Goal: Task Accomplishment & Management: Complete application form

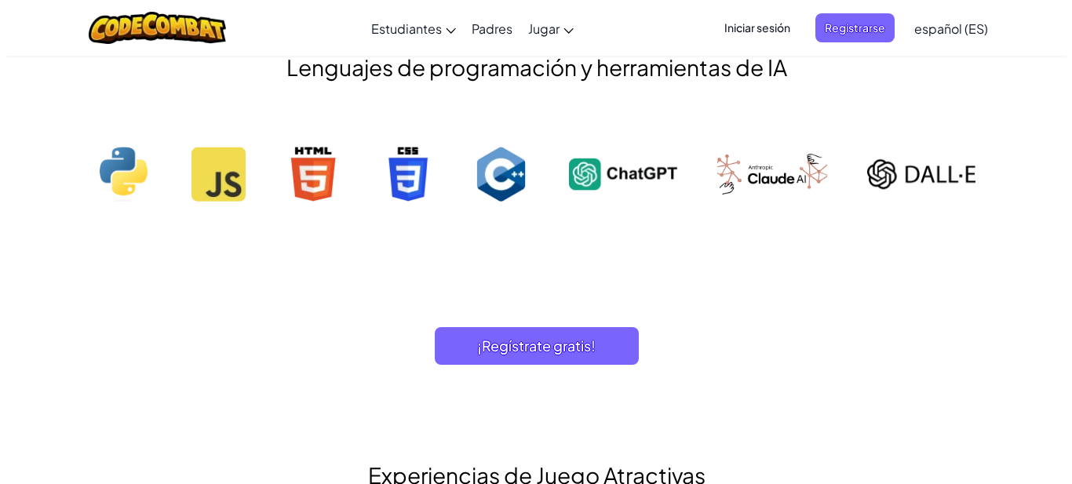
scroll to position [1727, 0]
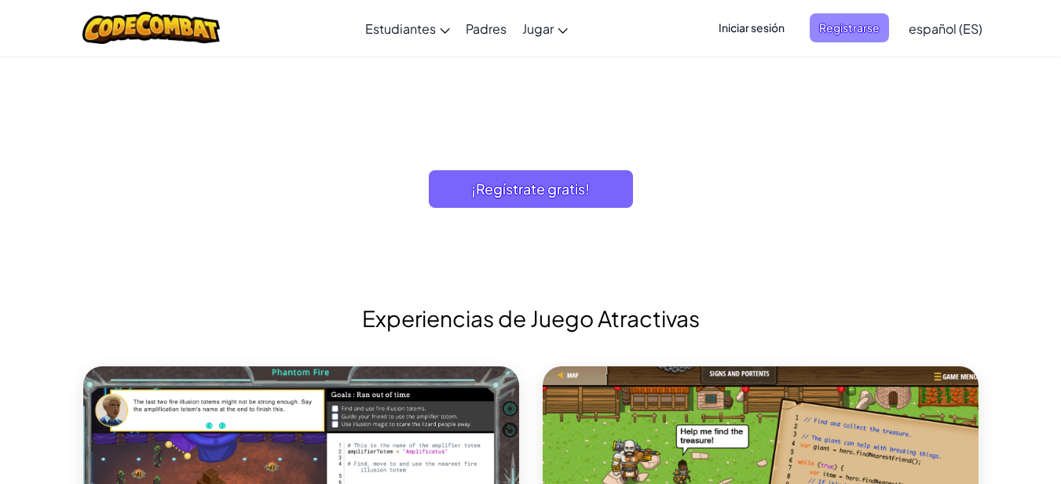
click at [839, 24] on span "Registrarse" at bounding box center [848, 27] width 79 height 29
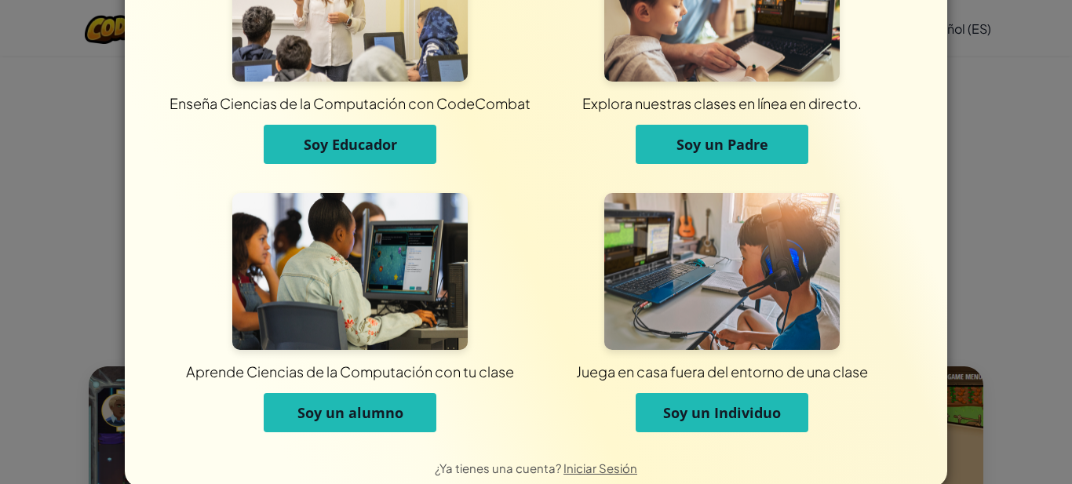
scroll to position [137, 0]
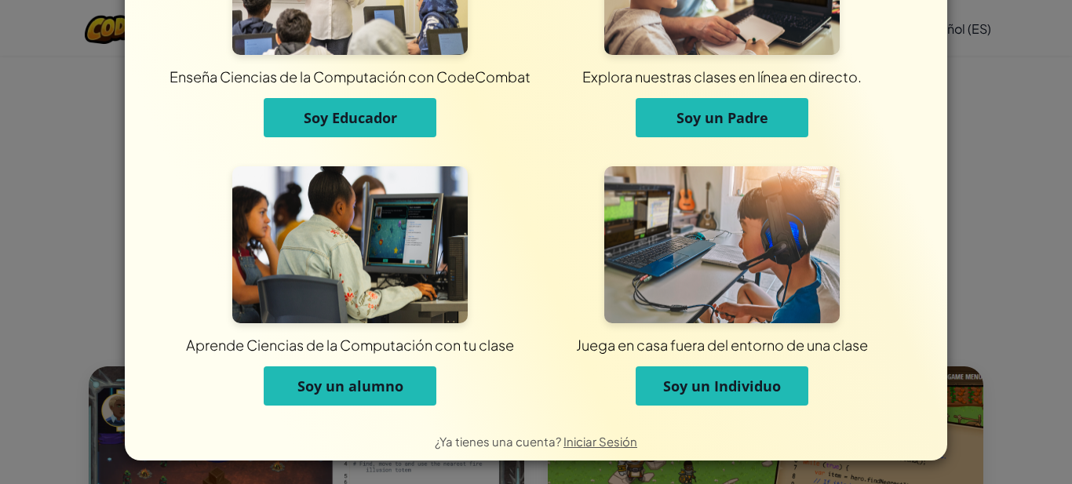
click at [743, 389] on span "Soy un Individuo" at bounding box center [722, 386] width 118 height 19
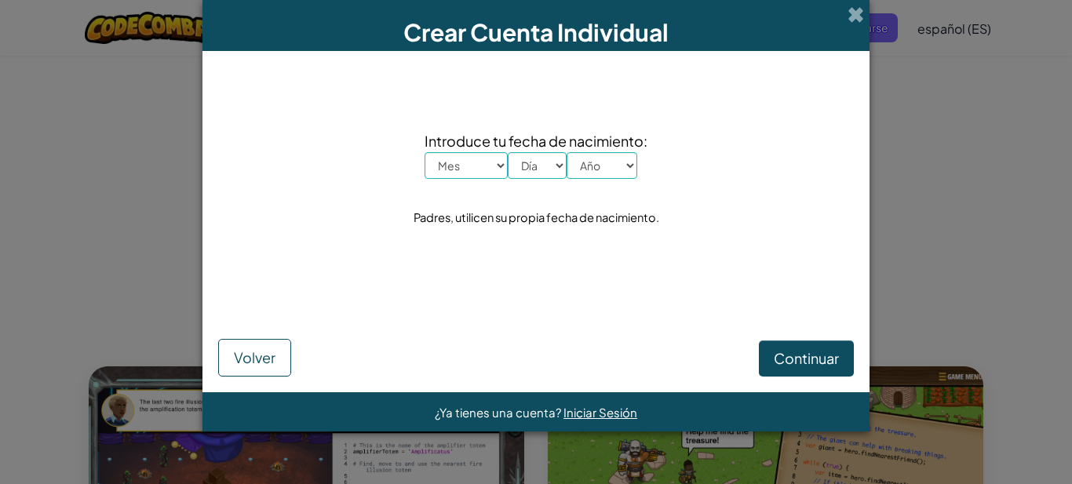
scroll to position [0, 0]
click at [459, 169] on select "Mes Enero Febrero Órdenes de marcha Abril Mayo Junio Julio Agosto Septiembre Oc…" at bounding box center [466, 165] width 83 height 27
select select "7"
click at [425, 152] on select "Mes Enero Febrero Órdenes de marcha Abril Mayo Junio Julio Agosto Septiembre Oc…" at bounding box center [466, 165] width 83 height 27
click at [541, 172] on select "Día 1 2 3 4 5 6 7 8 9 10 11 12 13 14 15 16 17 18 19 20 21 22 23 24 25 26 27 28 …" at bounding box center [537, 165] width 59 height 27
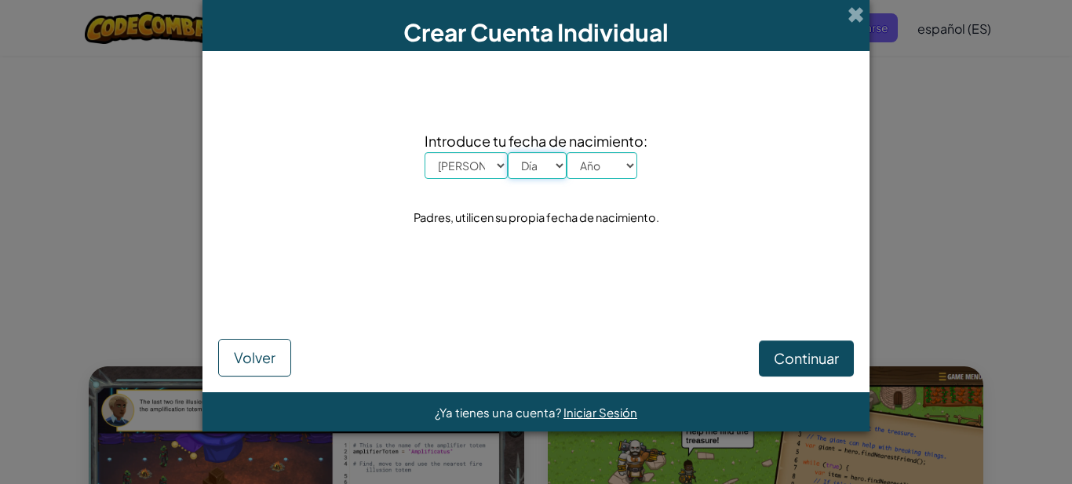
select select "4"
click at [508, 152] on select "Día 1 2 3 4 5 6 7 8 9 10 11 12 13 14 15 16 17 18 19 20 21 22 23 24 25 26 27 28 …" at bounding box center [537, 165] width 59 height 27
click at [540, 276] on div "Introduce tu fecha de nacimiento: Mes Enero Febrero Órdenes de marcha Abril May…" at bounding box center [536, 179] width 636 height 225
click at [589, 173] on select "Año 2025 2024 2023 2022 2021 2020 2019 2018 2017 2016 2015 2014 2013 2012 2011 …" at bounding box center [602, 165] width 71 height 27
select select "2007"
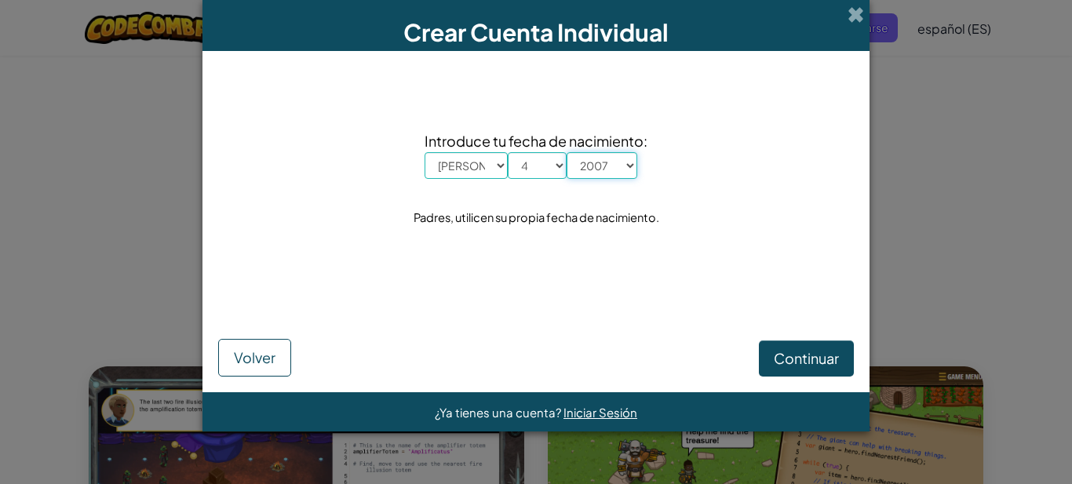
click at [567, 152] on select "Año 2025 2024 2023 2022 2021 2020 2019 2018 2017 2016 2015 2014 2013 2012 2011 …" at bounding box center [602, 165] width 71 height 27
click at [789, 356] on span "Continuar" at bounding box center [806, 358] width 65 height 18
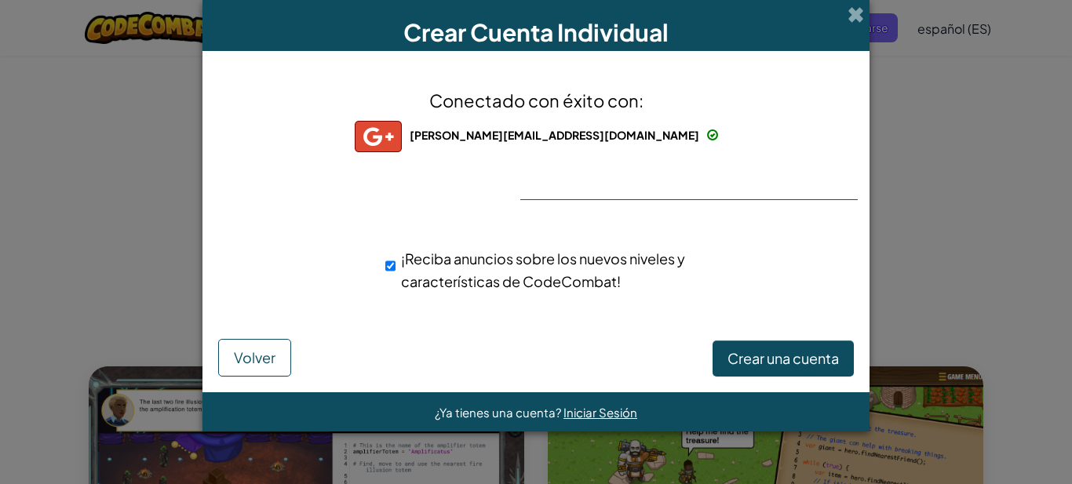
click at [623, 174] on div "Conectado con éxito con: freylin.paulino07@gmail.com freylin.paulino07@gmail.co…" at bounding box center [536, 200] width 628 height 267
click at [623, 197] on div "Conectado con éxito con: freylin.paulino07@gmail.com freylin.paulino07@gmail.co…" at bounding box center [536, 200] width 628 height 267
click at [623, 191] on div "Conectado con éxito con: freylin.paulino07@gmail.com freylin.paulino07@gmail.co…" at bounding box center [536, 200] width 628 height 267
click at [773, 356] on span "Crear una cuenta" at bounding box center [783, 358] width 111 height 18
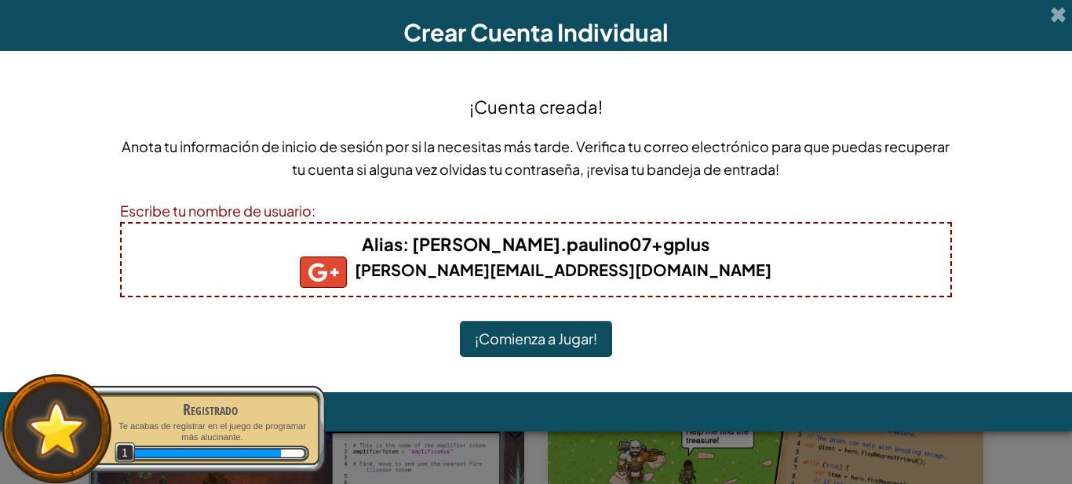
click at [250, 208] on div "Escribe tu nombre de usuario:" at bounding box center [536, 210] width 833 height 23
click at [353, 199] on div "Escribe tu nombre de usuario:" at bounding box center [536, 210] width 833 height 23
click at [314, 213] on div "Escribe tu nombre de usuario:" at bounding box center [536, 210] width 833 height 23
click at [274, 211] on div "Escribe tu nombre de usuario:" at bounding box center [536, 210] width 833 height 23
click at [630, 245] on b "Alias : freylin.paulino07+gplus" at bounding box center [536, 244] width 348 height 22
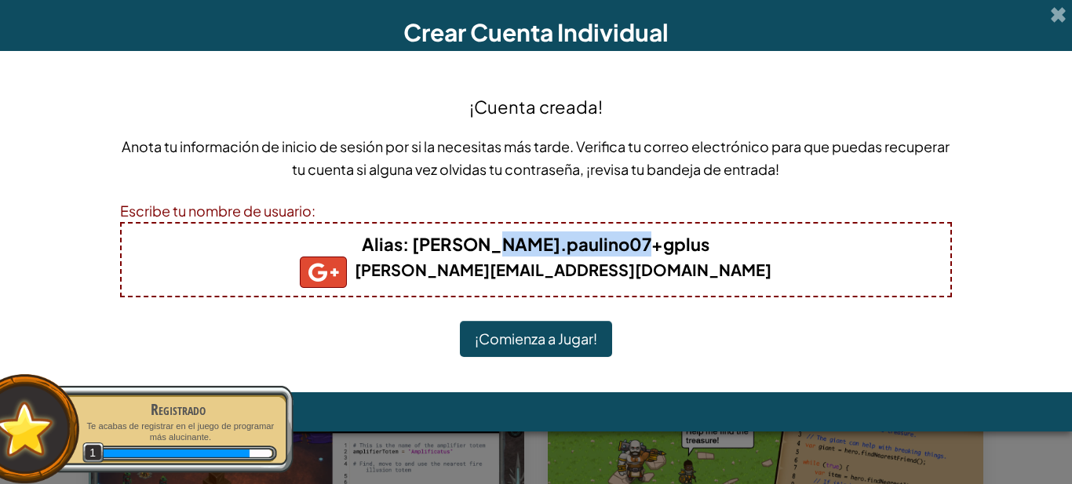
drag, startPoint x: 669, startPoint y: 245, endPoint x: 523, endPoint y: 248, distance: 146.1
click at [523, 248] on h4 "Alias : freylin.paulino07+gplus" at bounding box center [536, 244] width 798 height 25
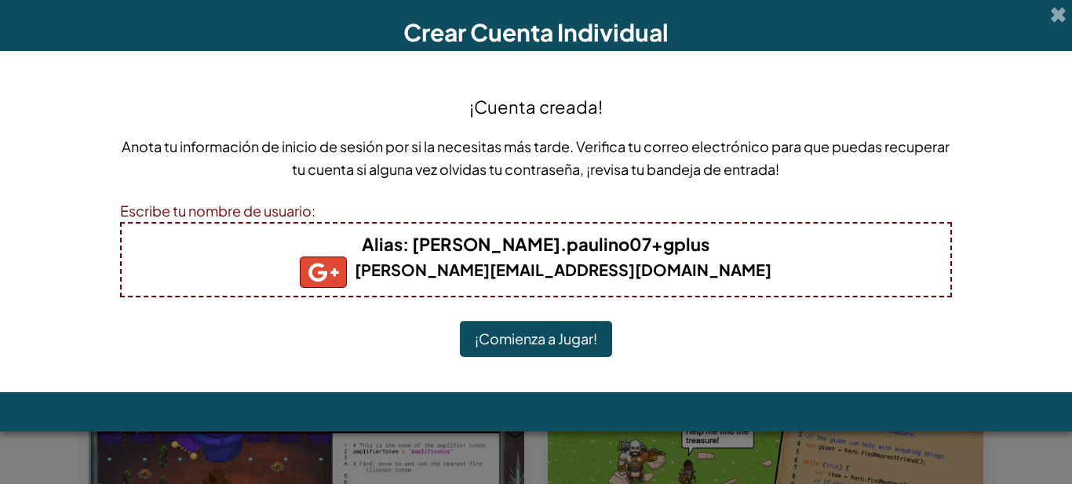
drag, startPoint x: 240, startPoint y: 188, endPoint x: 240, endPoint y: 199, distance: 11.0
click at [240, 191] on div "Anota tu información de inicio de sesión por si la necesitas más tarde. Verific…" at bounding box center [536, 163] width 833 height 57
click at [242, 220] on div "Escribe tu nombre de usuario:" at bounding box center [536, 210] width 833 height 23
click at [347, 271] on img at bounding box center [323, 272] width 47 height 31
click at [482, 254] on b "Alias : freylin.paulino07+gplus" at bounding box center [536, 244] width 348 height 22
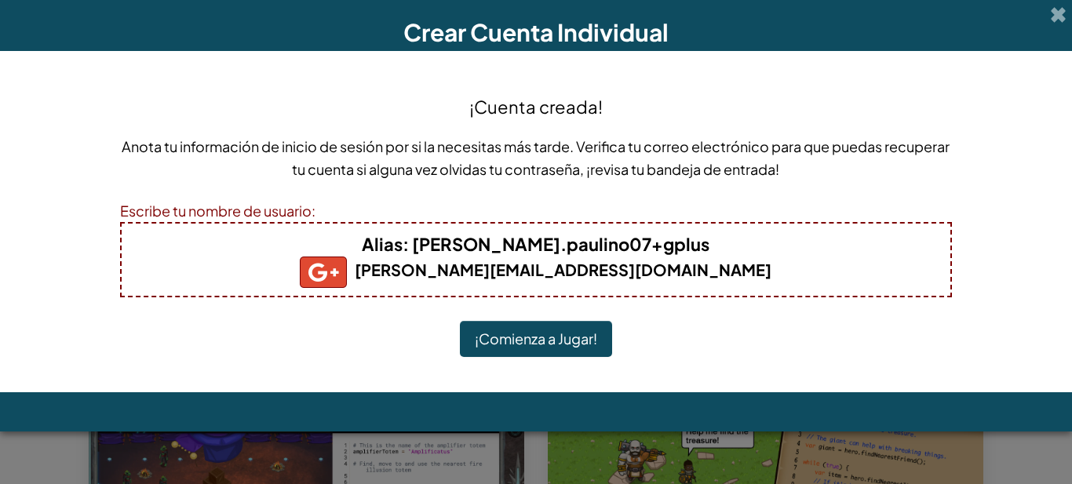
click at [475, 273] on b "freylin.paulino07@gmail.com" at bounding box center [536, 270] width 472 height 20
click at [283, 243] on h4 "Alias : freylin.paulino07+gplus" at bounding box center [536, 244] width 798 height 25
click at [284, 244] on h4 "Alias : freylin.paulino07+gplus" at bounding box center [536, 244] width 798 height 25
click at [290, 244] on h4 "Alias : freylin.paulino07+gplus" at bounding box center [536, 244] width 798 height 25
click at [556, 334] on button "¡Comienza a Jugar!" at bounding box center [536, 339] width 152 height 36
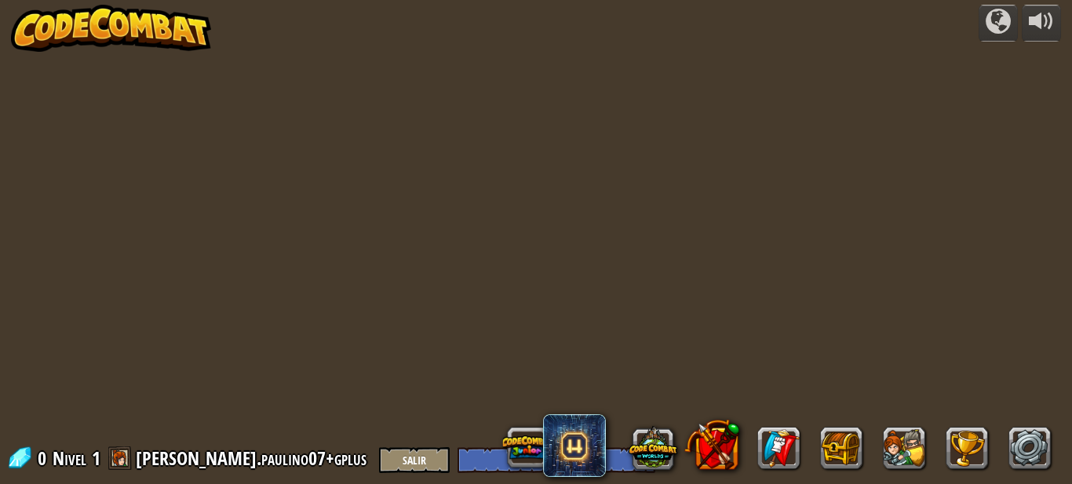
select select "es-ES"
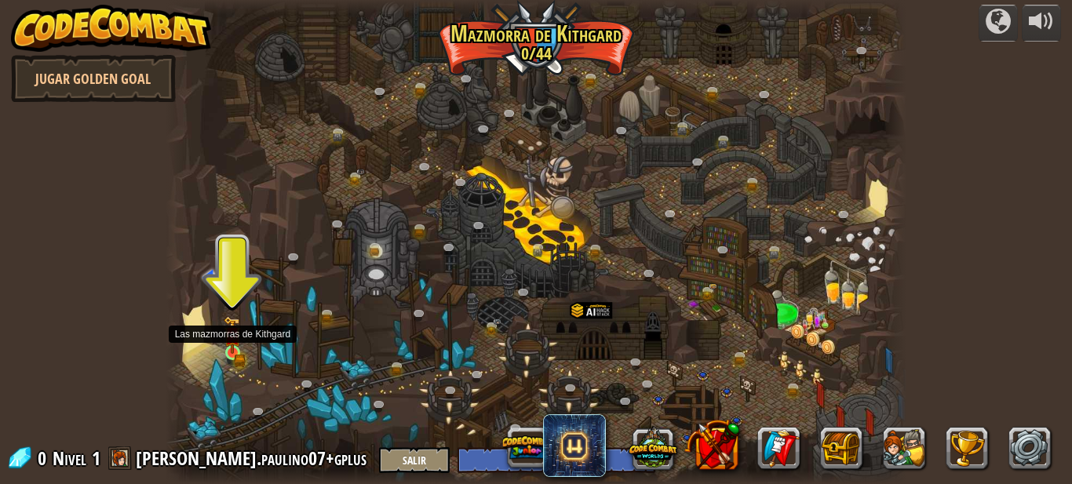
click at [234, 347] on img at bounding box center [232, 335] width 17 height 38
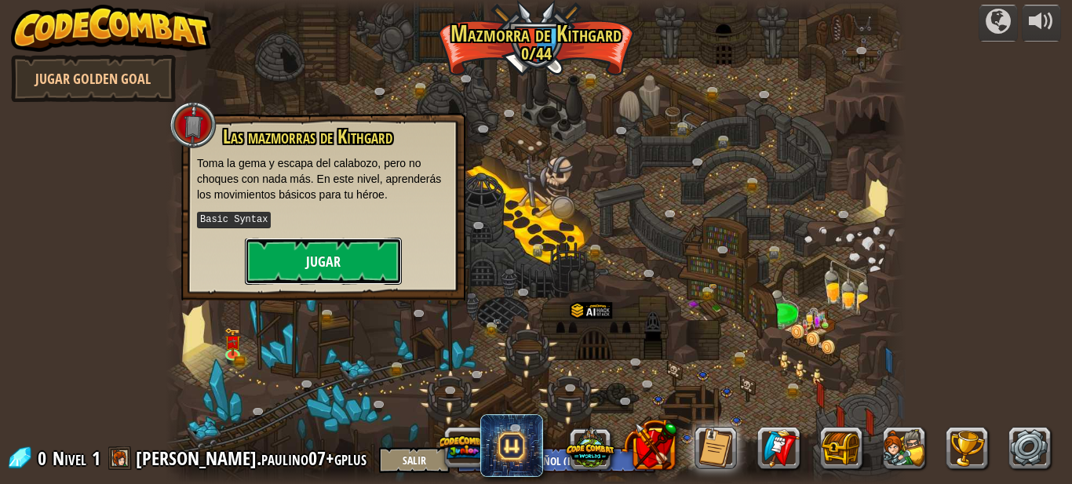
click at [301, 256] on button "Jugar" at bounding box center [323, 261] width 157 height 47
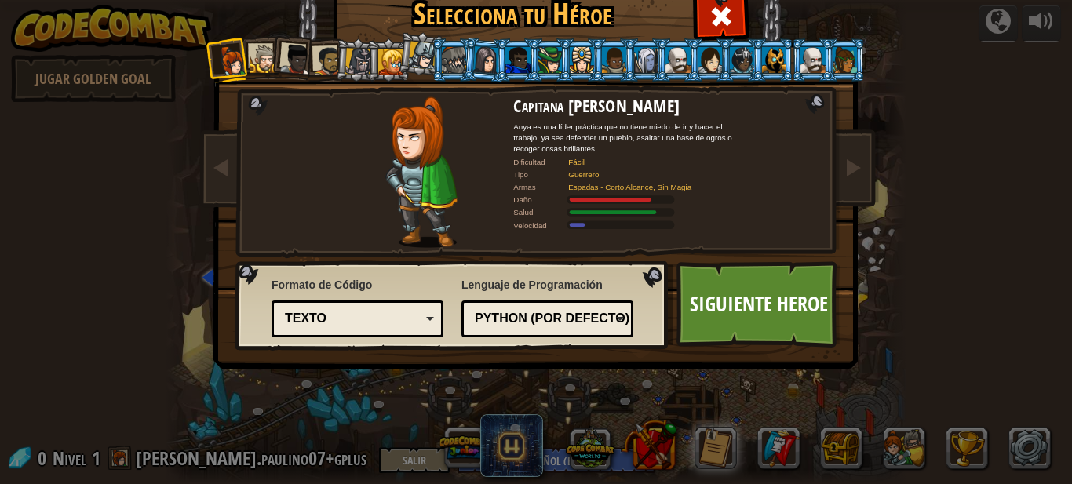
click at [556, 323] on div "Python (Por defecto)" at bounding box center [543, 319] width 136 height 18
click at [345, 323] on div "Texto" at bounding box center [353, 319] width 136 height 18
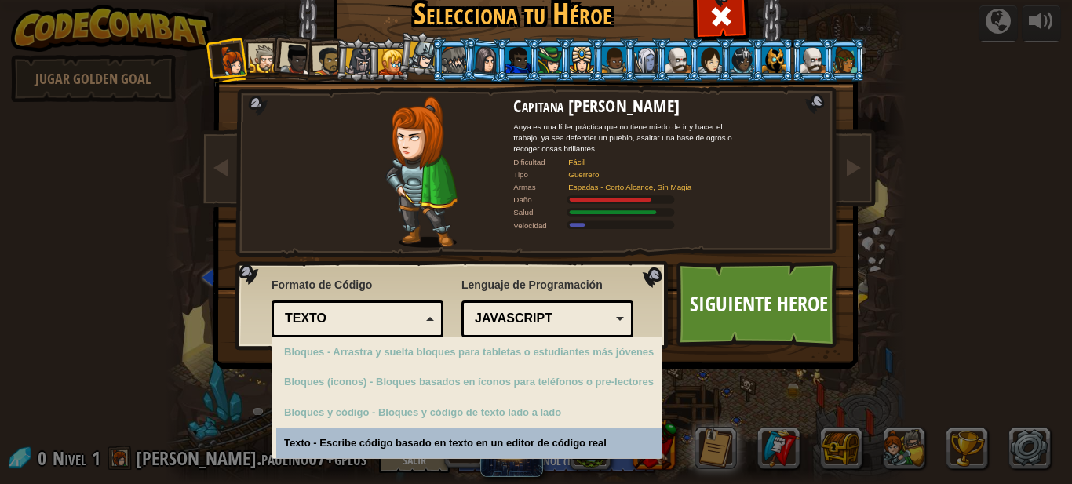
click at [442, 441] on div "Texto - Escribe código basado en texto en un editor de código real" at bounding box center [468, 444] width 385 height 31
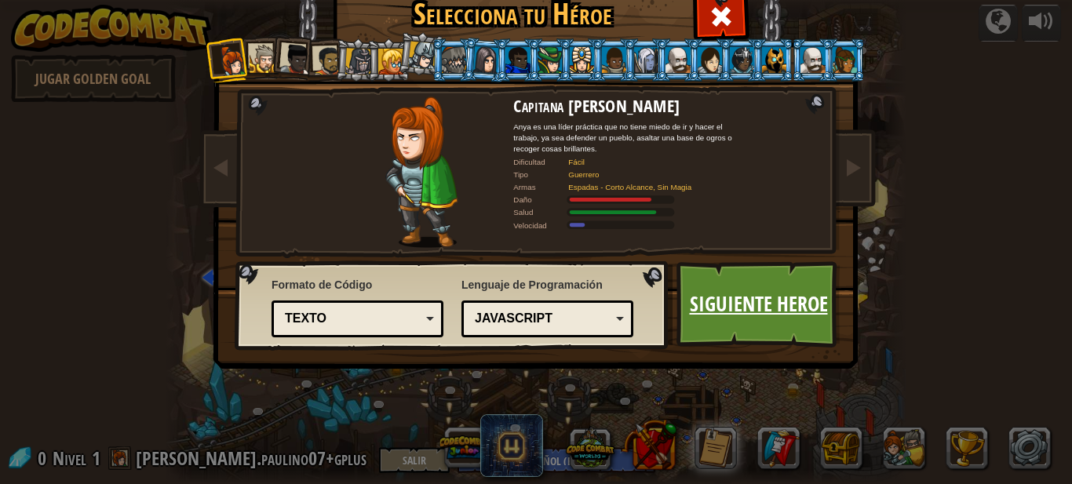
click at [773, 296] on link "Siguiente Heroe" at bounding box center [759, 304] width 164 height 86
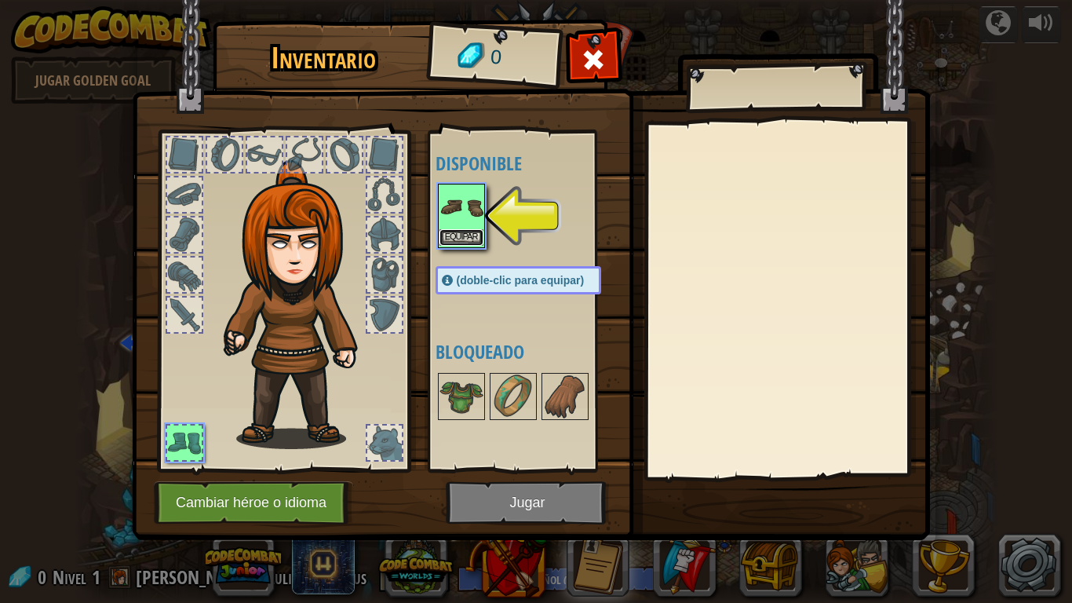
click at [452, 232] on button "Equipar" at bounding box center [462, 237] width 44 height 16
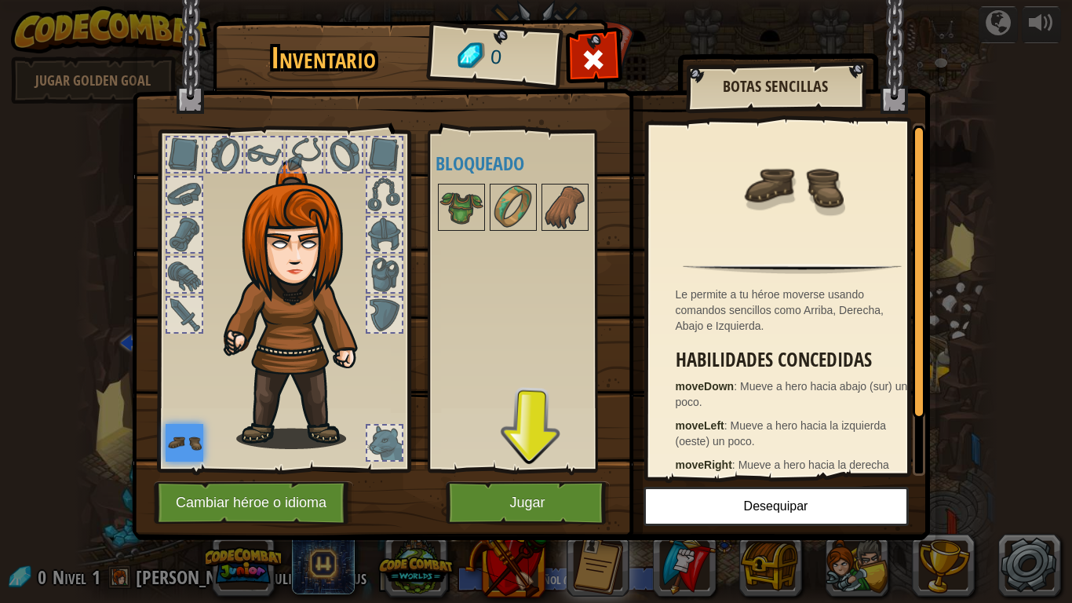
click at [279, 246] on img at bounding box center [301, 304] width 169 height 289
click at [226, 484] on button "Cambiar héroe o idioma" at bounding box center [253, 502] width 199 height 43
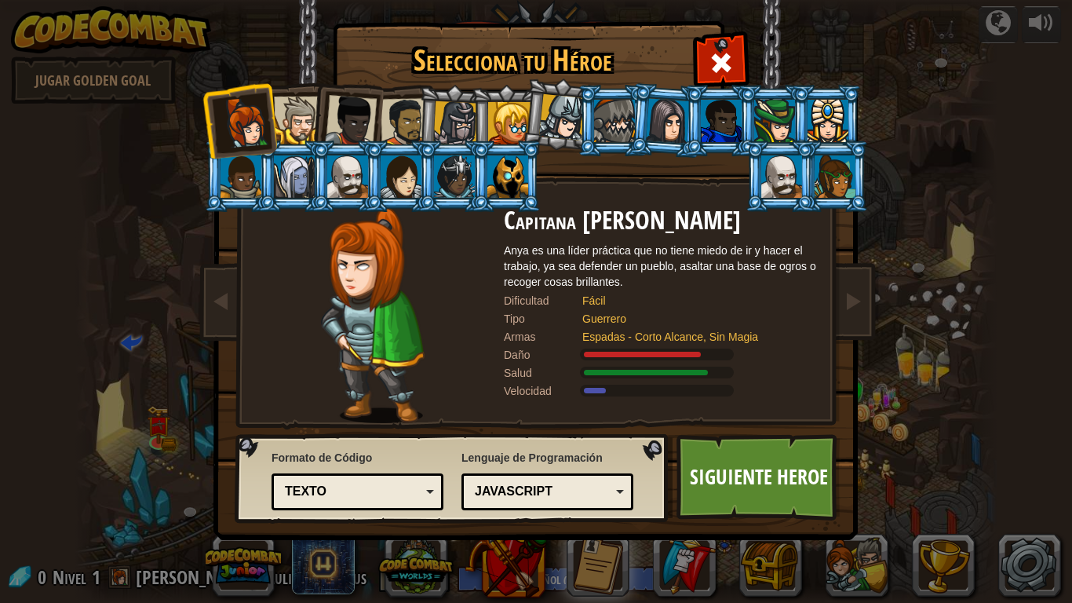
click at [305, 114] on div at bounding box center [298, 121] width 48 height 48
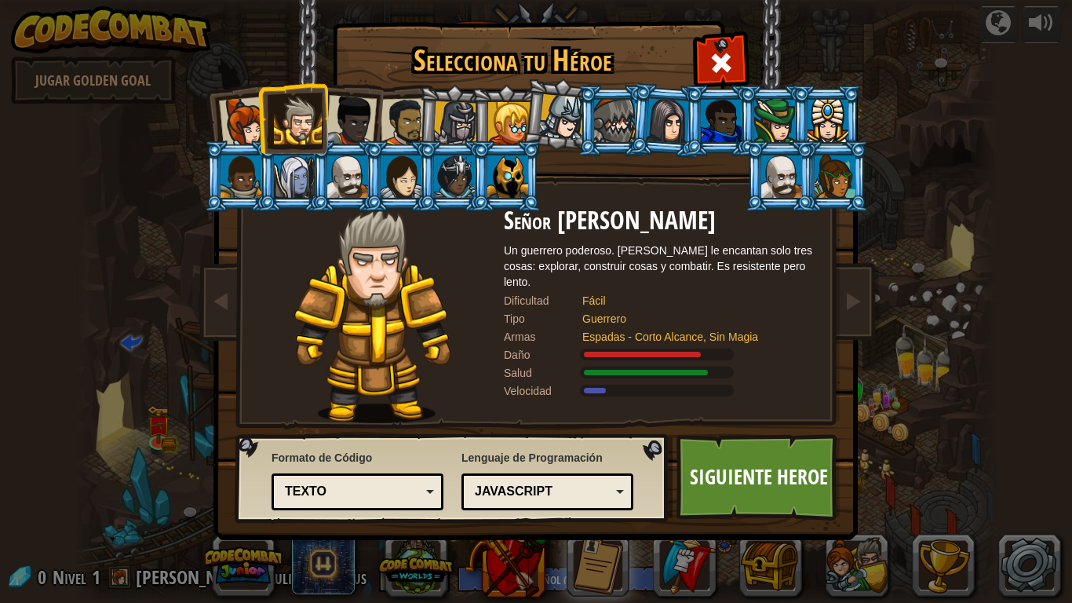
click at [347, 172] on div at bounding box center [347, 176] width 41 height 42
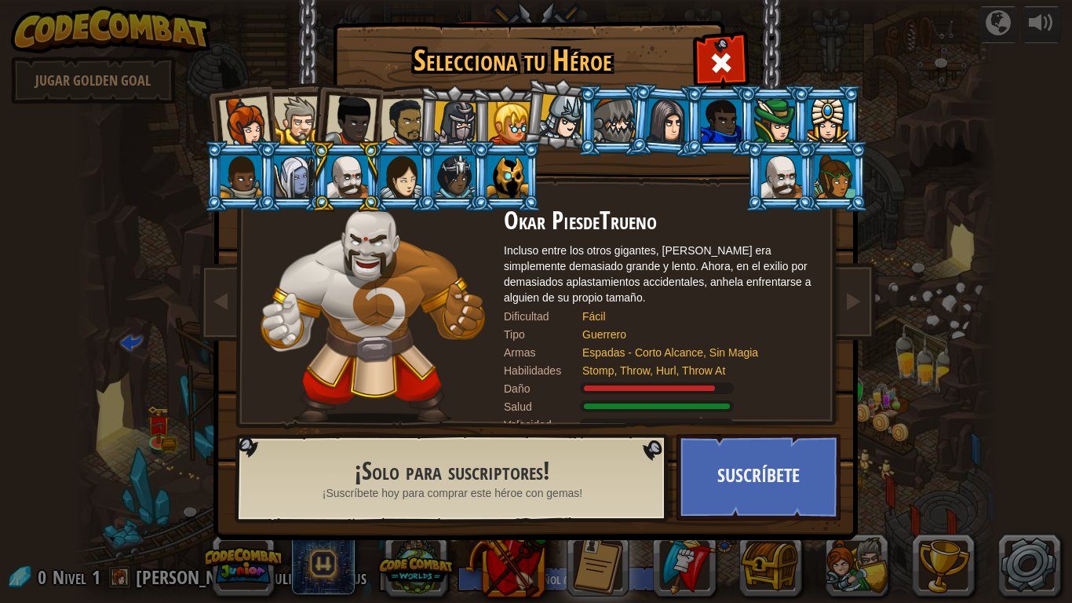
click at [355, 116] on div at bounding box center [351, 121] width 52 height 52
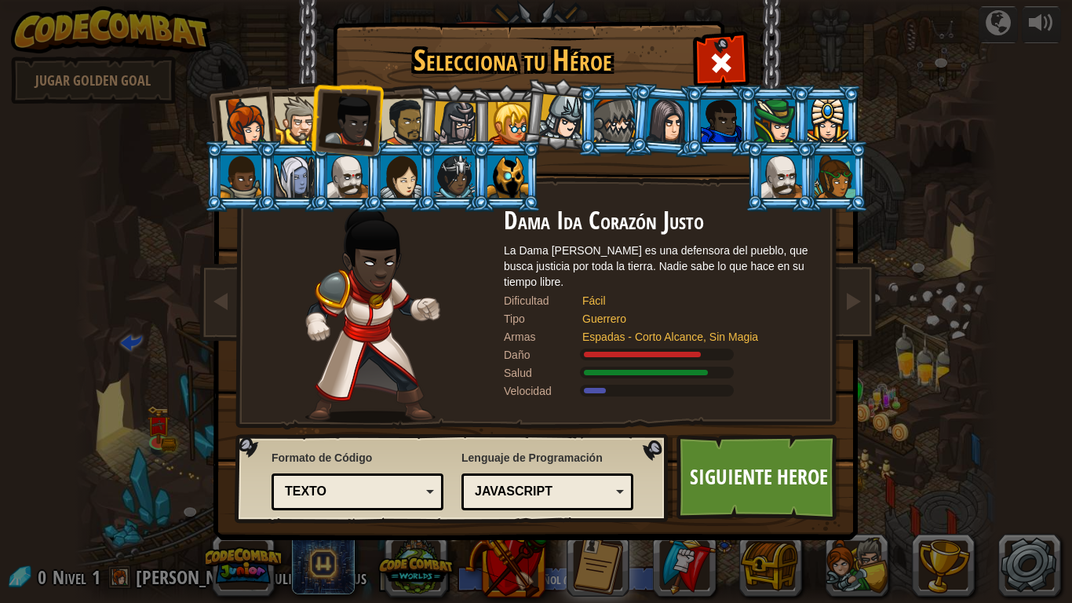
click at [411, 123] on div at bounding box center [405, 122] width 49 height 49
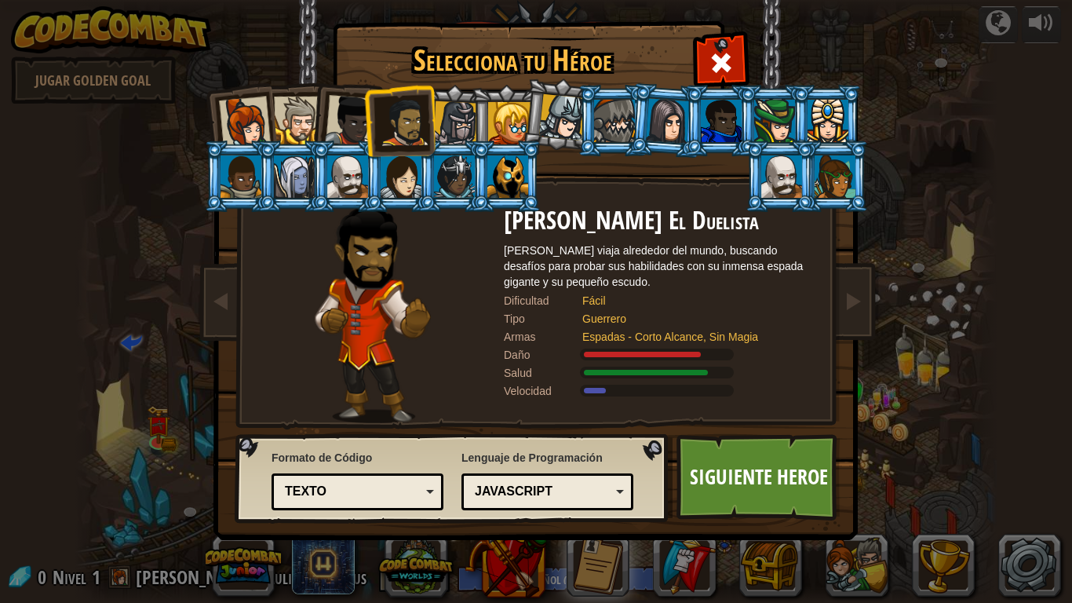
click at [466, 118] on div at bounding box center [455, 123] width 45 height 45
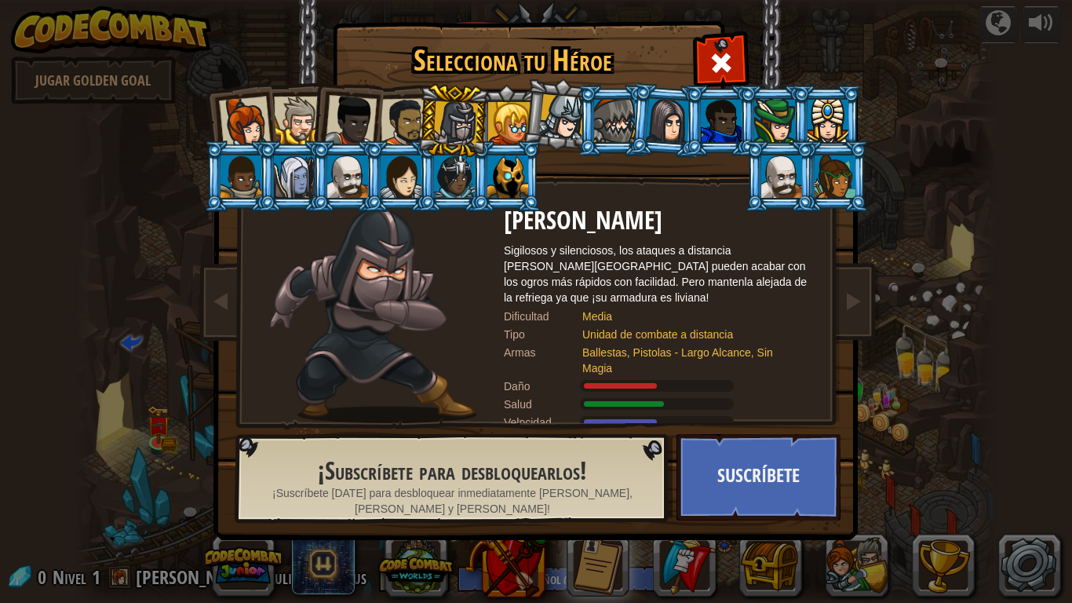
click at [349, 124] on div at bounding box center [351, 121] width 52 height 52
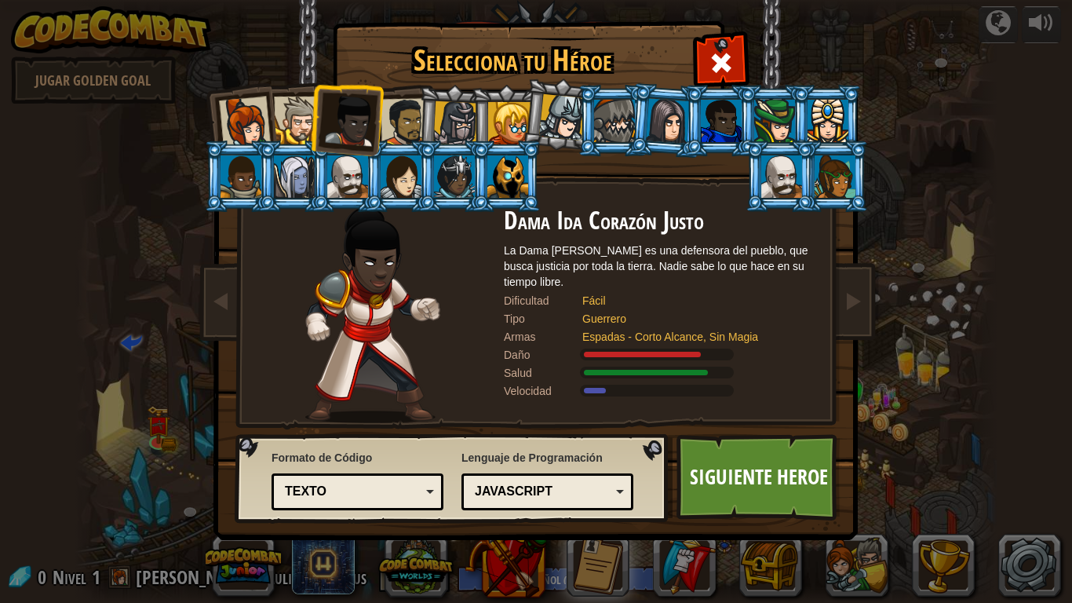
click at [298, 111] on div at bounding box center [298, 121] width 48 height 48
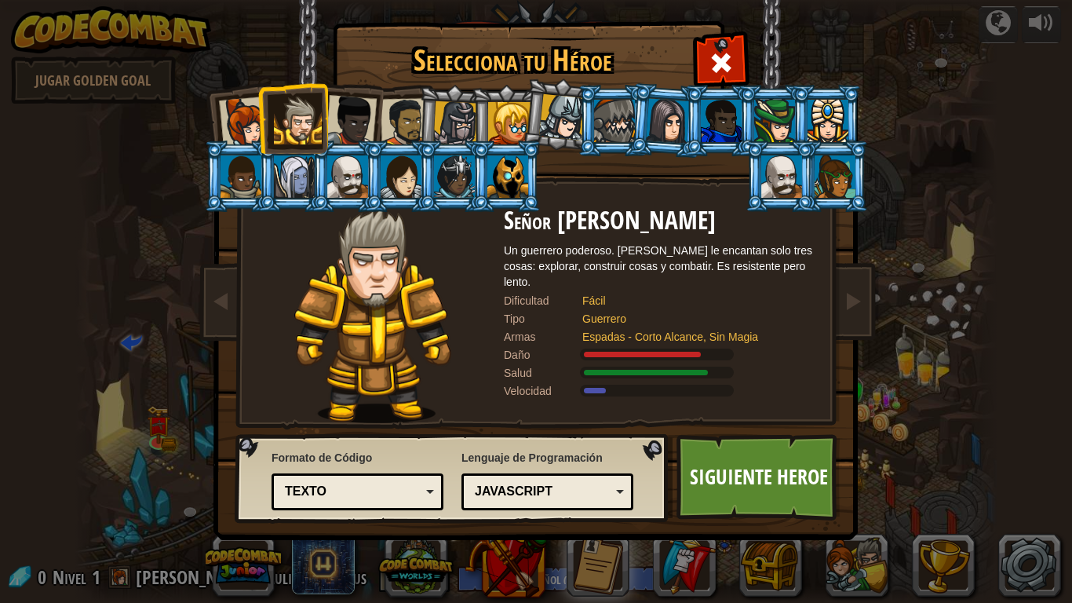
click at [527, 484] on div "JavaScript" at bounding box center [548, 492] width 152 height 24
click at [724, 473] on link "Siguiente Heroe" at bounding box center [759, 477] width 164 height 86
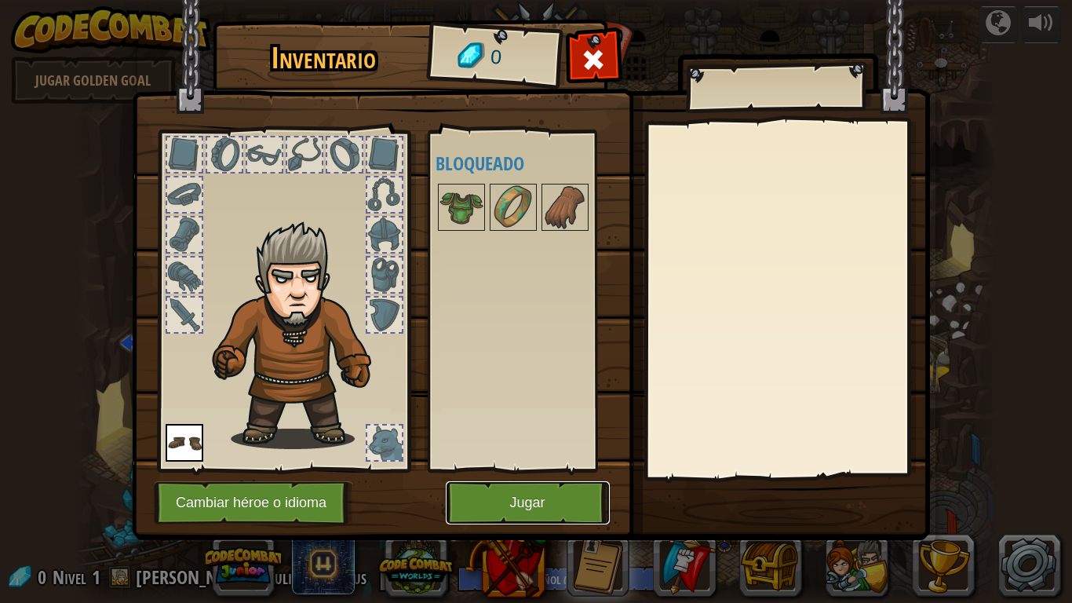
click at [512, 484] on button "Jugar" at bounding box center [528, 502] width 164 height 43
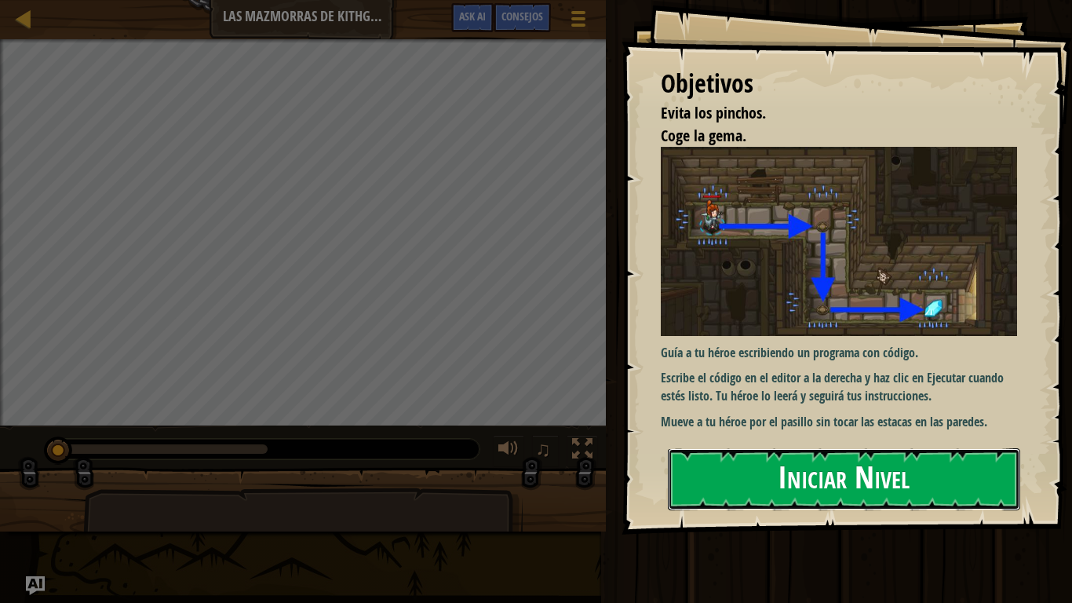
click at [853, 475] on button "Iniciar Nivel" at bounding box center [844, 479] width 353 height 62
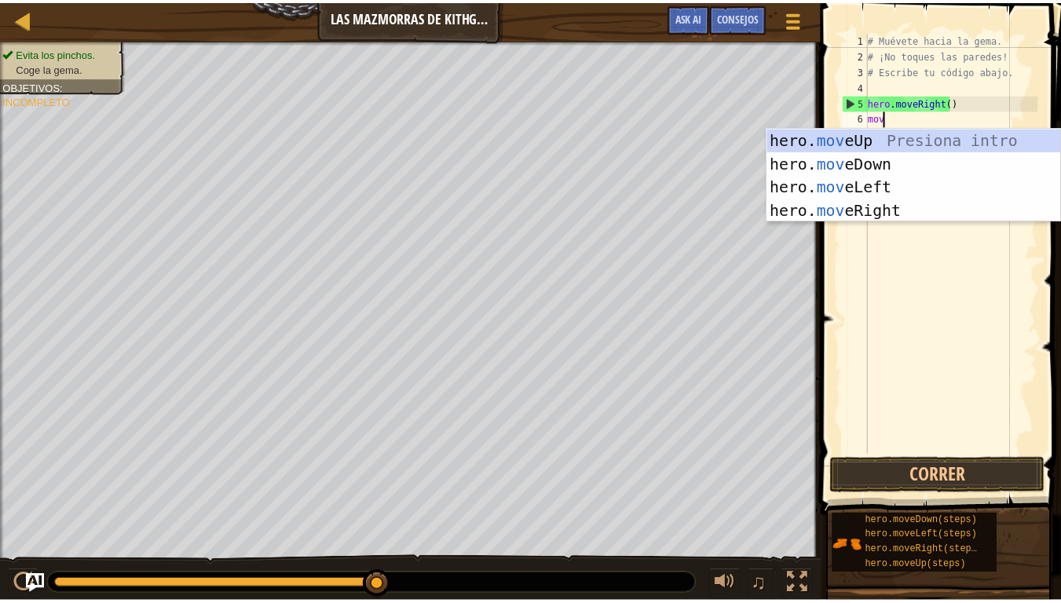
scroll to position [7, 1]
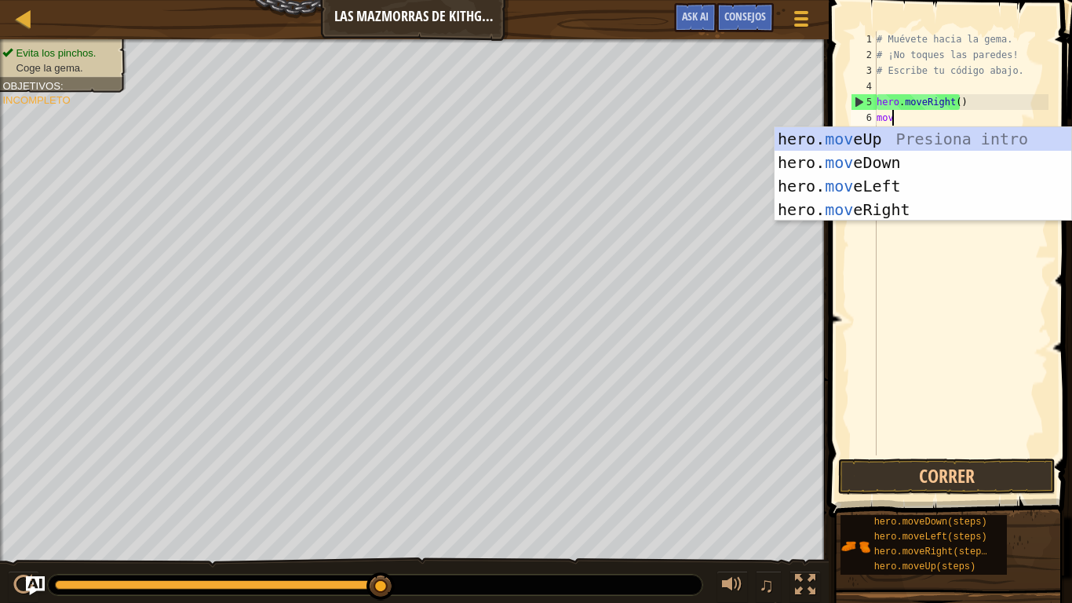
type textarea "move"
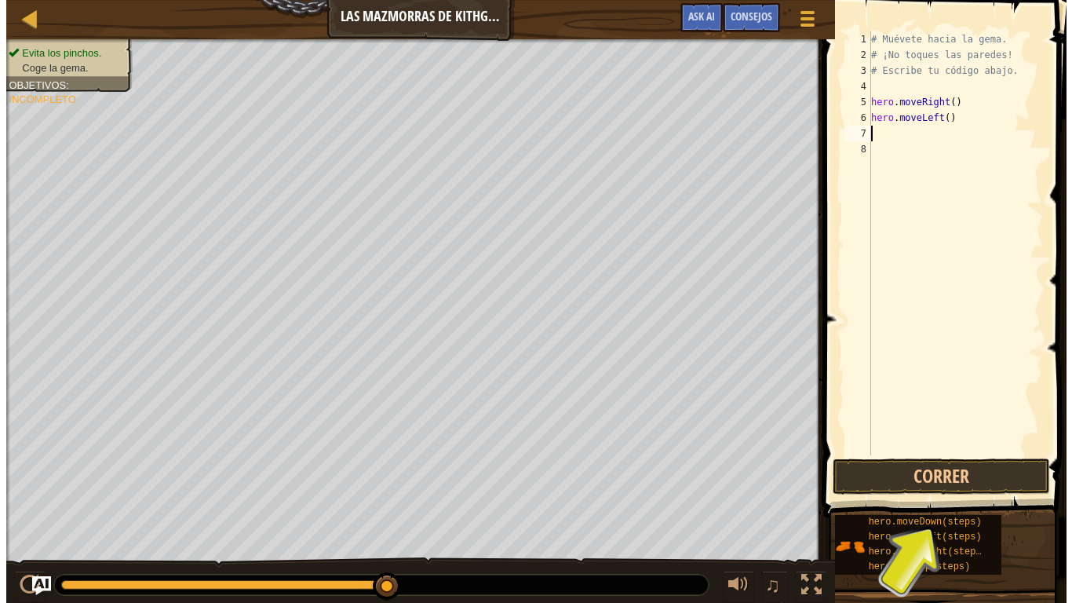
scroll to position [7, 0]
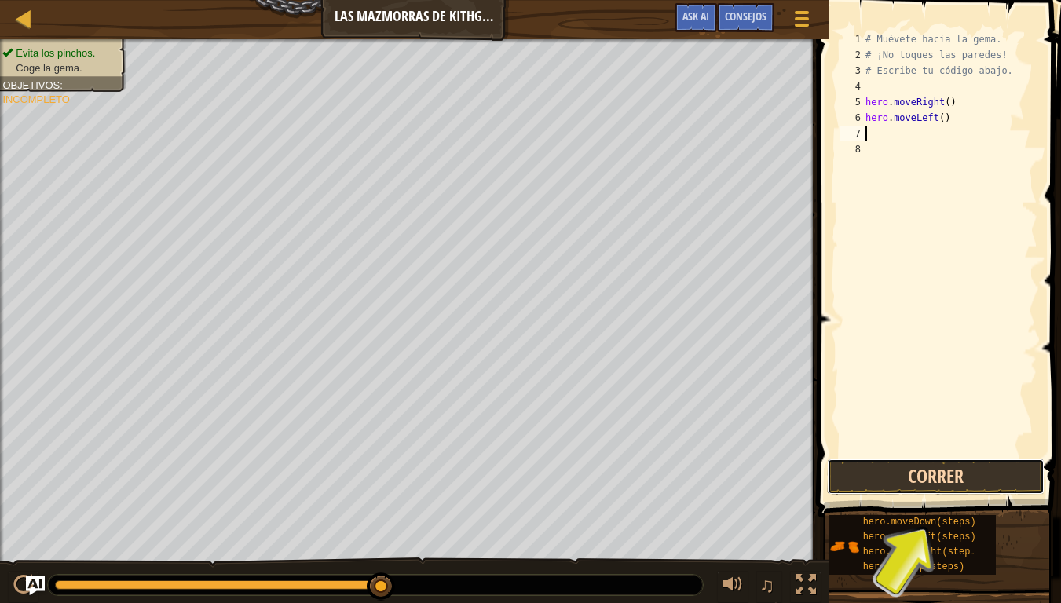
click at [934, 472] on button "Correr" at bounding box center [935, 476] width 217 height 36
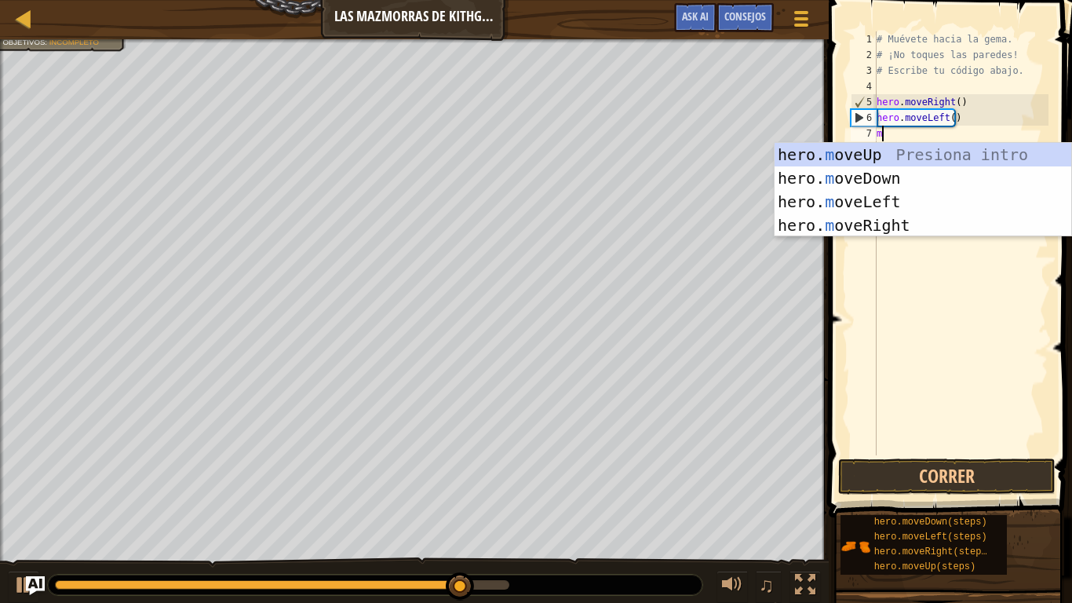
type textarea "mo"
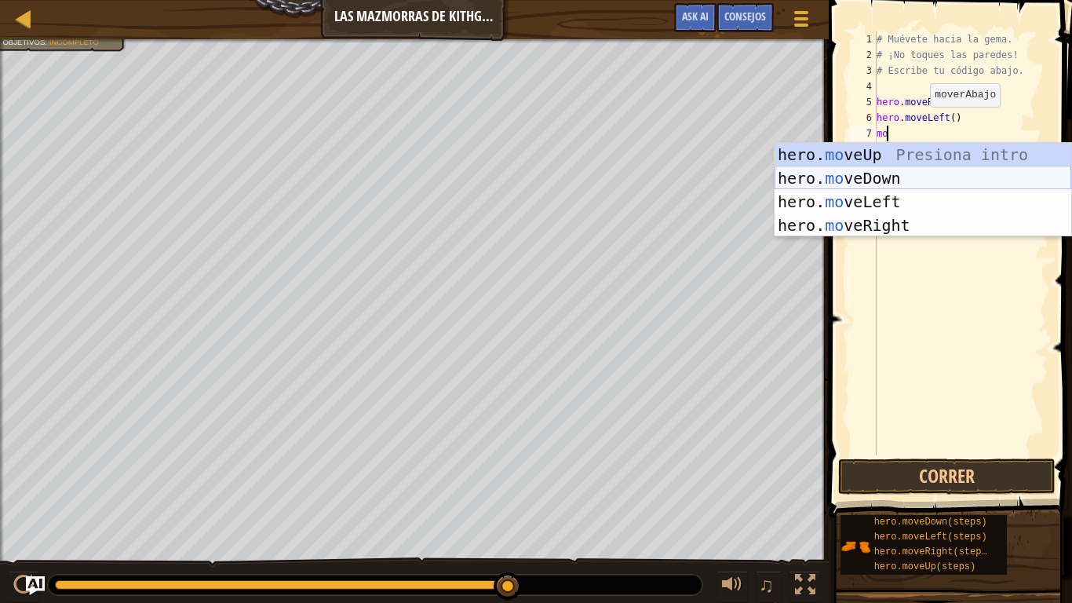
click at [898, 182] on div "hero. mo veUp Presiona intro hero. mo veDown Presiona intro hero. mo veLeft Pre…" at bounding box center [923, 213] width 297 height 141
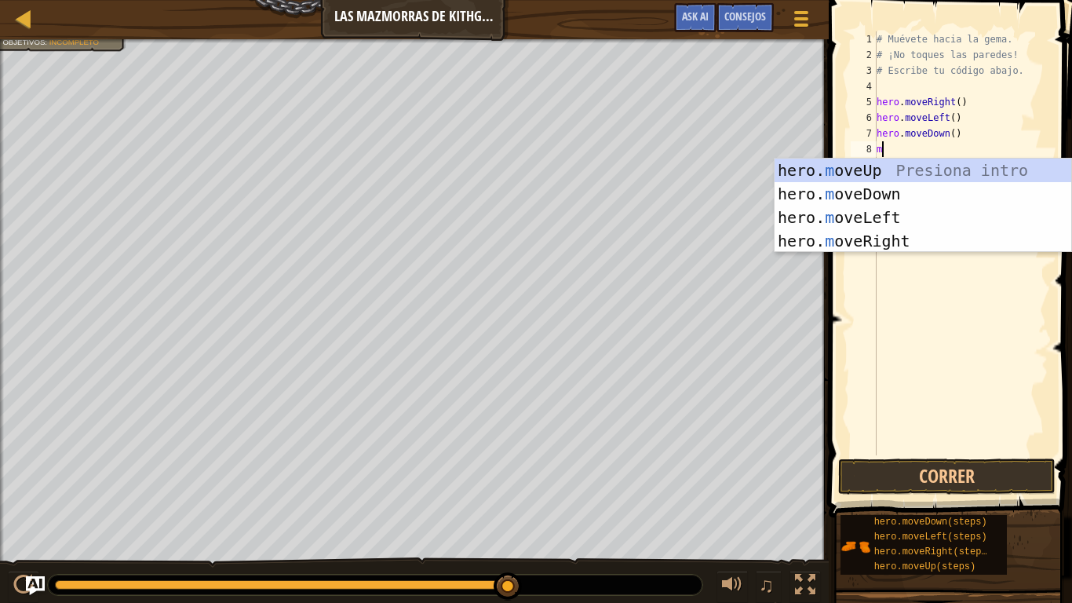
type textarea "mo"
click at [908, 242] on div "hero. mo veUp Presiona intro hero. mo veDown Presiona intro hero. mo veLeft Pre…" at bounding box center [923, 229] width 297 height 141
click at [908, 242] on div "# Muévete hacia la gema. # ¡No toques las paredes! # Escribe tu código abajo. h…" at bounding box center [961, 258] width 175 height 455
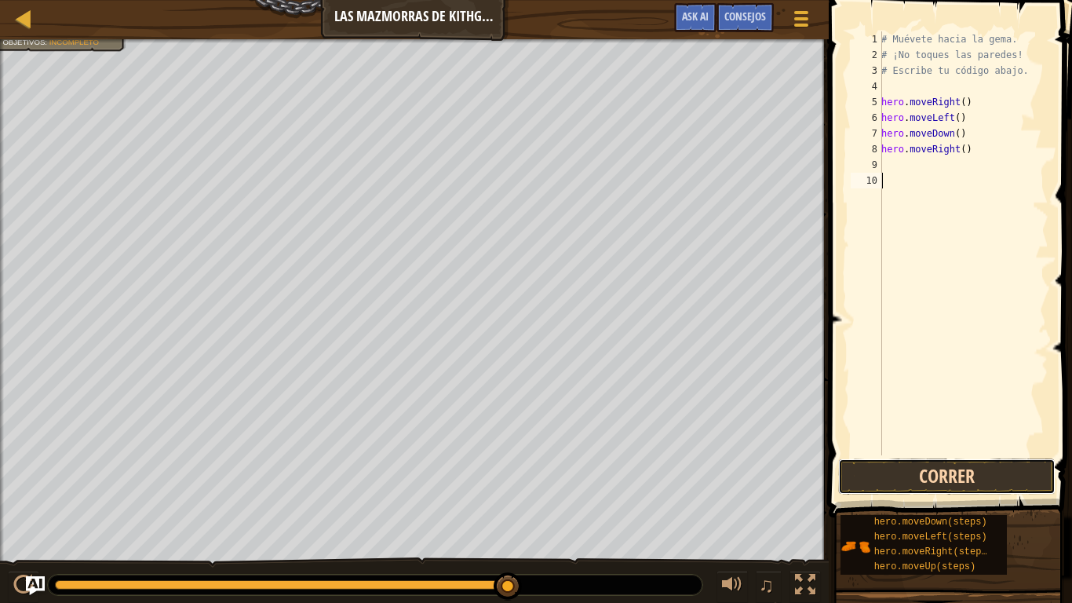
click at [948, 477] on button "Correr" at bounding box center [946, 476] width 217 height 36
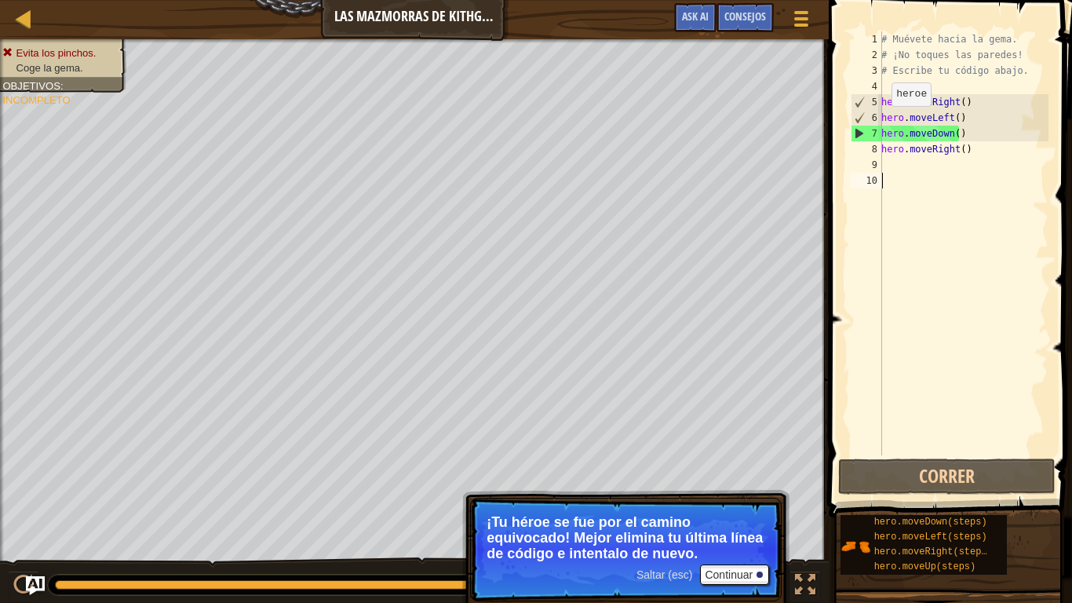
click at [882, 122] on div "6" at bounding box center [867, 118] width 31 height 16
click at [984, 121] on div "# Muévete hacia la gema. # ¡No toques las paredes! # Escribe tu código abajo. h…" at bounding box center [964, 258] width 170 height 455
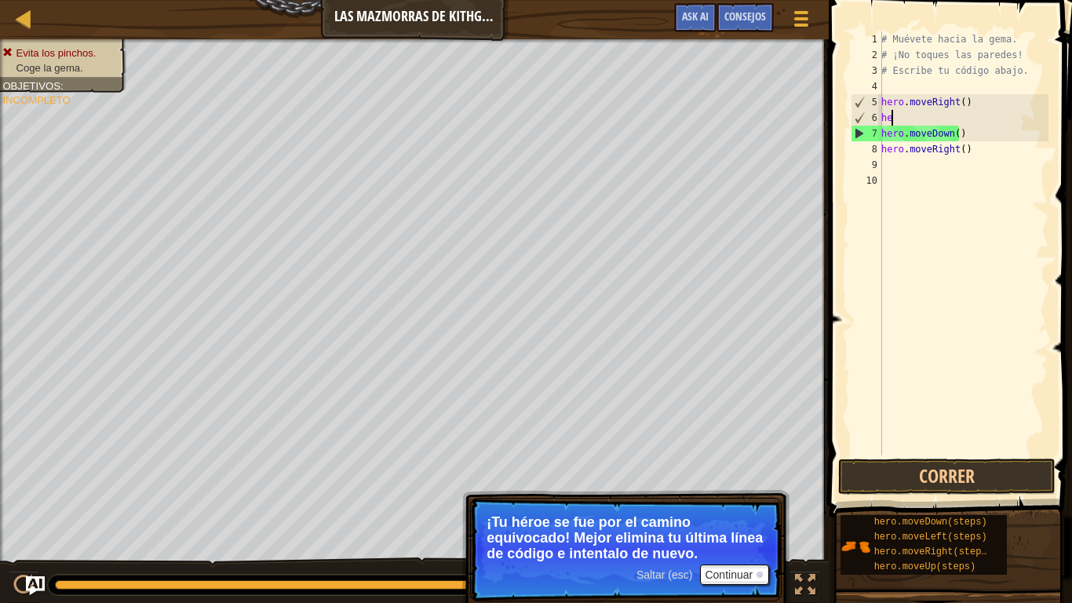
type textarea "h"
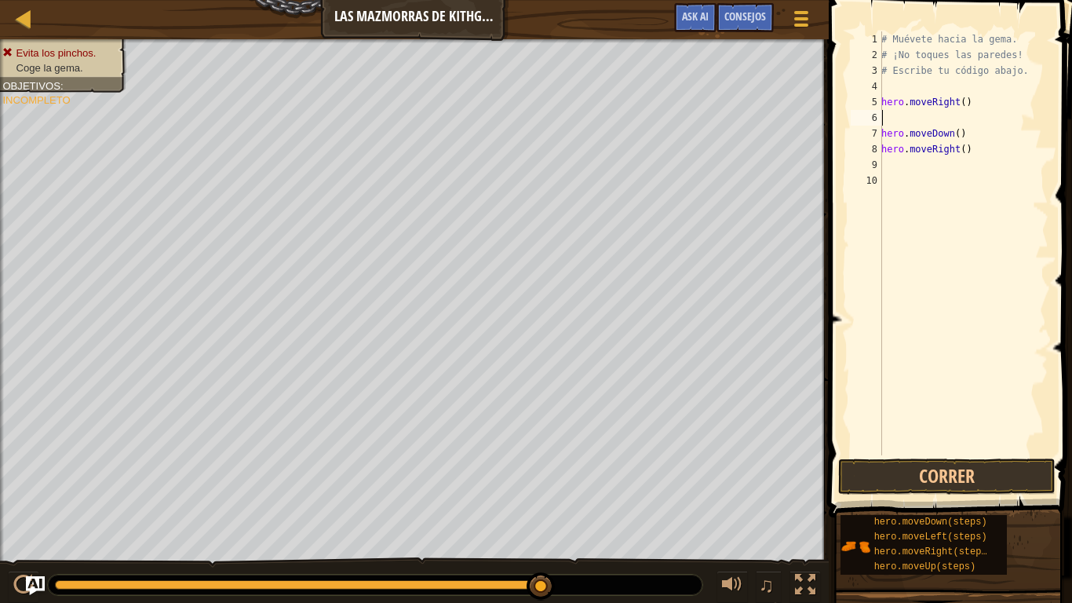
type textarea "hero.moveRight()"
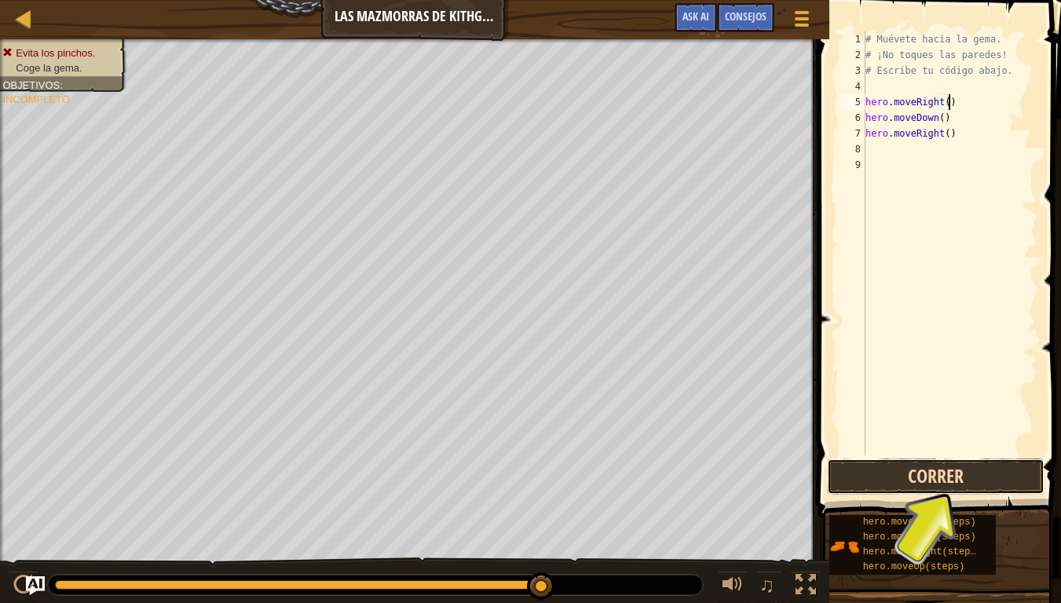
click at [938, 473] on button "Correr" at bounding box center [935, 476] width 217 height 36
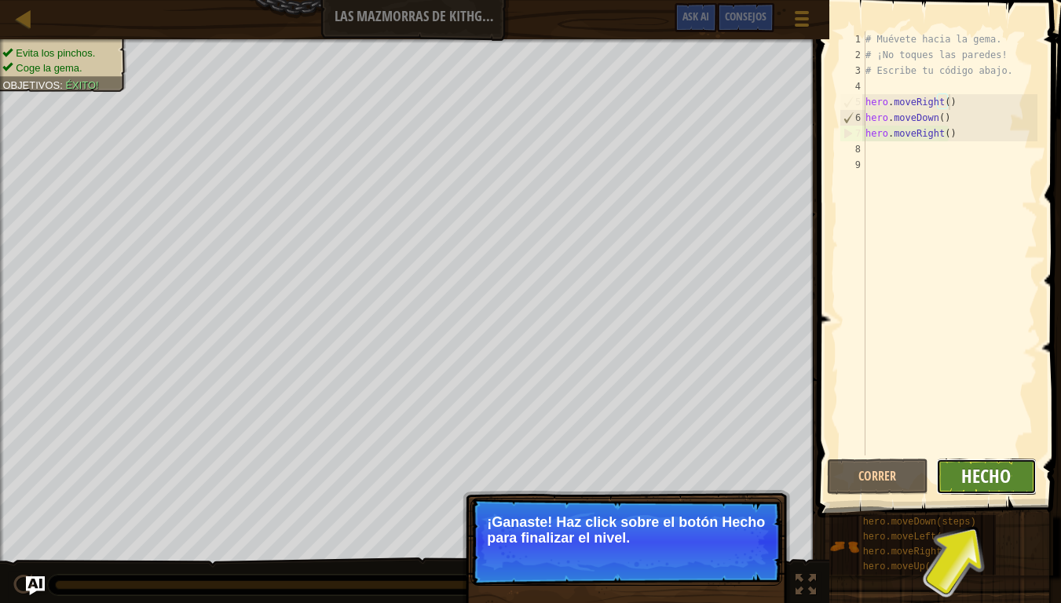
click at [1002, 479] on span "Hecho" at bounding box center [985, 475] width 49 height 25
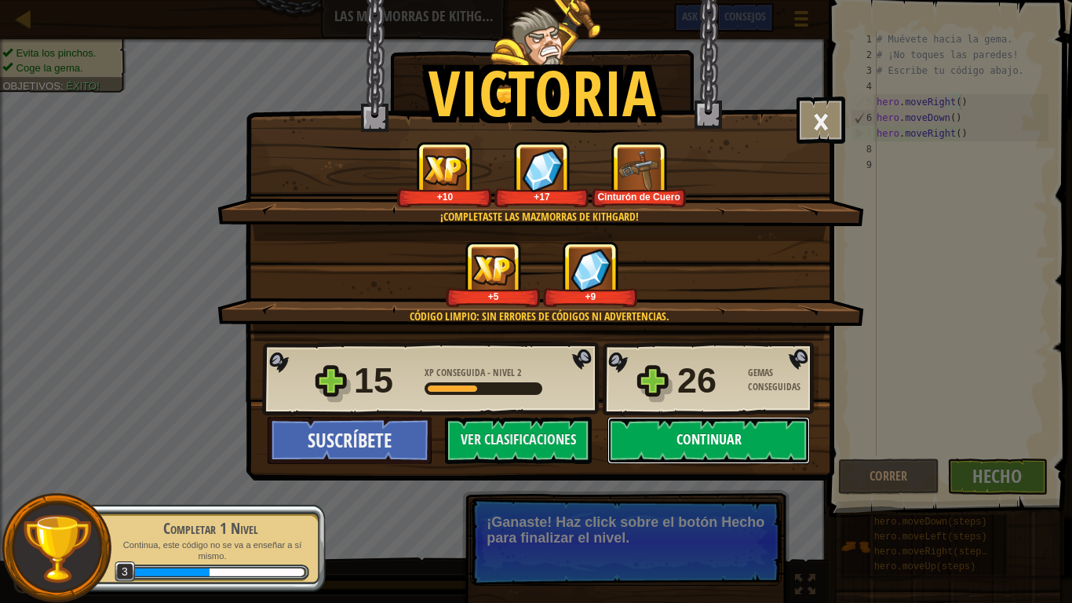
click at [705, 420] on button "Continuar" at bounding box center [709, 440] width 203 height 47
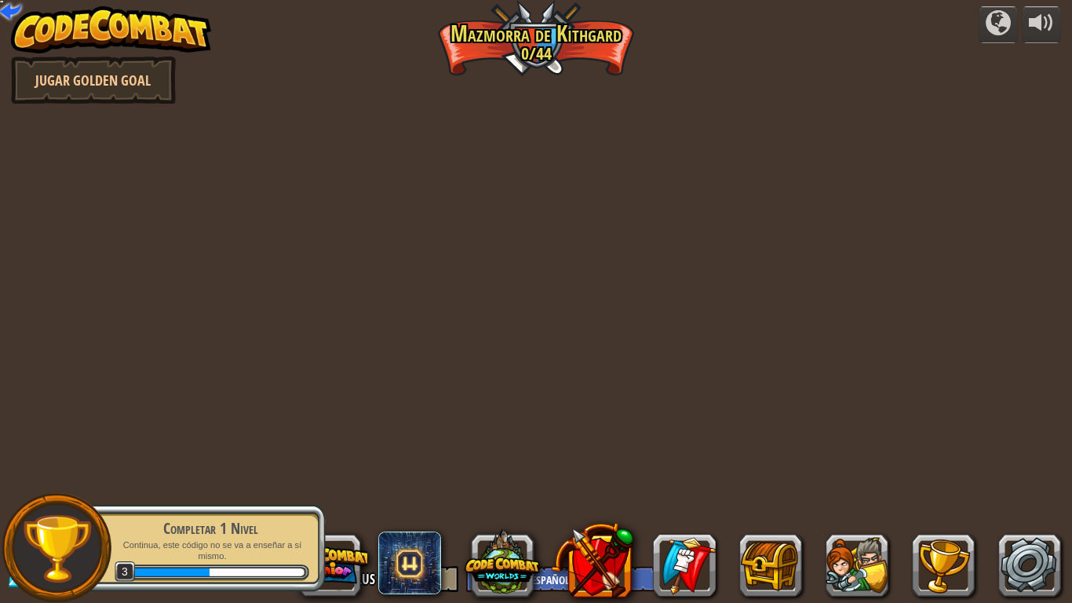
select select "es-ES"
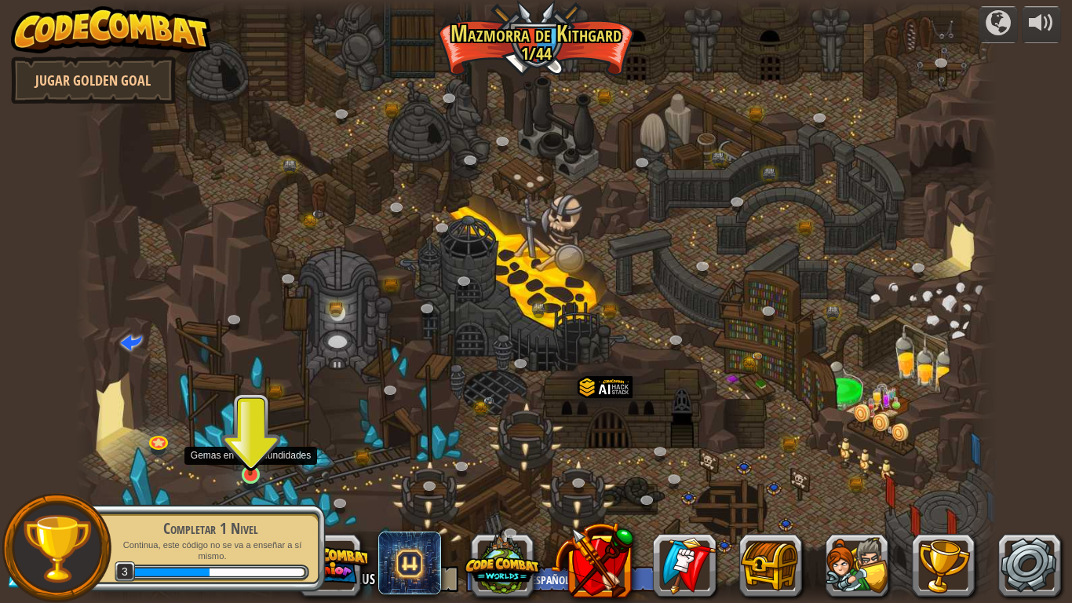
click at [248, 462] on img at bounding box center [251, 448] width 24 height 53
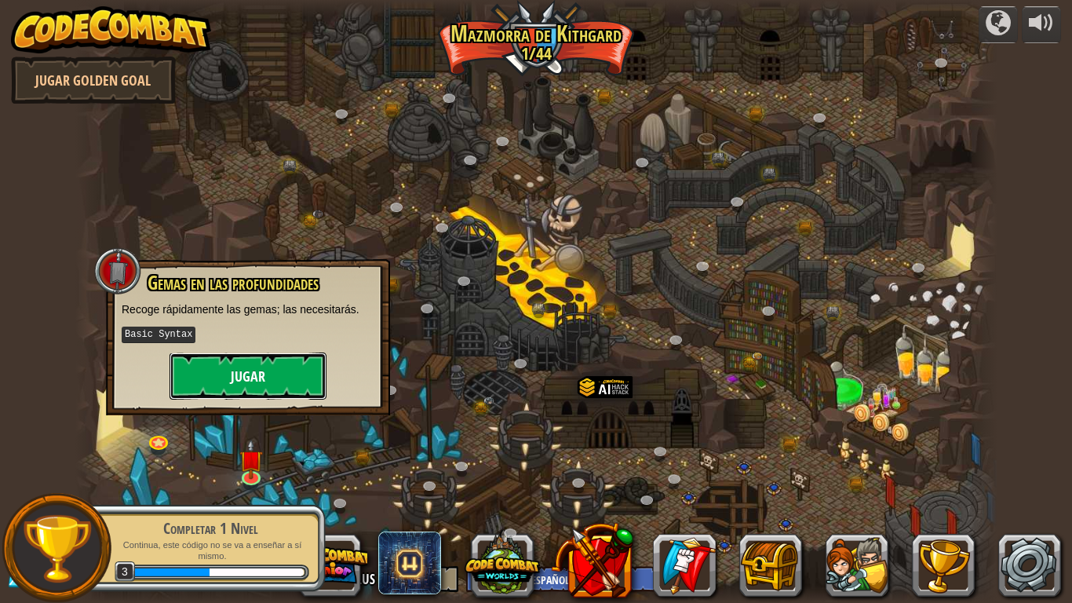
click at [254, 360] on button "Jugar" at bounding box center [248, 376] width 157 height 47
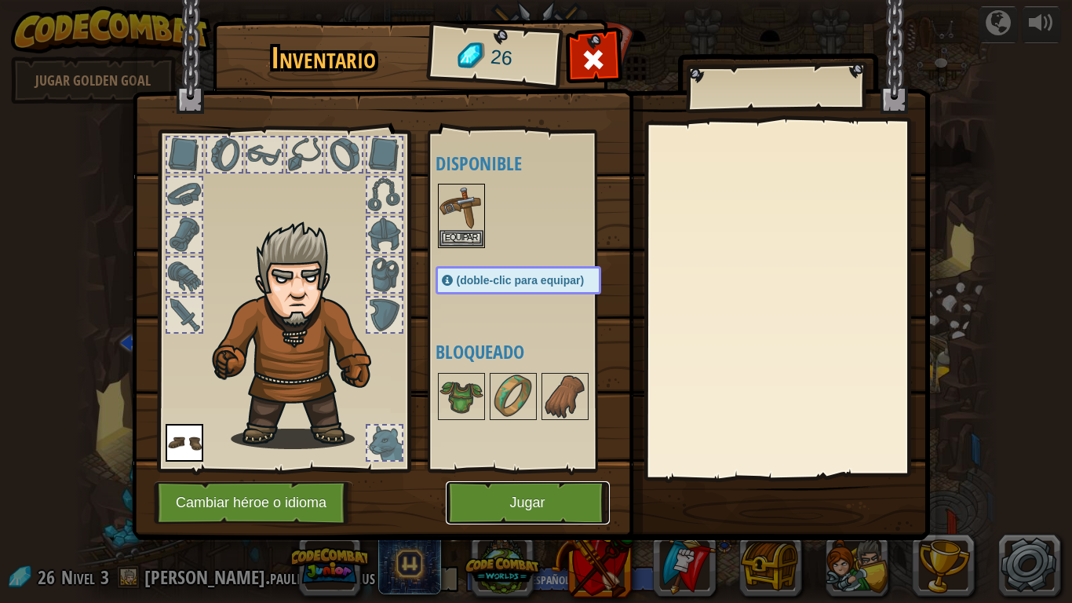
click at [510, 484] on button "Jugar" at bounding box center [528, 502] width 164 height 43
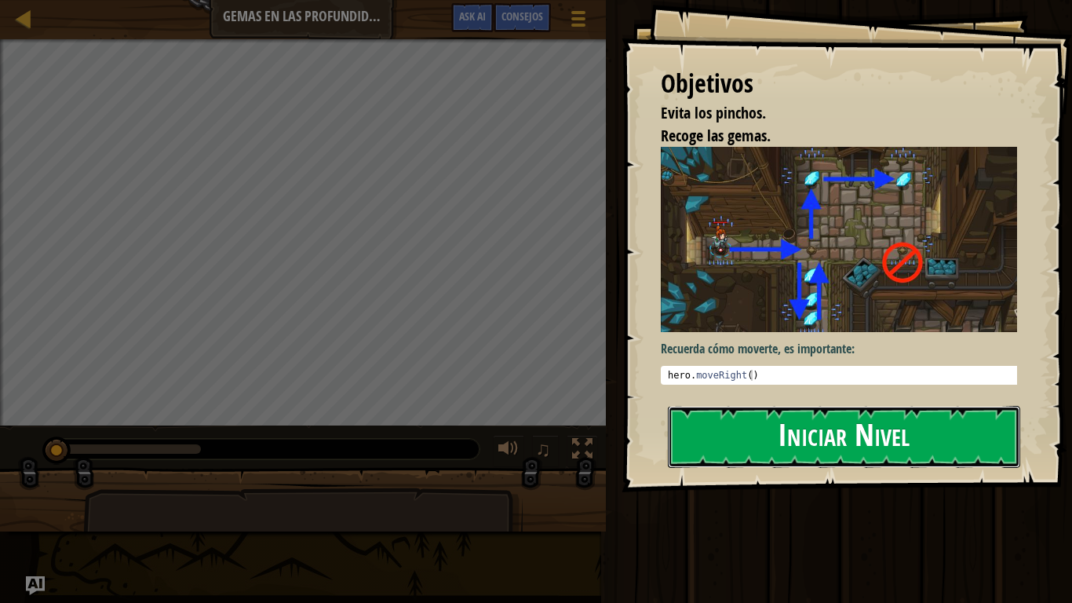
click at [827, 419] on button "Iniciar Nivel" at bounding box center [844, 437] width 353 height 62
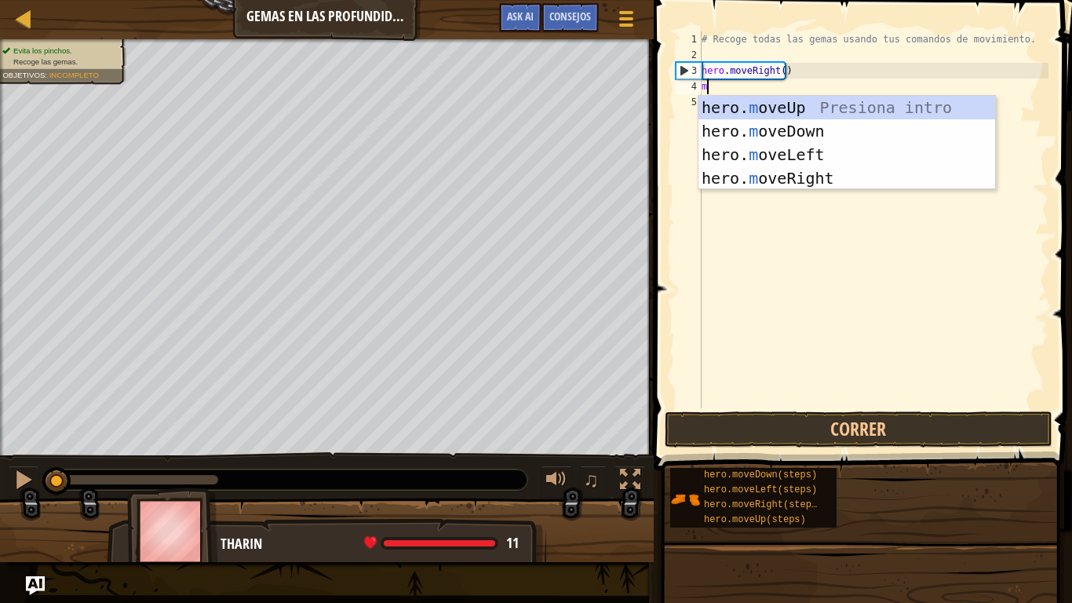
type textarea "mo"
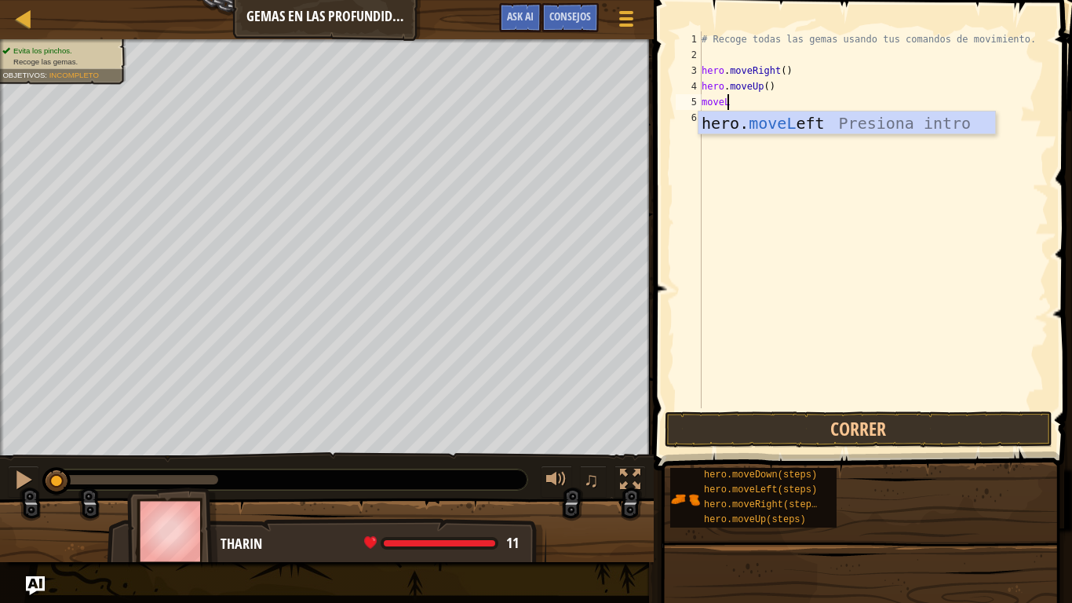
scroll to position [7, 2]
type textarea "moveLeft"
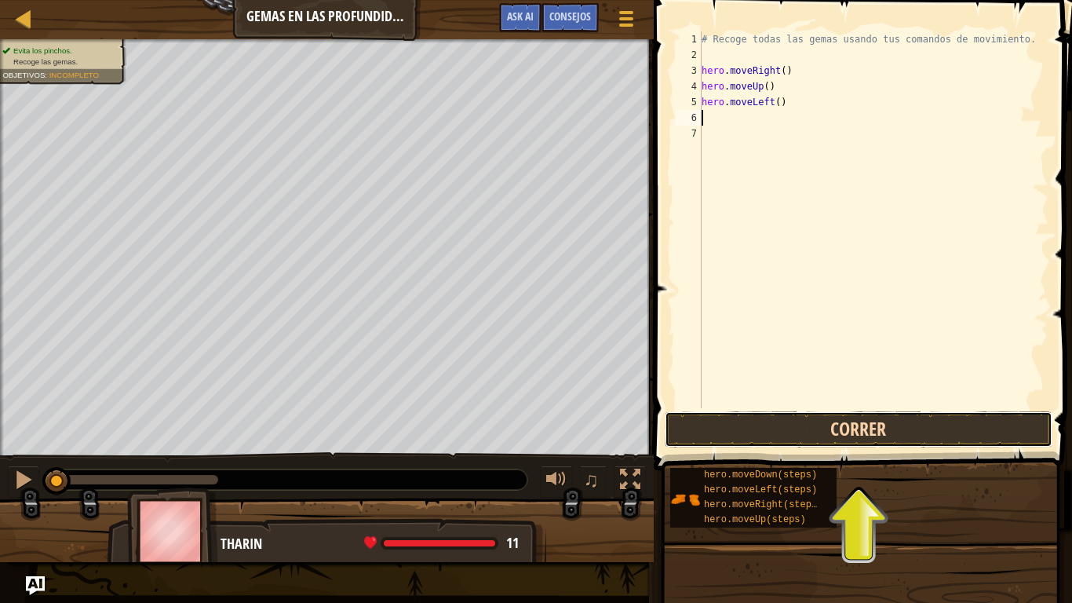
click at [840, 422] on button "Correr" at bounding box center [859, 429] width 388 height 36
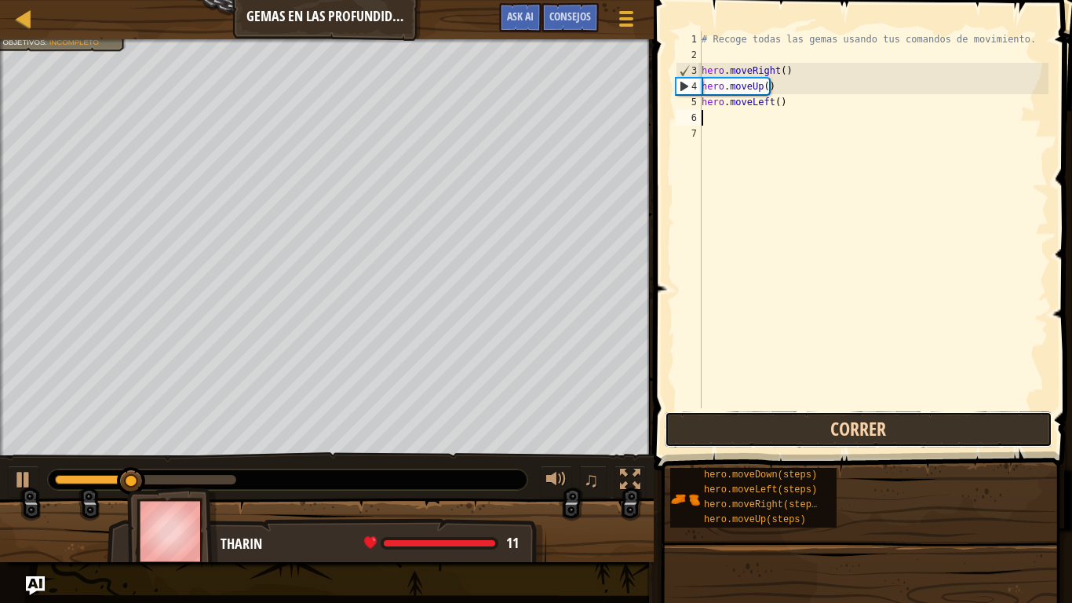
click at [828, 429] on button "Correr" at bounding box center [859, 429] width 388 height 36
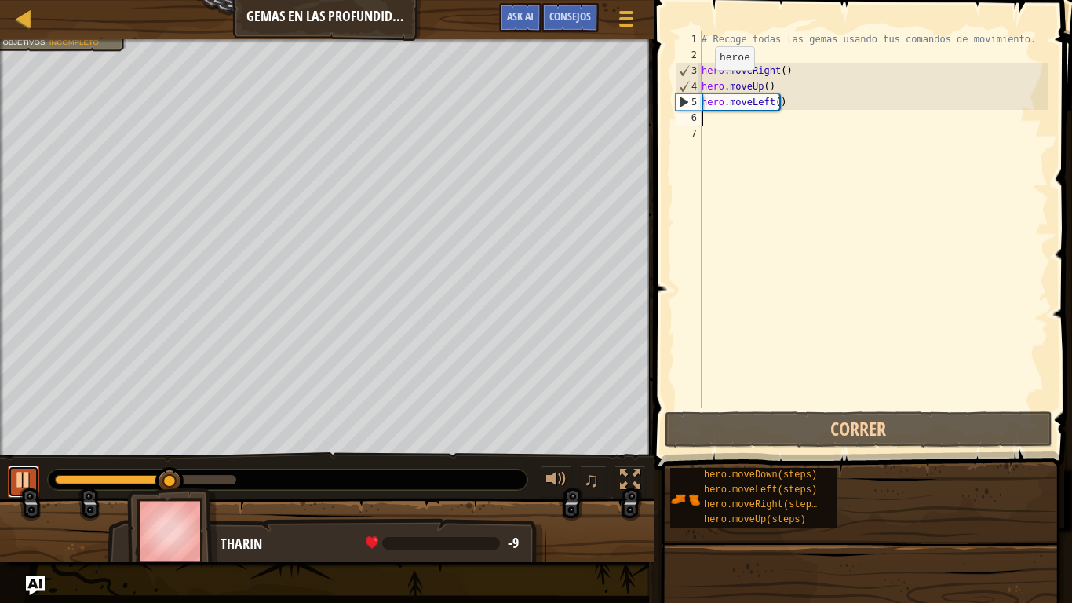
click at [16, 472] on div at bounding box center [23, 479] width 20 height 20
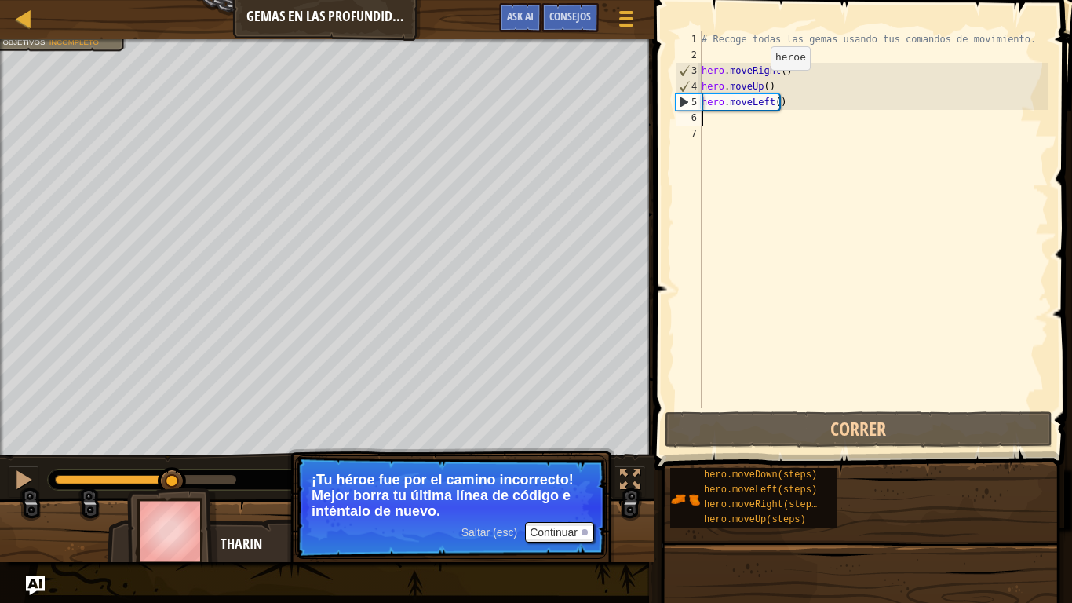
click at [758, 86] on div "# Recoge todas las gemas usando tus comandos de movimiento. hero . moveRight ( …" at bounding box center [874, 235] width 350 height 408
click at [795, 102] on div "# Recoge todas las gemas usando tus comandos de movimiento. hero . moveRight ( …" at bounding box center [874, 235] width 350 height 408
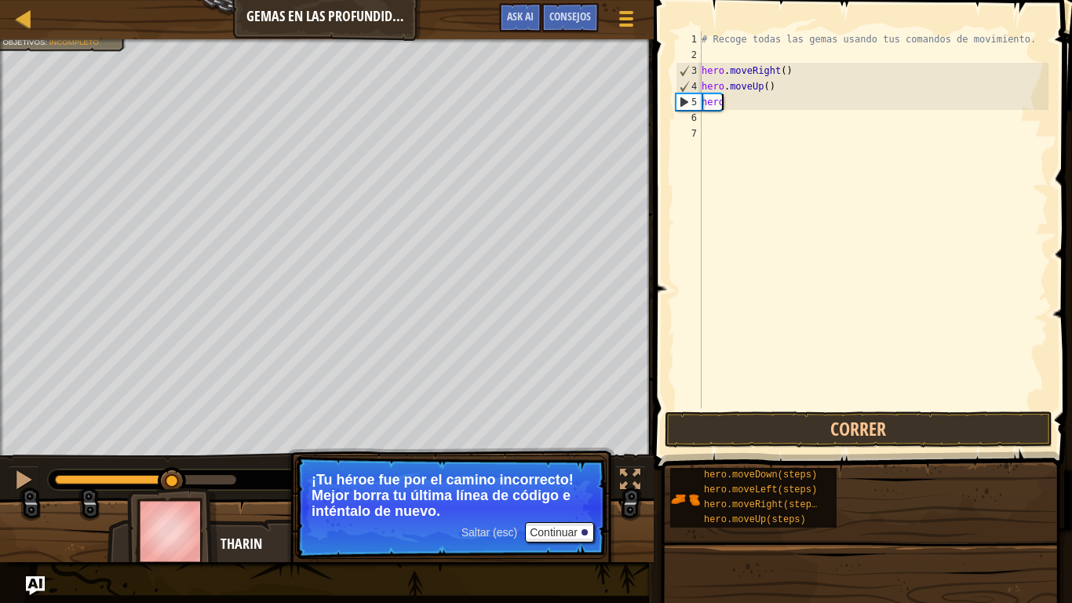
type textarea "h"
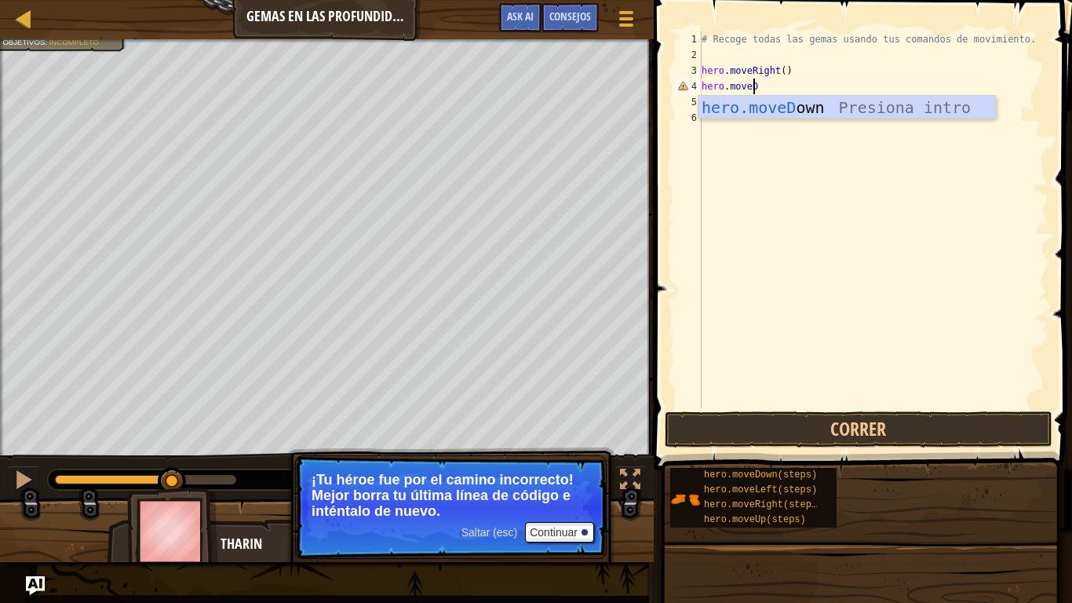
type textarea "hero.moveDo"
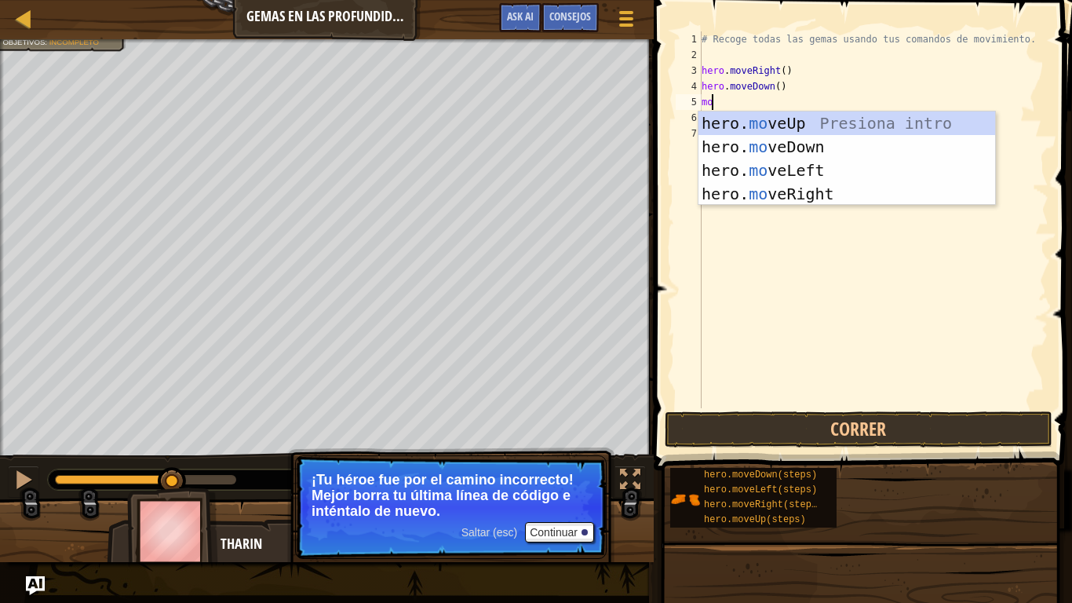
type textarea "move"
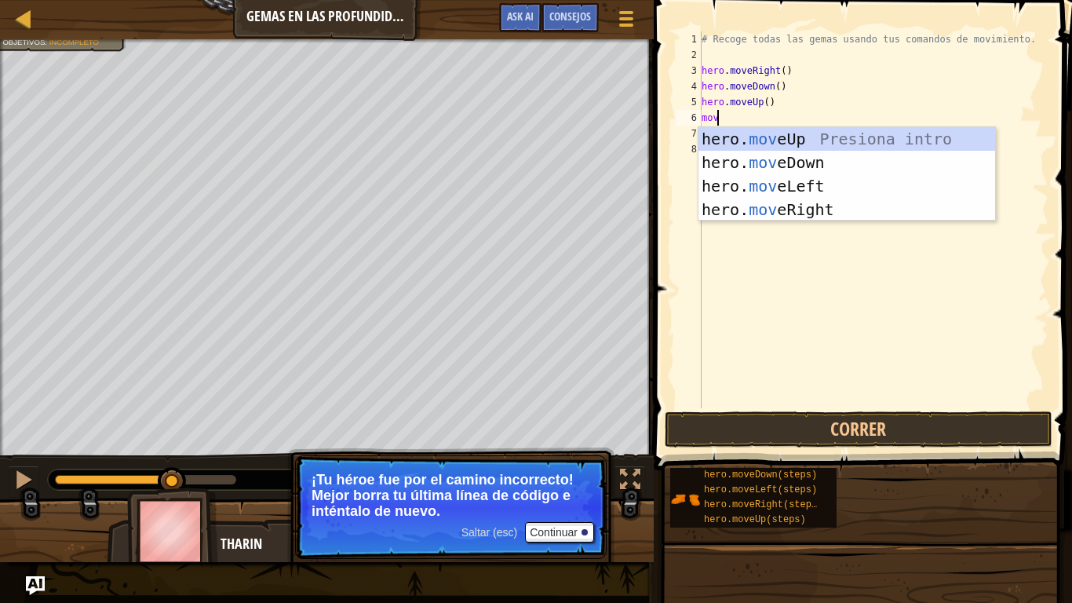
type textarea "move"
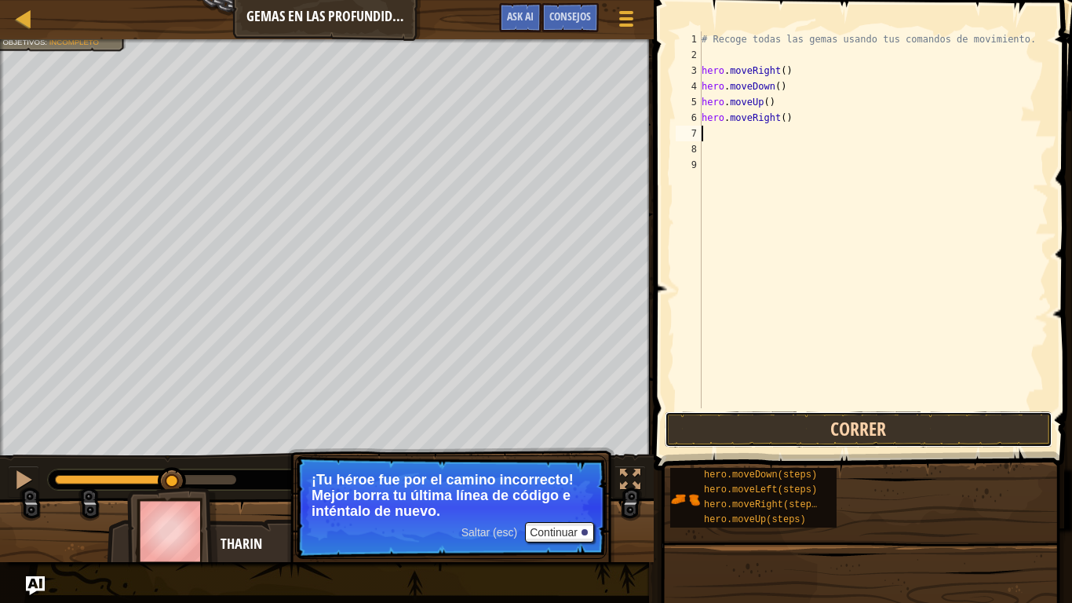
click at [822, 422] on button "Correr" at bounding box center [859, 429] width 388 height 36
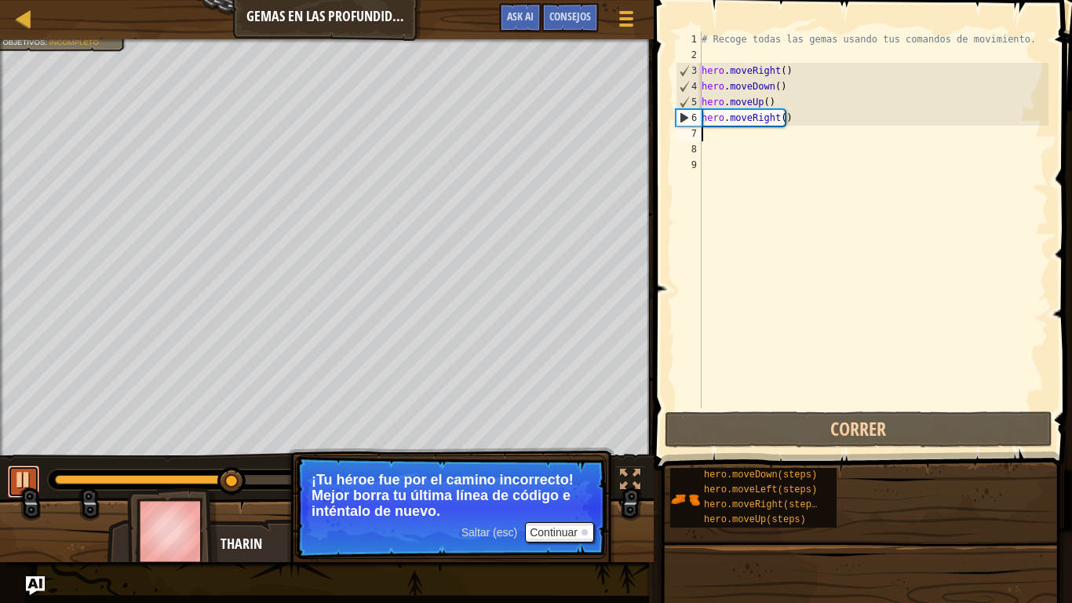
click at [25, 484] on div at bounding box center [23, 479] width 20 height 20
click at [791, 119] on div "# Recoge todas las gemas usando tus comandos de movimiento. hero . moveRight ( …" at bounding box center [874, 235] width 350 height 408
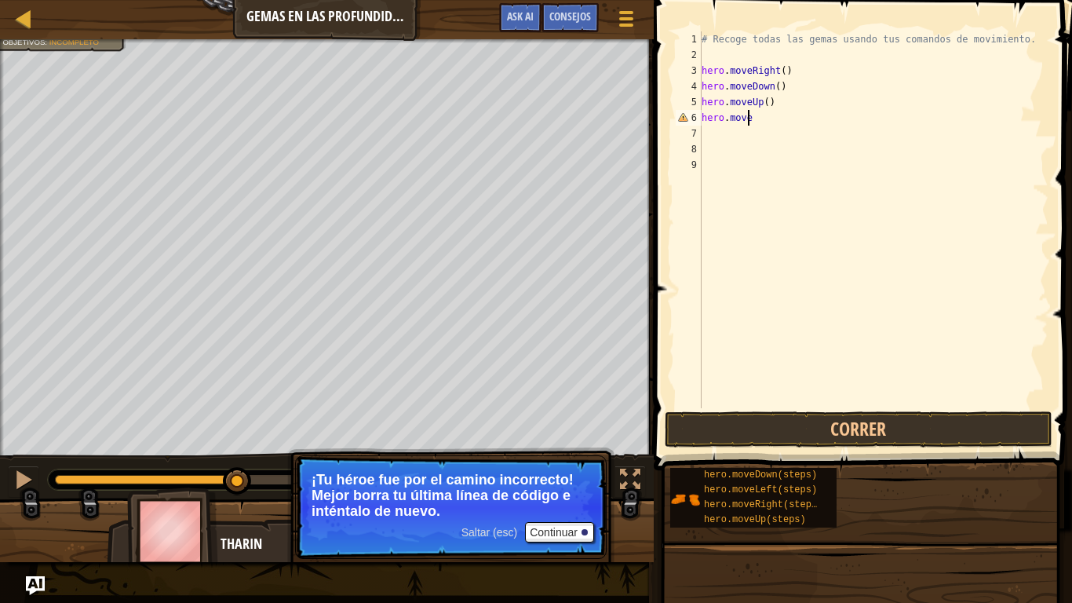
type textarea "hero.moveup"
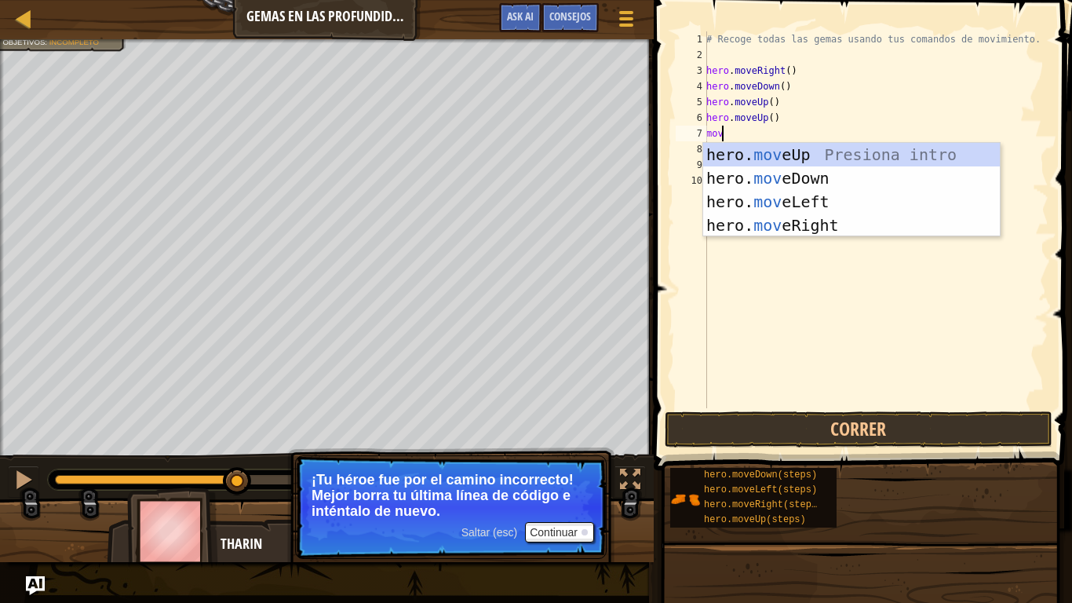
type textarea "move"
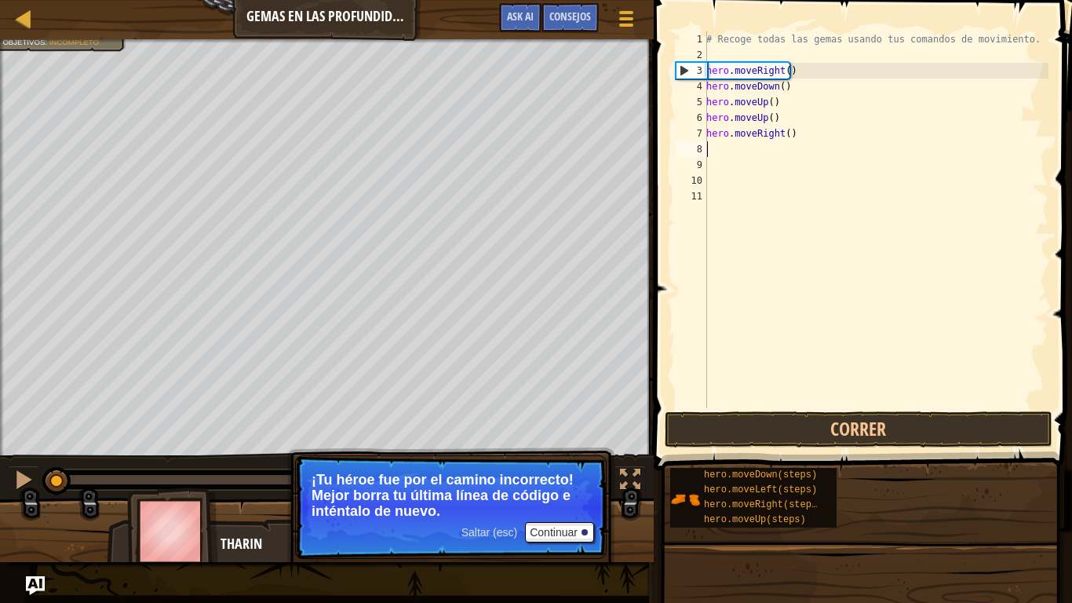
drag, startPoint x: 238, startPoint y: 483, endPoint x: 0, endPoint y: 436, distance: 242.5
click at [0, 436] on div "Evita los pinchos. Recoge las gemas. Objetivos : Incompleto ♫ [PERSON_NAME] 11 …" at bounding box center [536, 300] width 1072 height 523
click at [875, 416] on button "Correr" at bounding box center [859, 429] width 388 height 36
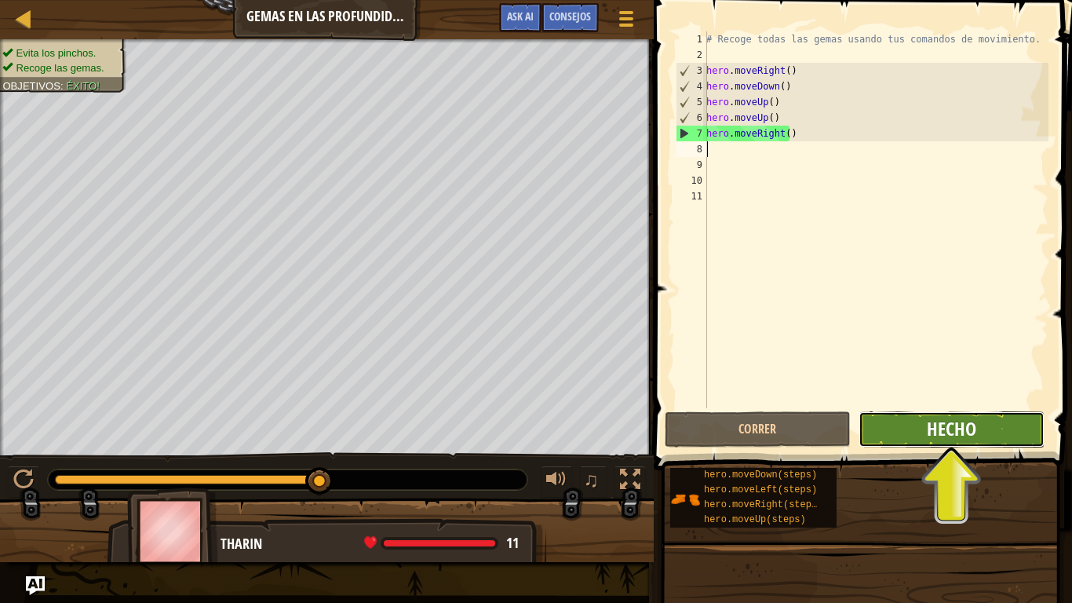
click at [940, 422] on span "Hecho" at bounding box center [951, 428] width 49 height 25
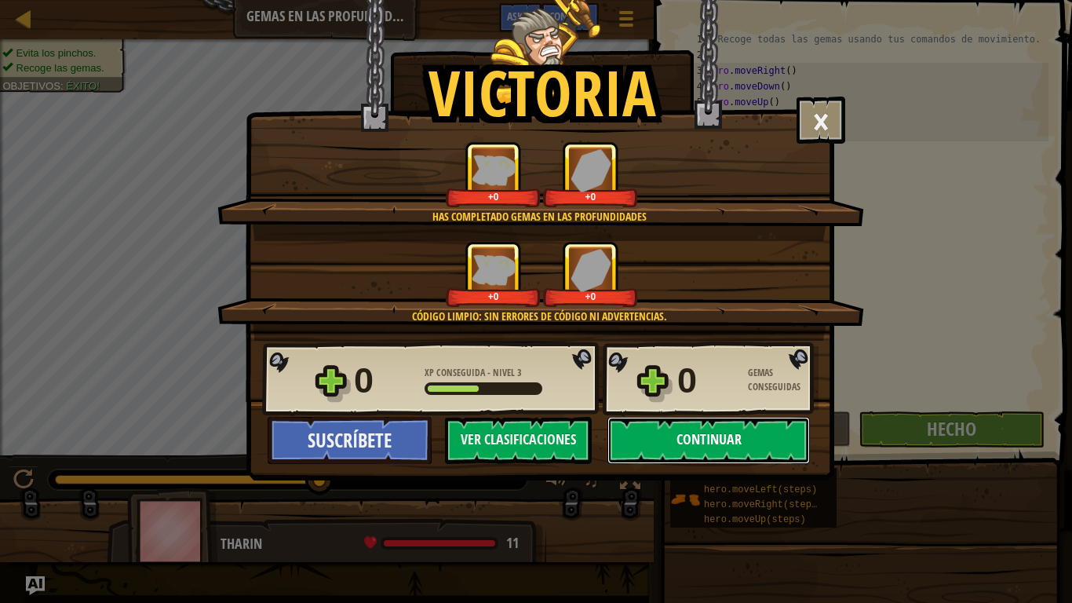
click at [721, 439] on button "Continuar" at bounding box center [709, 440] width 203 height 47
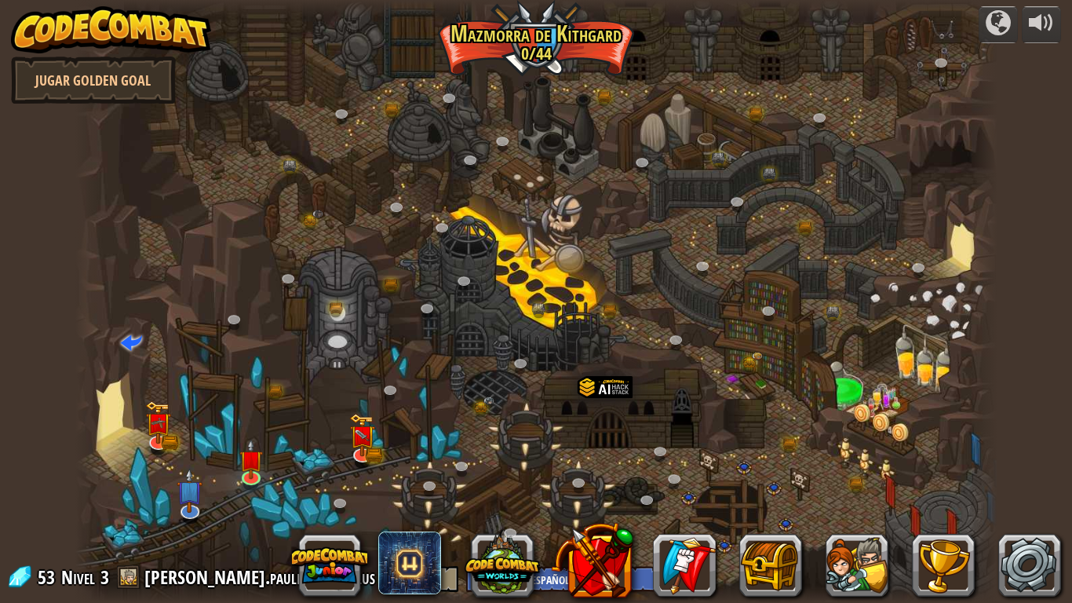
select select "es-ES"
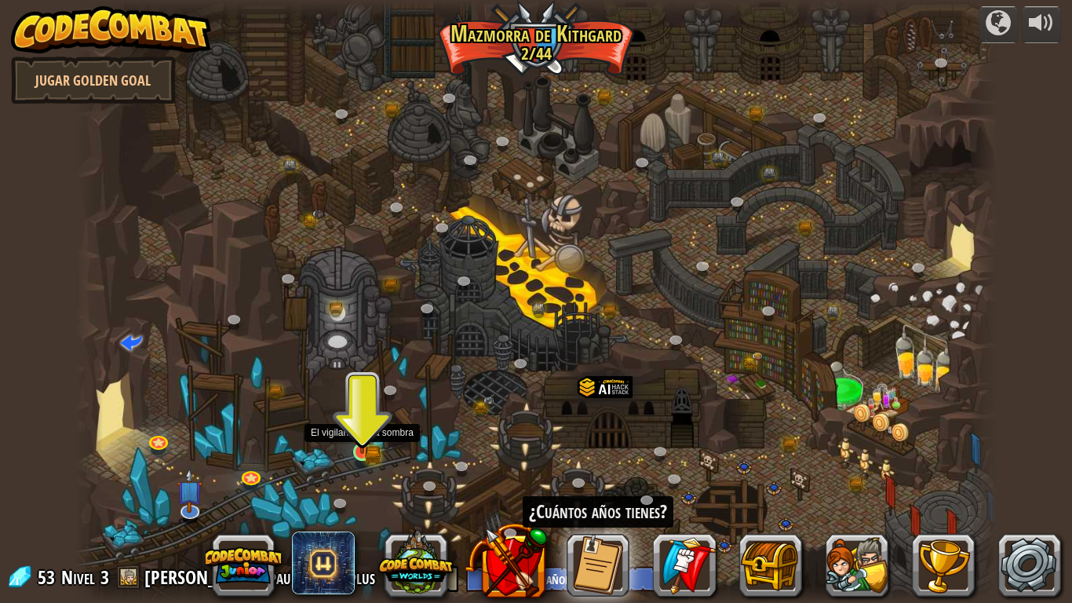
click at [364, 436] on img at bounding box center [363, 429] width 14 height 14
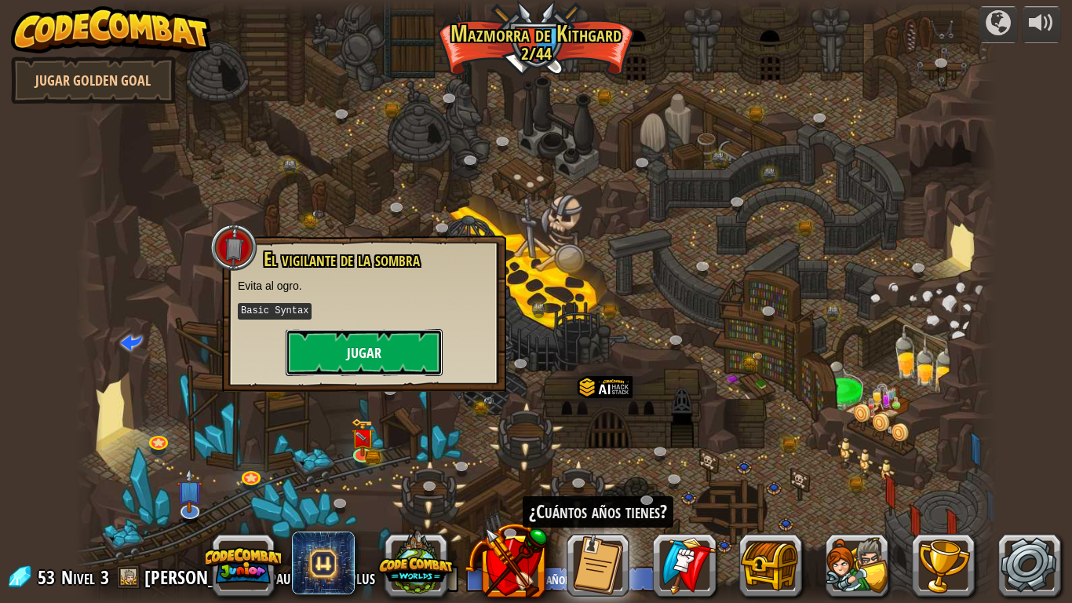
click at [406, 350] on button "Jugar" at bounding box center [364, 352] width 157 height 47
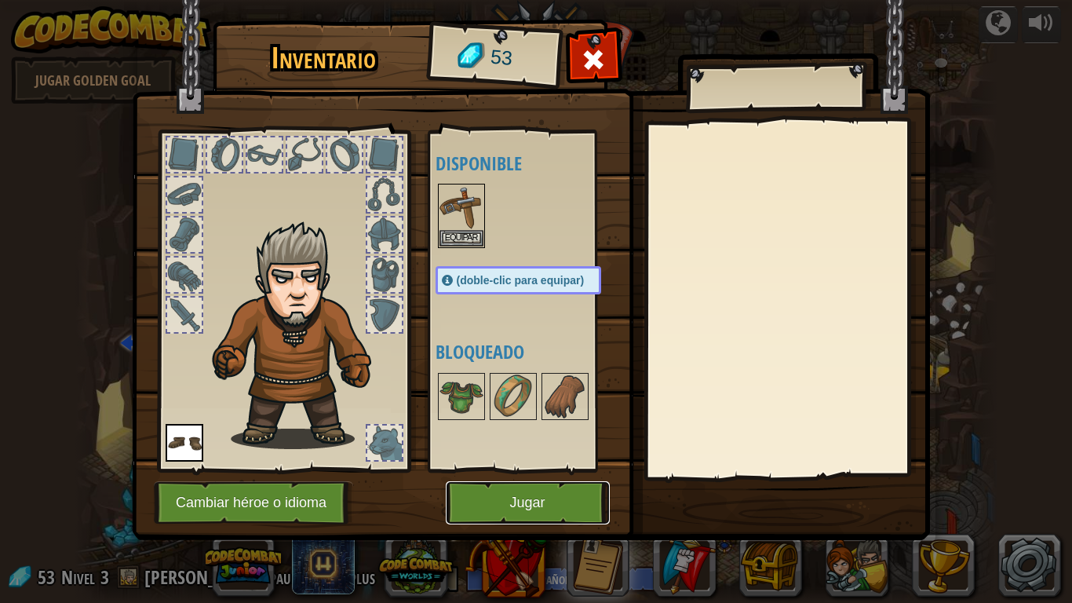
click at [533, 484] on button "Jugar" at bounding box center [528, 502] width 164 height 43
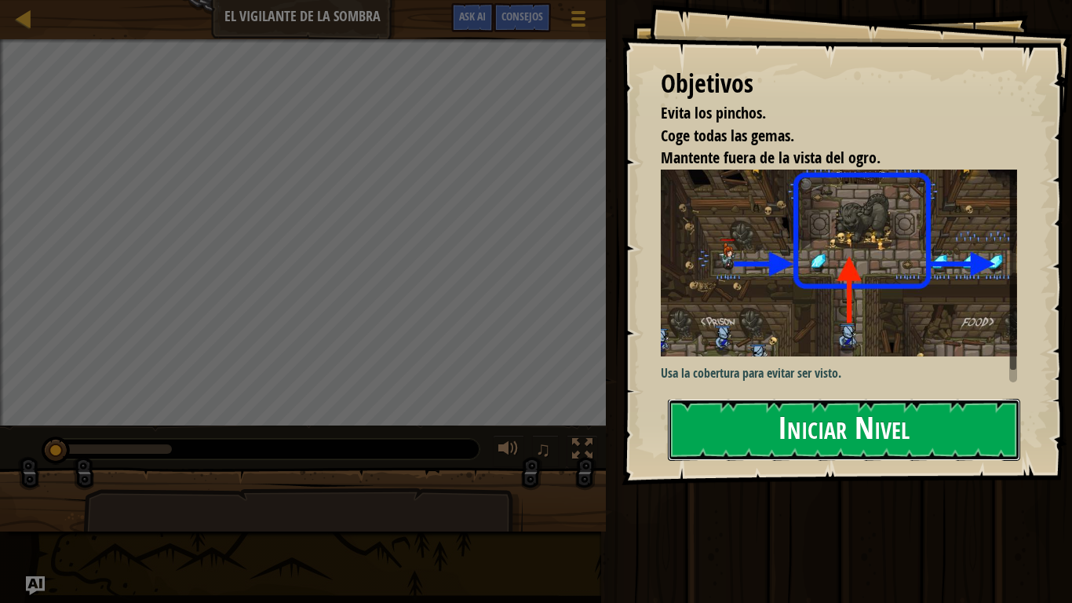
click at [824, 420] on button "Iniciar Nivel" at bounding box center [844, 430] width 353 height 62
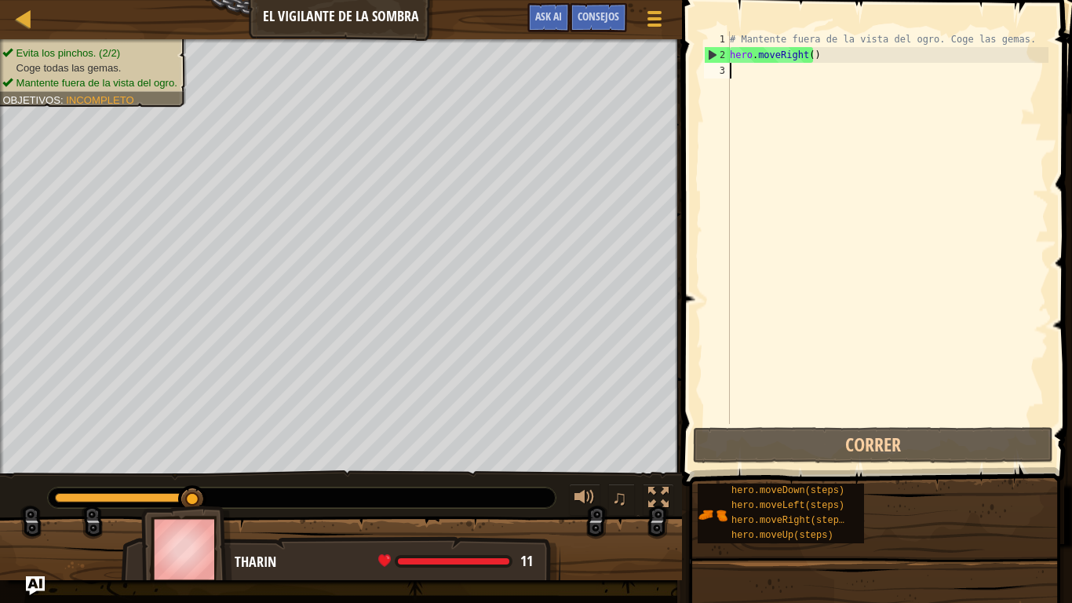
scroll to position [7, 0]
type textarea "mo"
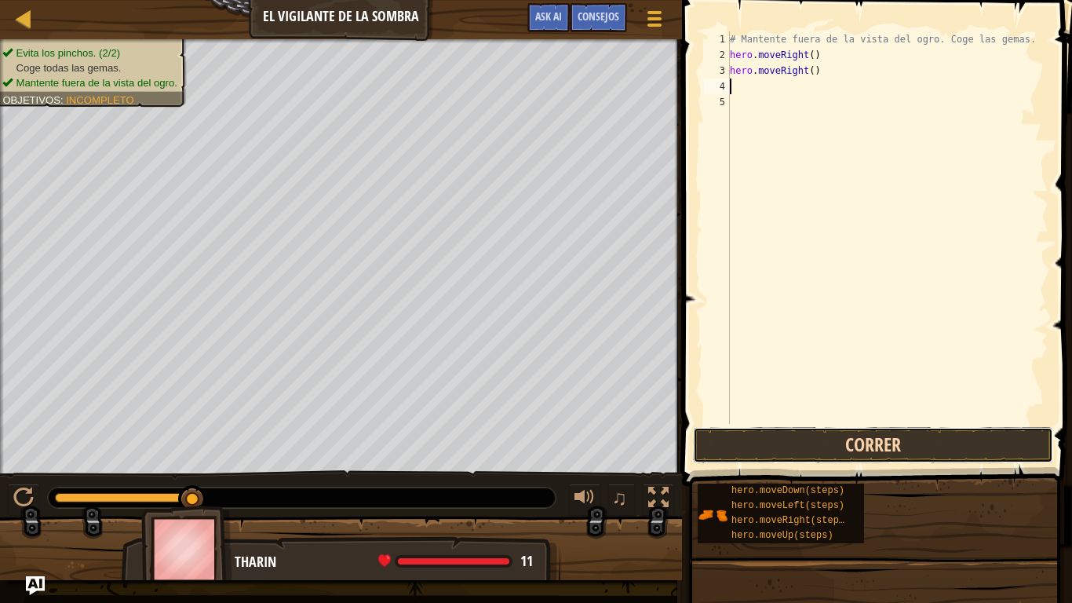
click at [870, 448] on button "Correr" at bounding box center [873, 445] width 360 height 36
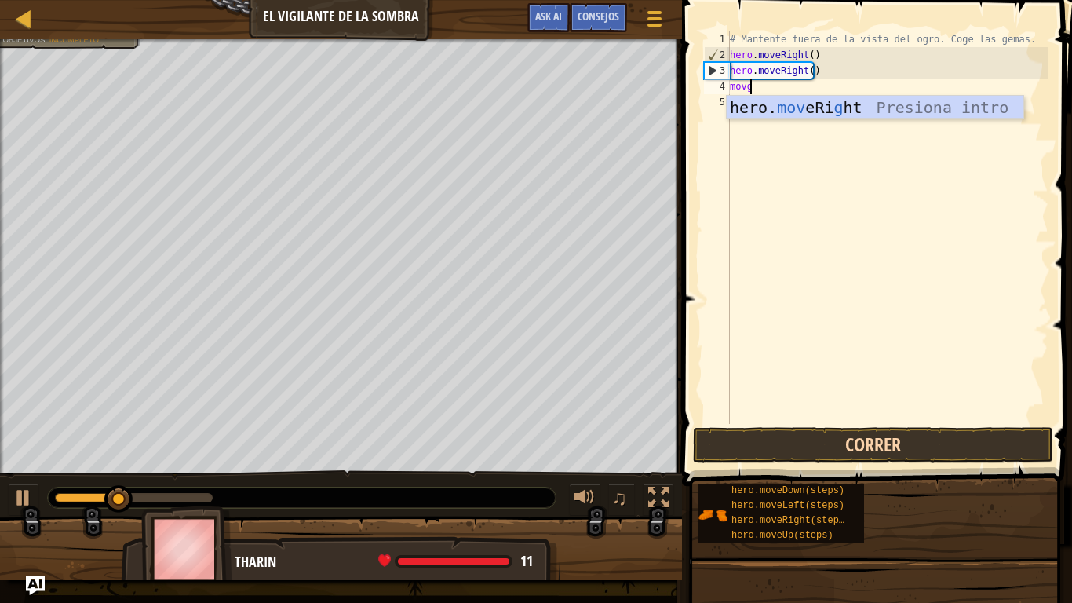
scroll to position [7, 1]
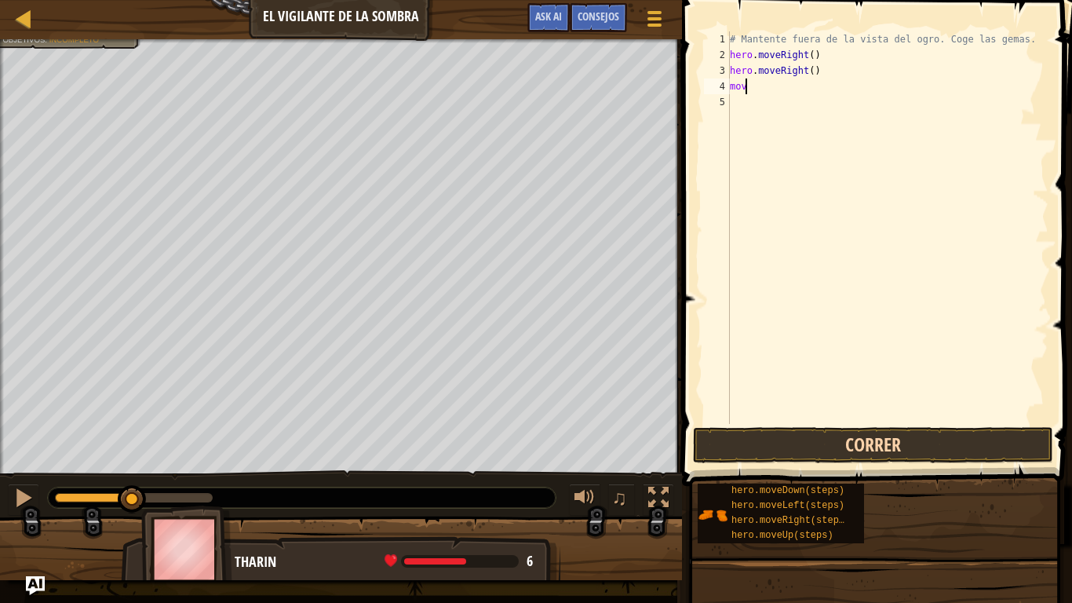
type textarea "move"
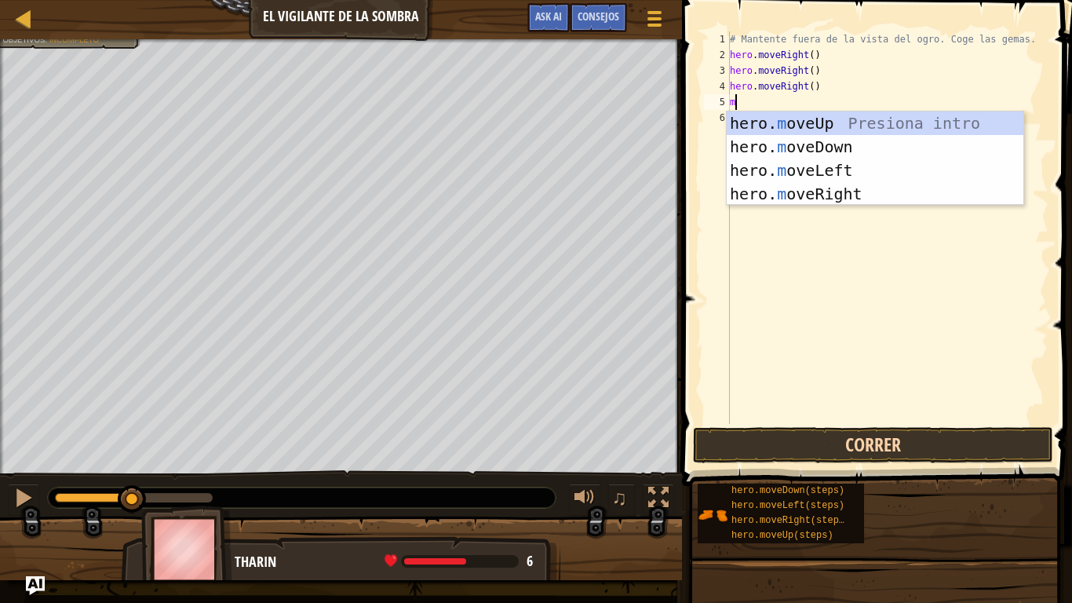
type textarea "mo"
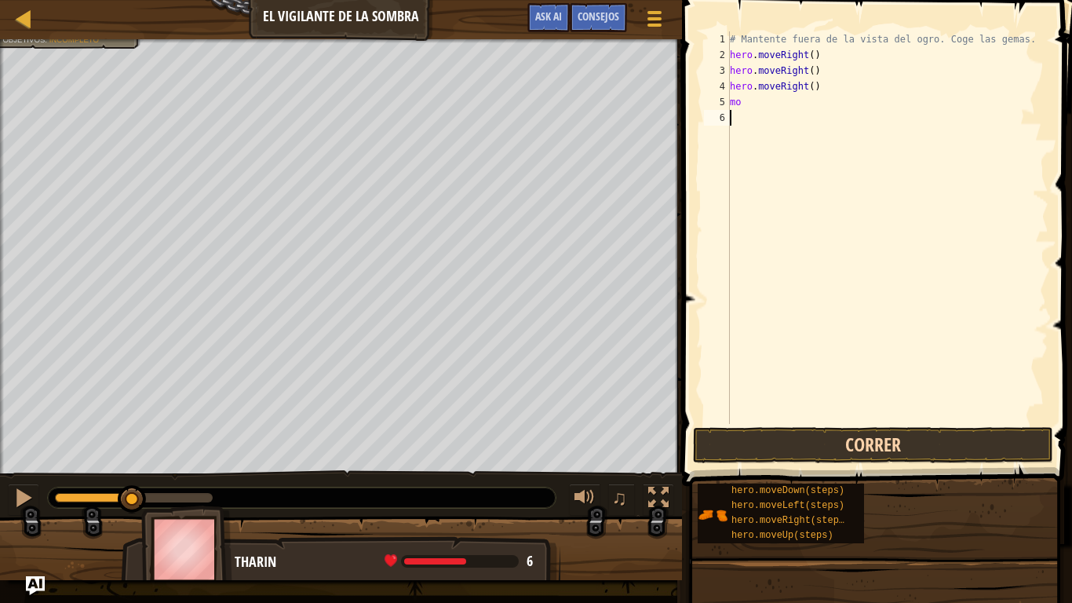
type textarea "mo"
click at [868, 448] on button "Correr" at bounding box center [873, 445] width 360 height 36
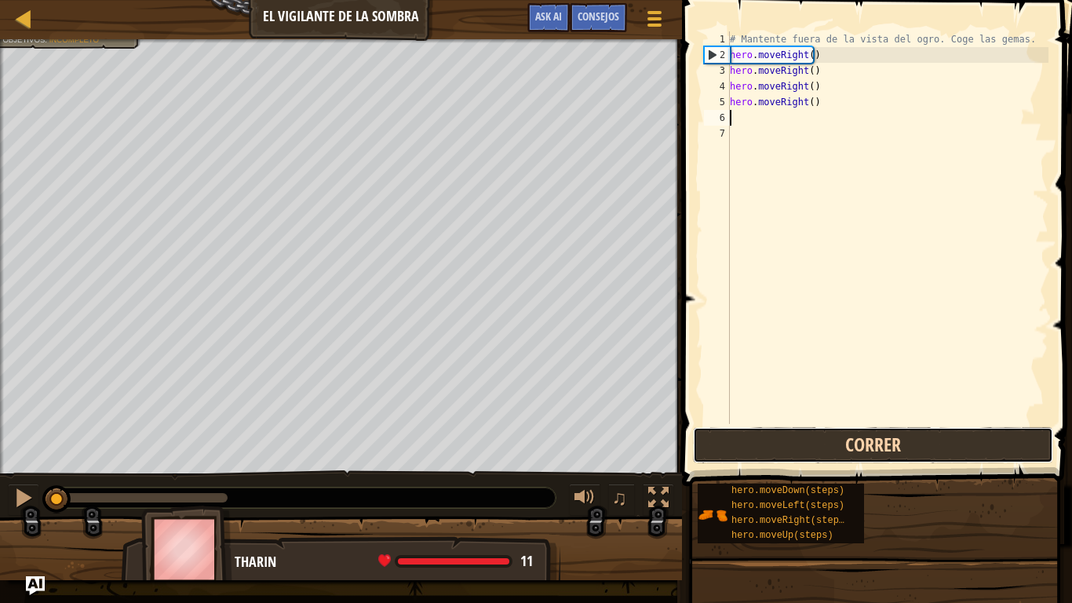
click at [969, 449] on button "Correr" at bounding box center [873, 445] width 360 height 36
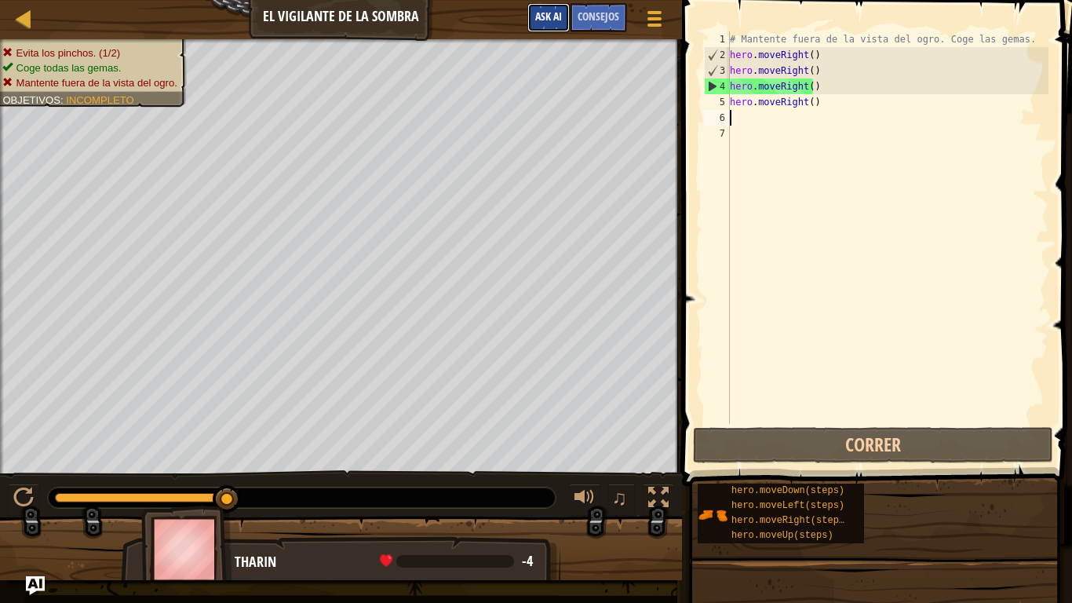
click at [546, 12] on span "Ask AI" at bounding box center [548, 16] width 27 height 15
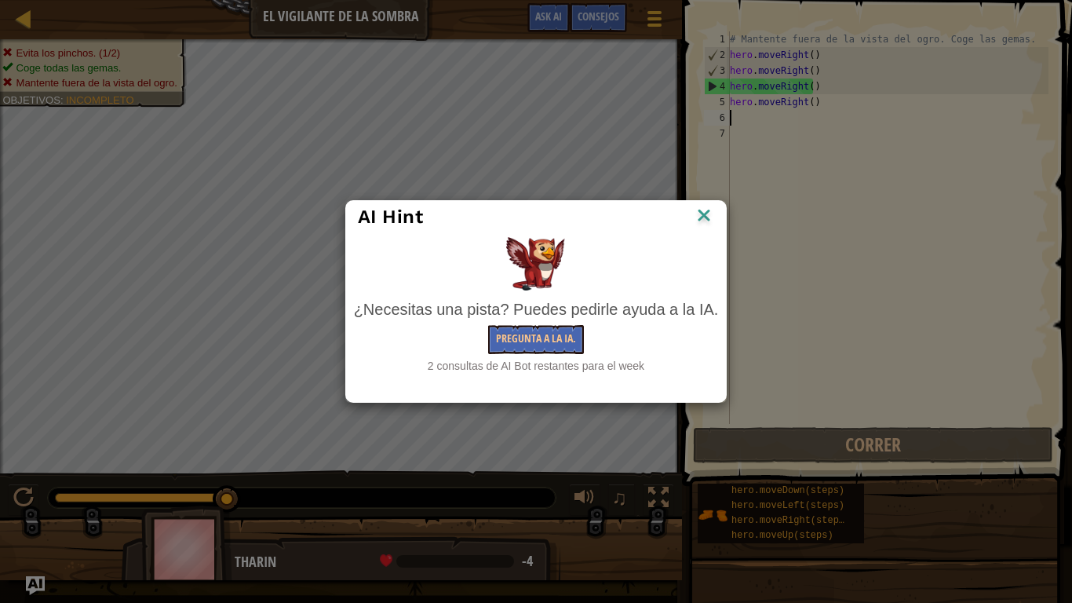
click at [698, 215] on img at bounding box center [704, 217] width 20 height 24
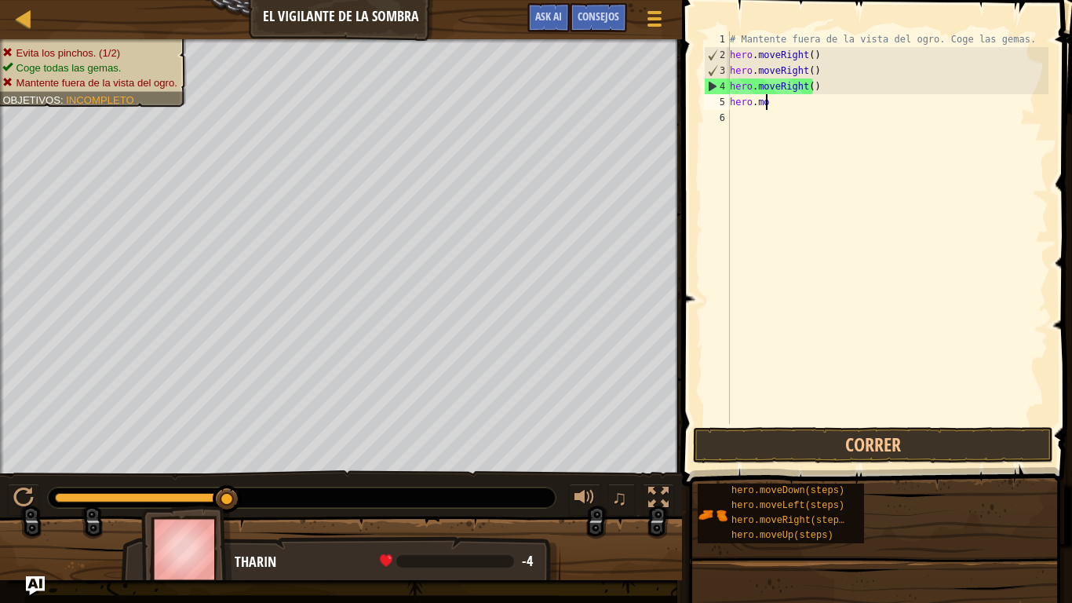
type textarea "h"
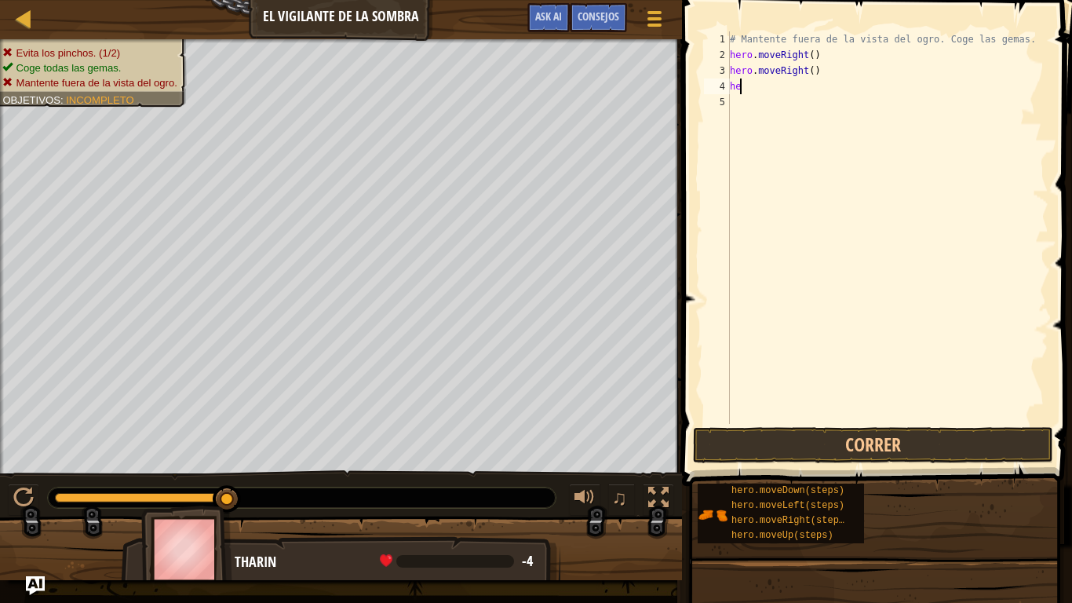
type textarea "h"
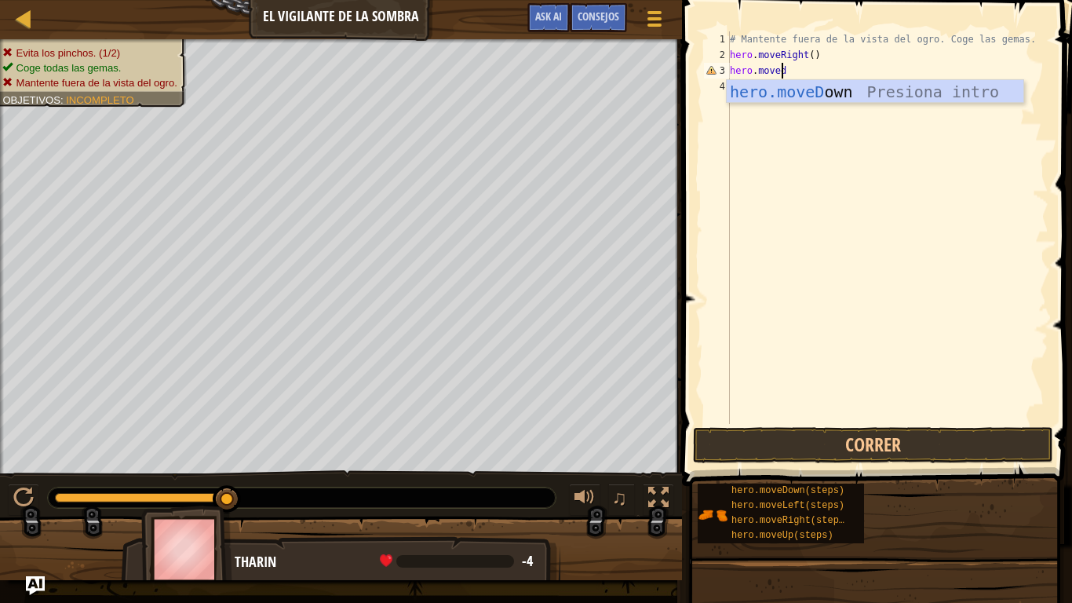
type textarea "hero.movedo"
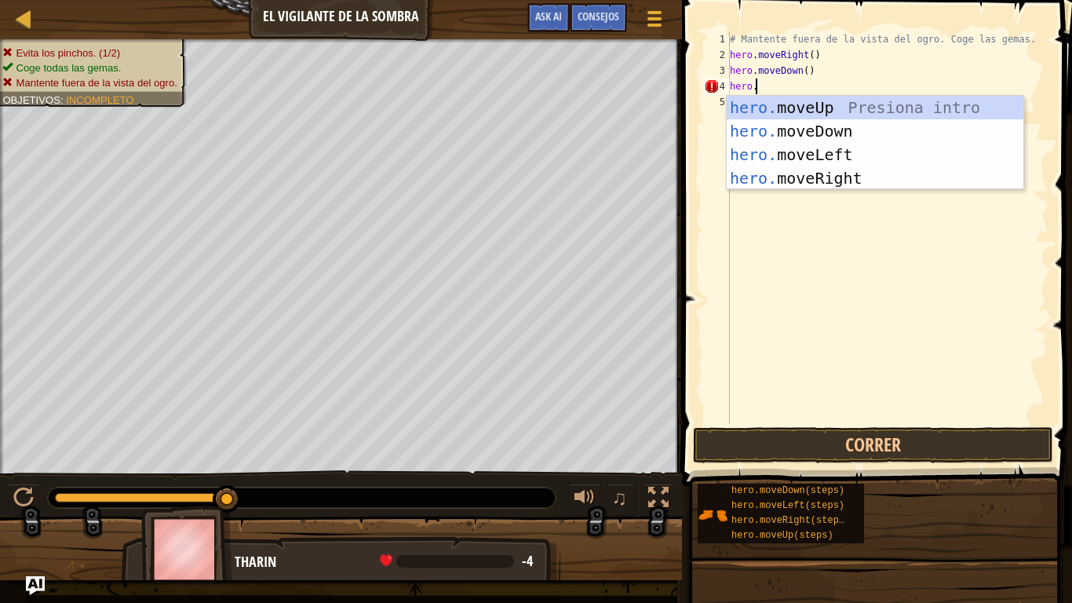
scroll to position [7, 2]
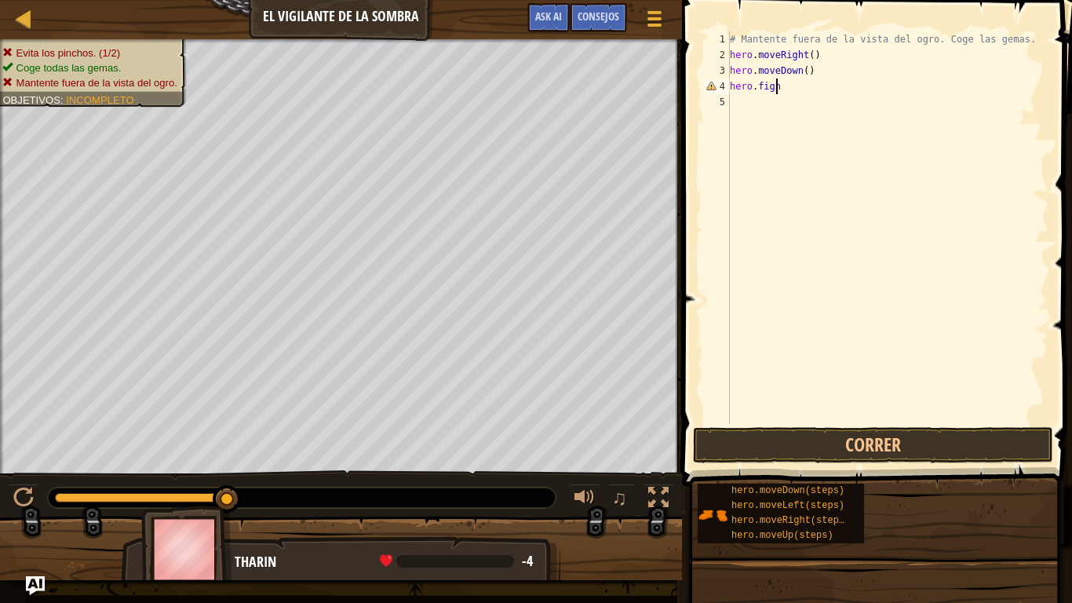
type textarea "hero.fight"
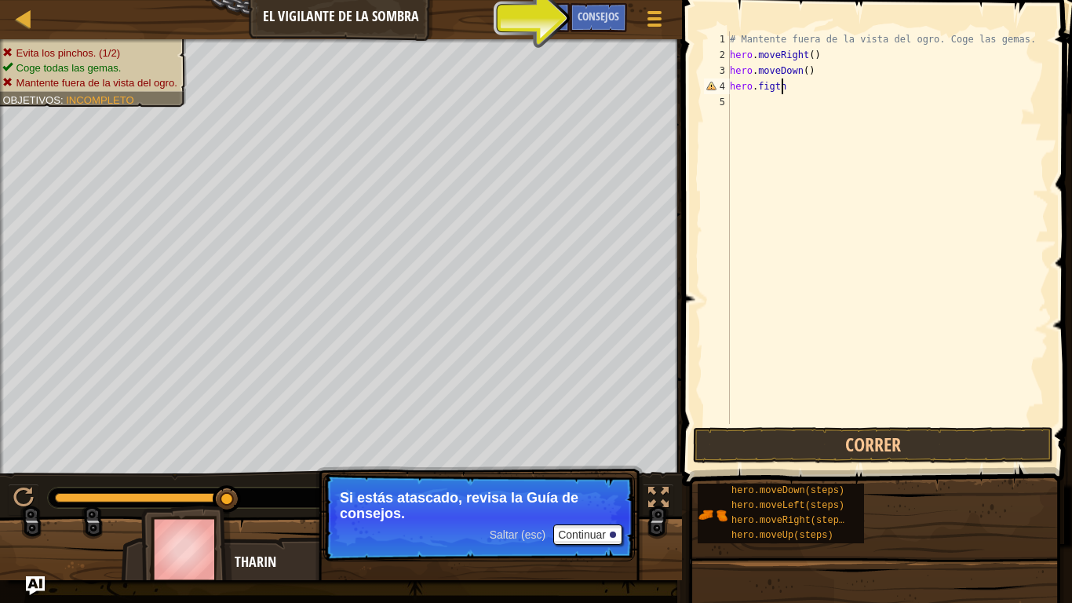
scroll to position [7, 4]
click at [906, 432] on button "Correr" at bounding box center [873, 445] width 360 height 36
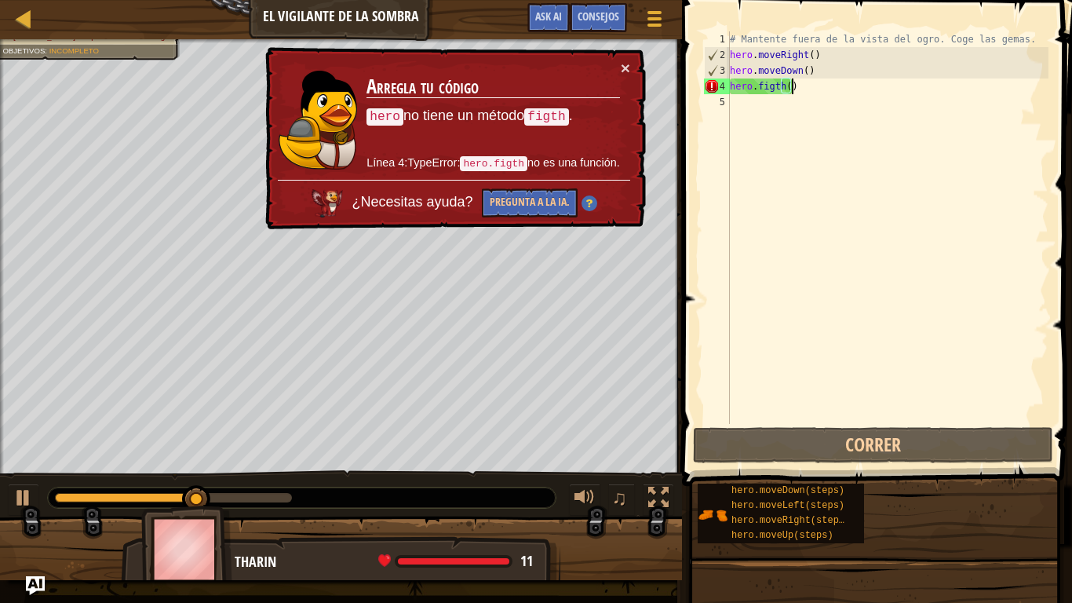
click at [630, 62] on div "× Arregla tu código hero no tiene un método figth . Línea 4:TypeError: hero.fig…" at bounding box center [454, 138] width 384 height 183
click at [627, 64] on button "×" at bounding box center [625, 68] width 9 height 16
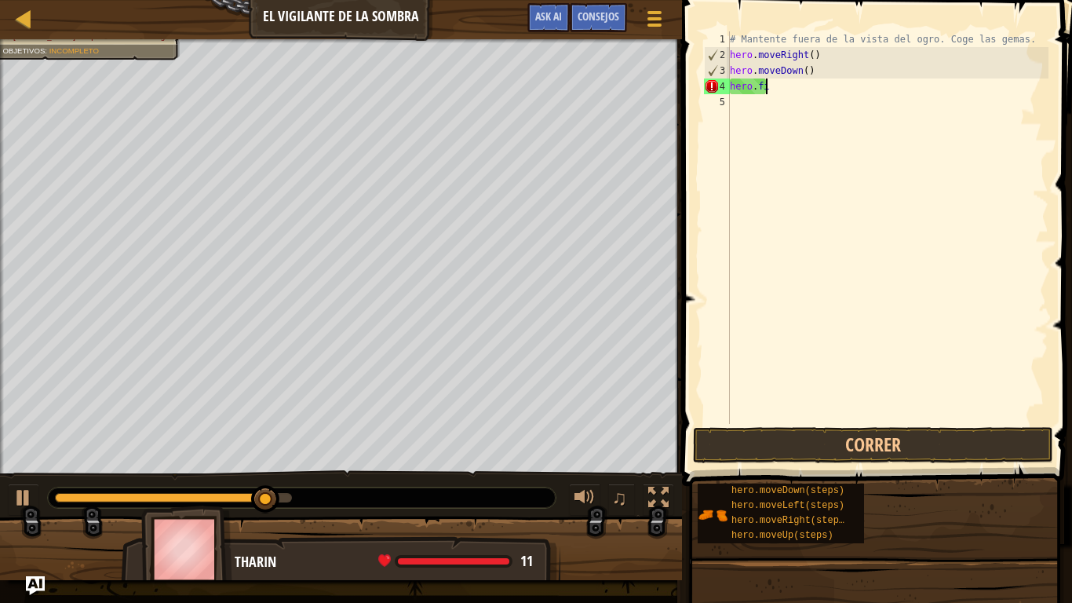
scroll to position [7, 0]
type textarea "h"
click at [820, 70] on div "# Mantente fuera de la vista del ogro. Coge las gemas. hero . moveRight ( ) her…" at bounding box center [888, 243] width 322 height 424
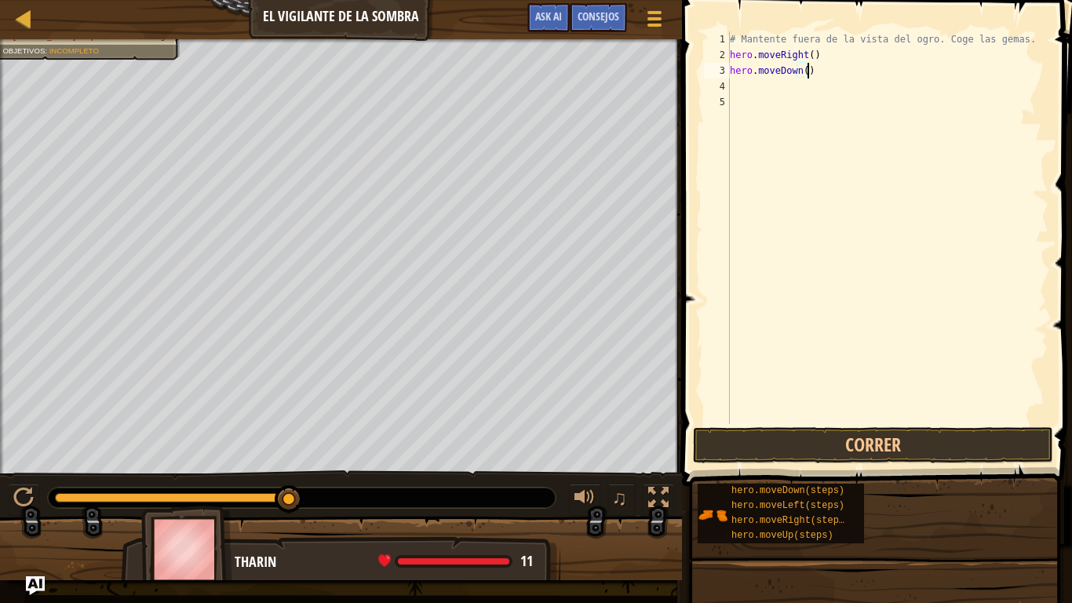
click at [821, 57] on div "# Mantente fuera de la vista del ogro. Coge las gemas. hero . moveRight ( ) her…" at bounding box center [888, 243] width 322 height 424
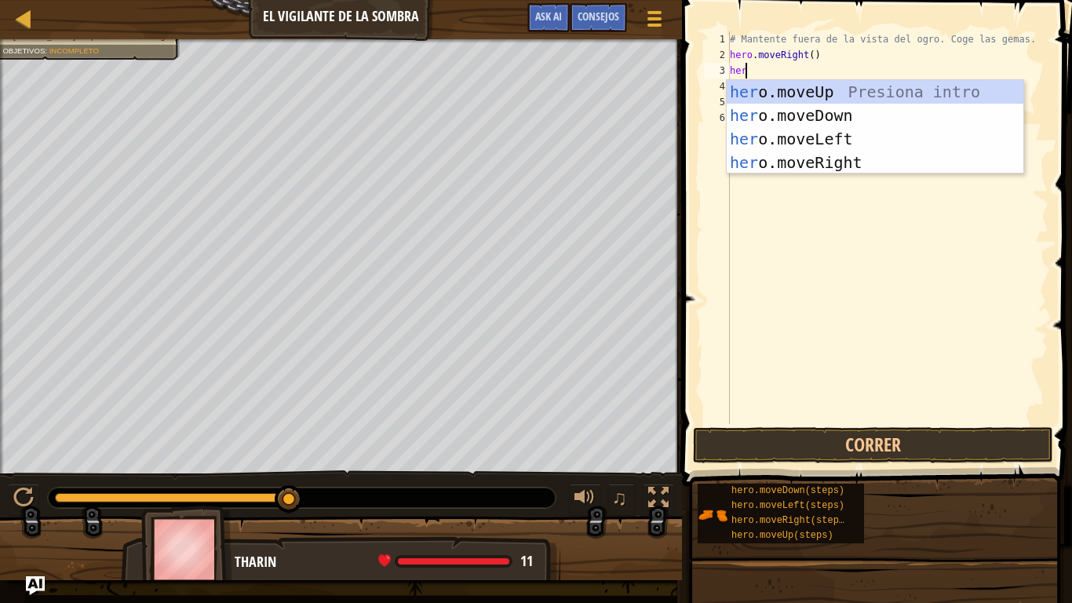
scroll to position [7, 8]
type textarea "hero."
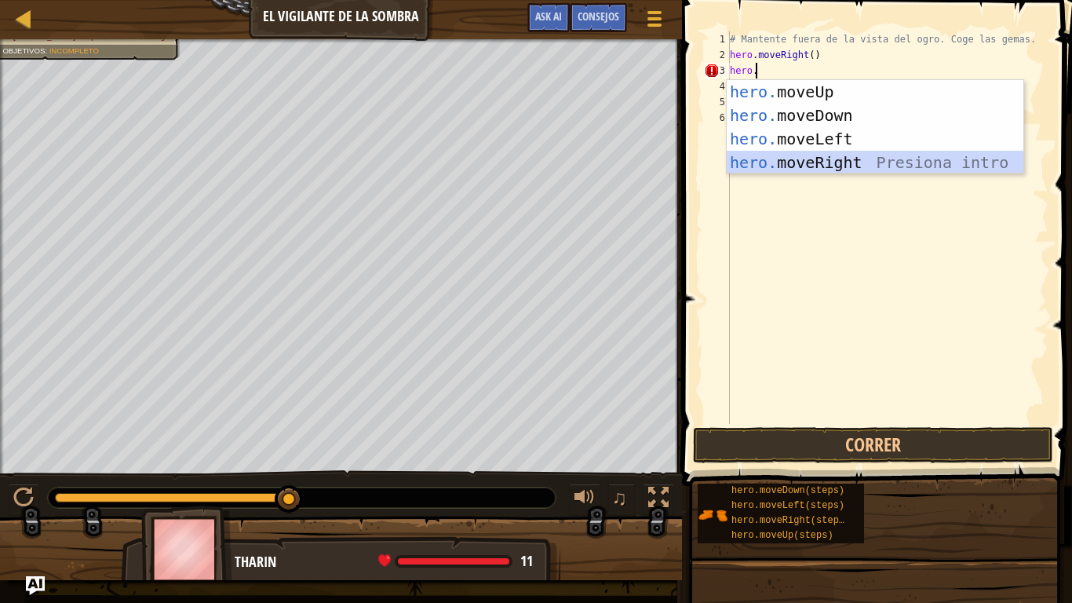
scroll to position [7, 0]
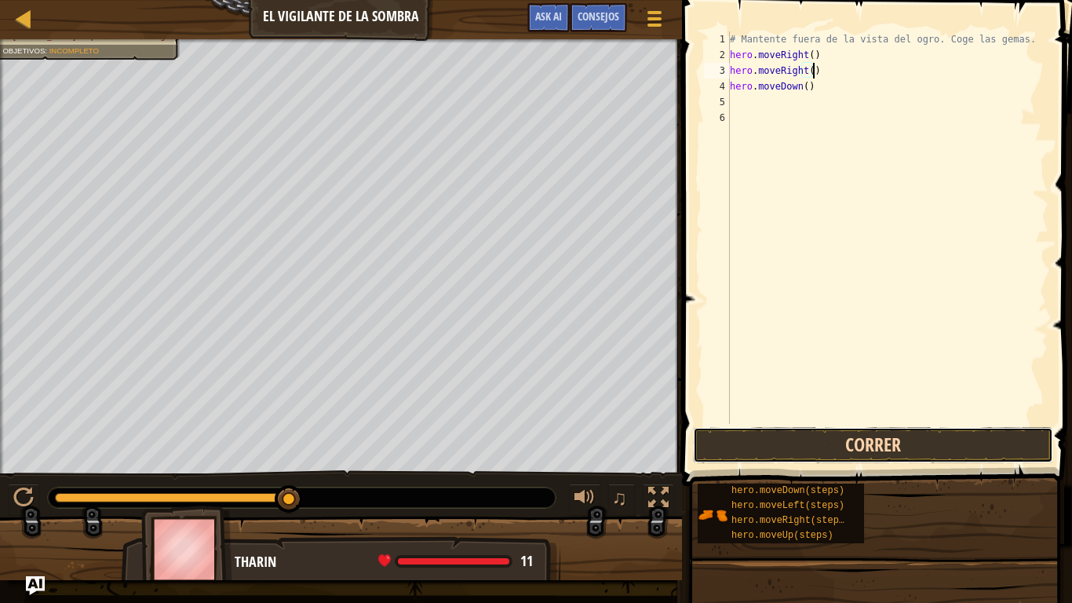
click at [883, 436] on button "Correr" at bounding box center [873, 445] width 360 height 36
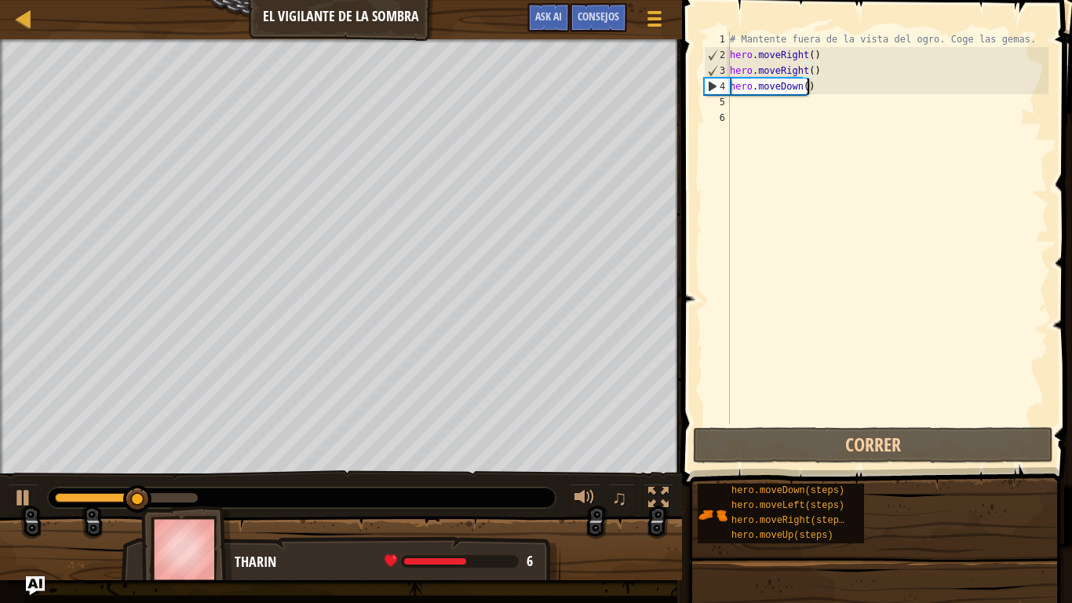
click at [821, 84] on div "# Mantente fuera de la vista del ogro. Coge las gemas. hero . moveRight ( ) her…" at bounding box center [888, 243] width 322 height 424
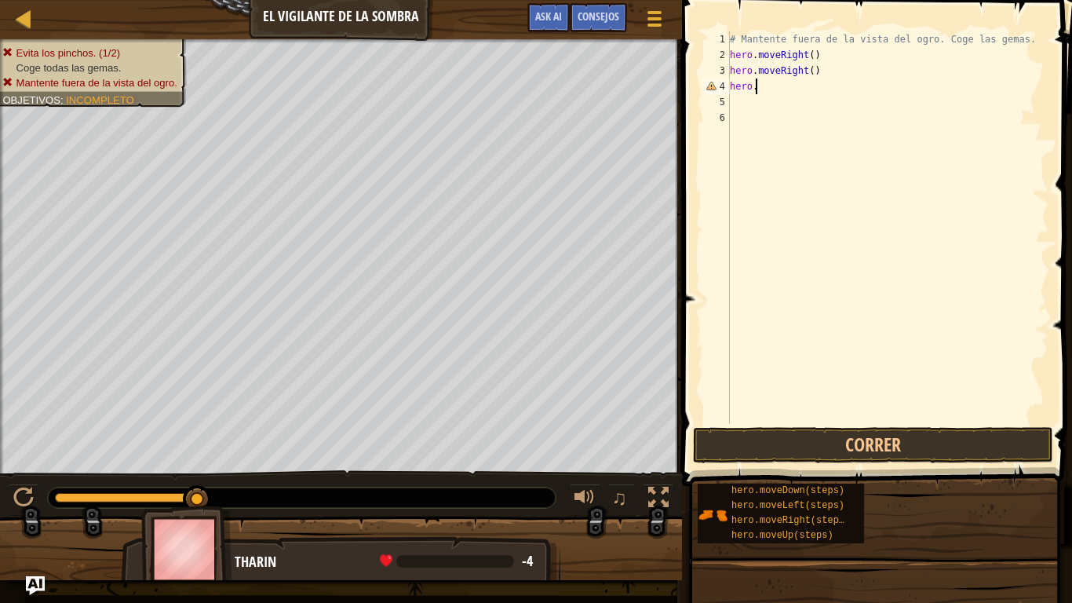
scroll to position [7, 1]
type textarea "h"
drag, startPoint x: 821, startPoint y: 84, endPoint x: 823, endPoint y: 68, distance: 16.6
click at [821, 82] on div "# Mantente fuera de la vista del ogro. Coge las gemas. hero . moveRight ( ) her…" at bounding box center [888, 243] width 322 height 424
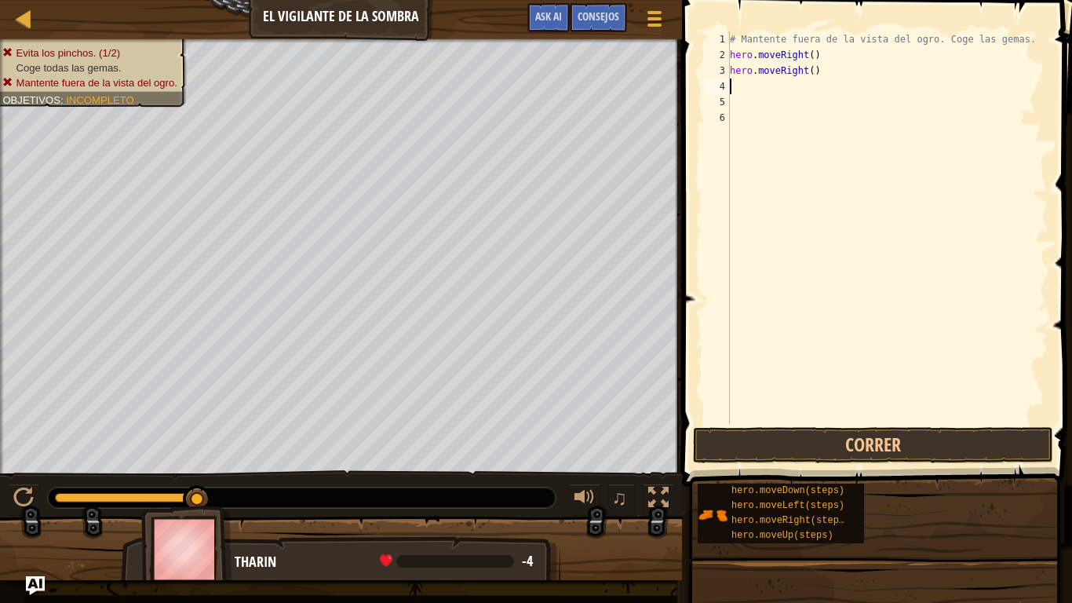
click at [823, 68] on div "# Mantente fuera de la vista del ogro. Coge las gemas. hero . moveRight ( ) her…" at bounding box center [888, 243] width 322 height 424
type textarea "hero.moveRight()"
click at [832, 70] on div "# Mantente fuera de la vista del ogro. Coge las gemas. hero . moveRight ( ) her…" at bounding box center [888, 243] width 322 height 424
type textarea "hero.moveRight()"
click at [830, 72] on div "# Mantente fuera de la vista del ogro. Coge las gemas. hero . moveRight ( ) her…" at bounding box center [888, 243] width 322 height 424
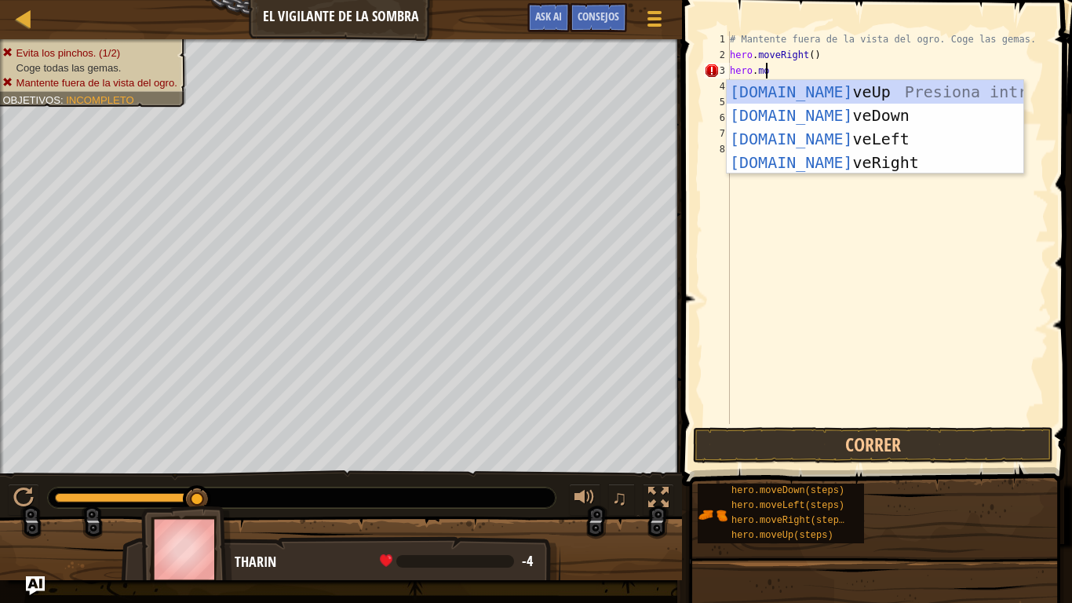
scroll to position [7, 2]
type textarea "hero.move"
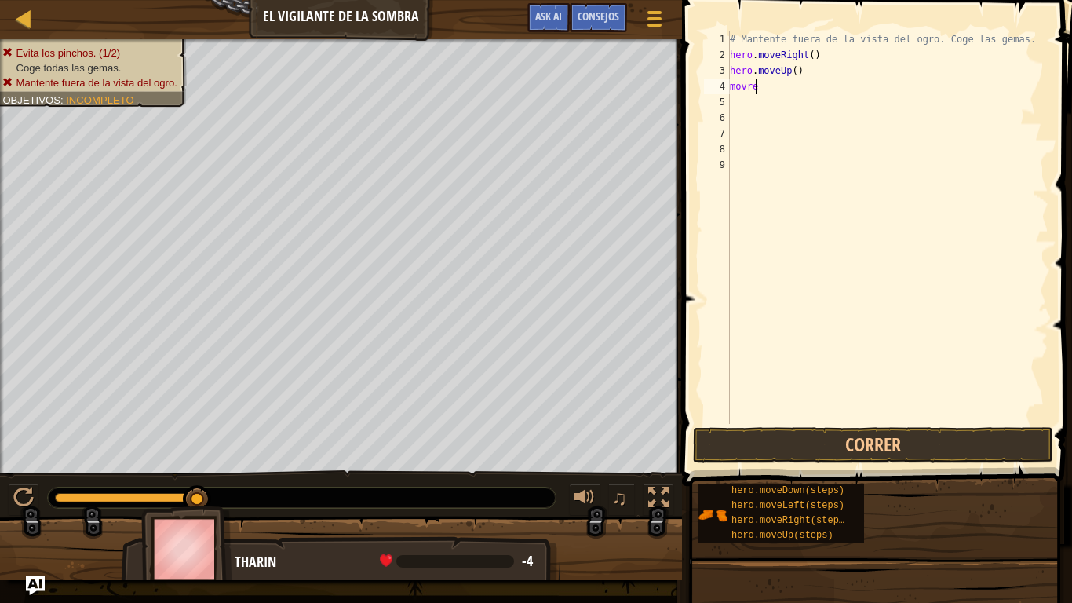
scroll to position [7, 1]
type textarea "move"
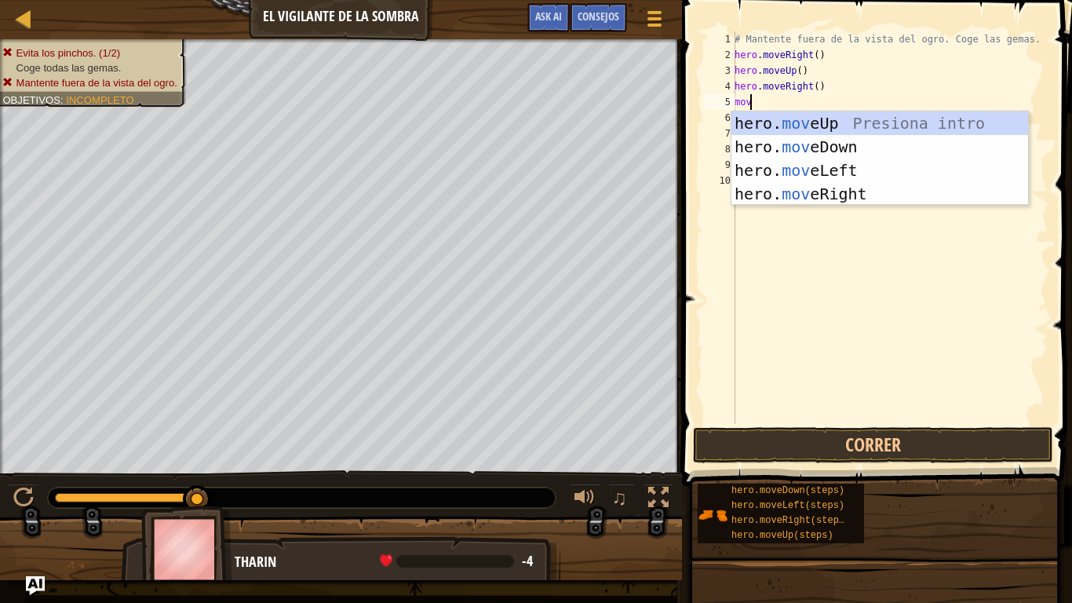
type textarea "move"
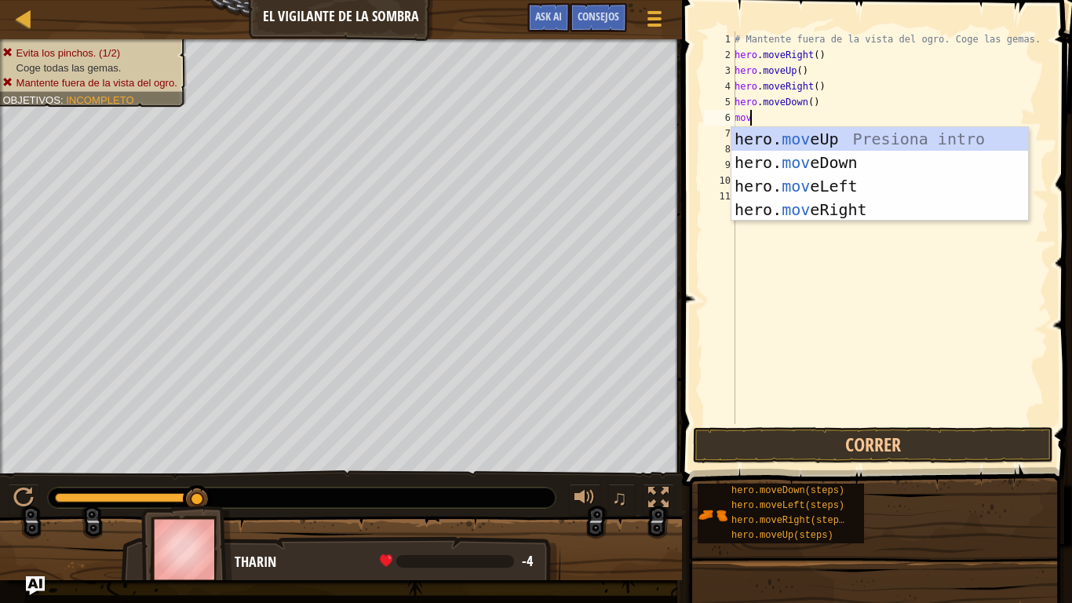
type textarea "move"
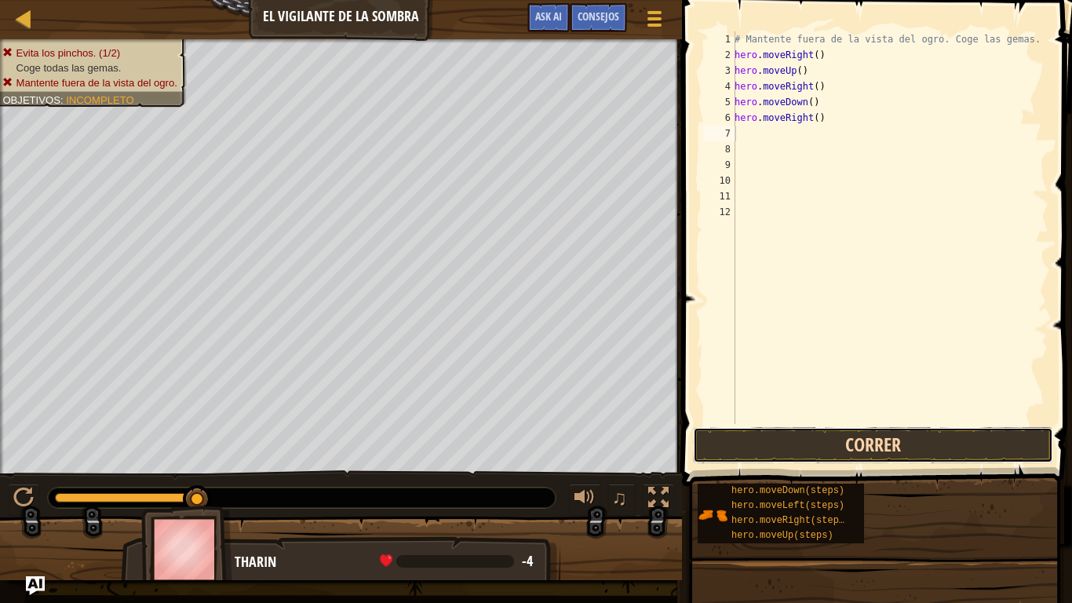
click at [798, 445] on button "Correr" at bounding box center [873, 445] width 360 height 36
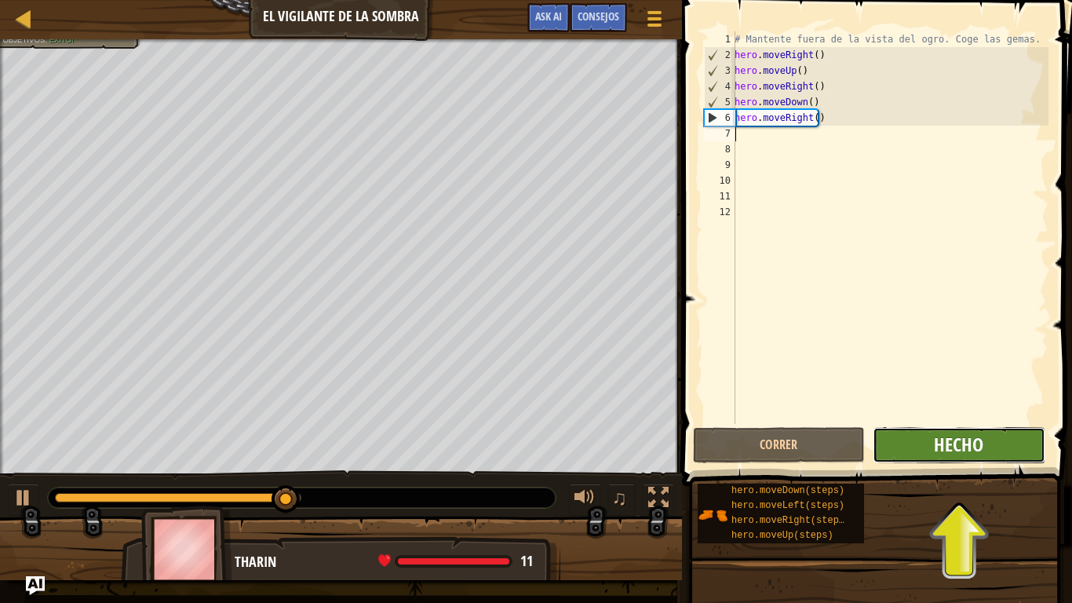
click at [966, 443] on span "Hecho" at bounding box center [958, 444] width 49 height 25
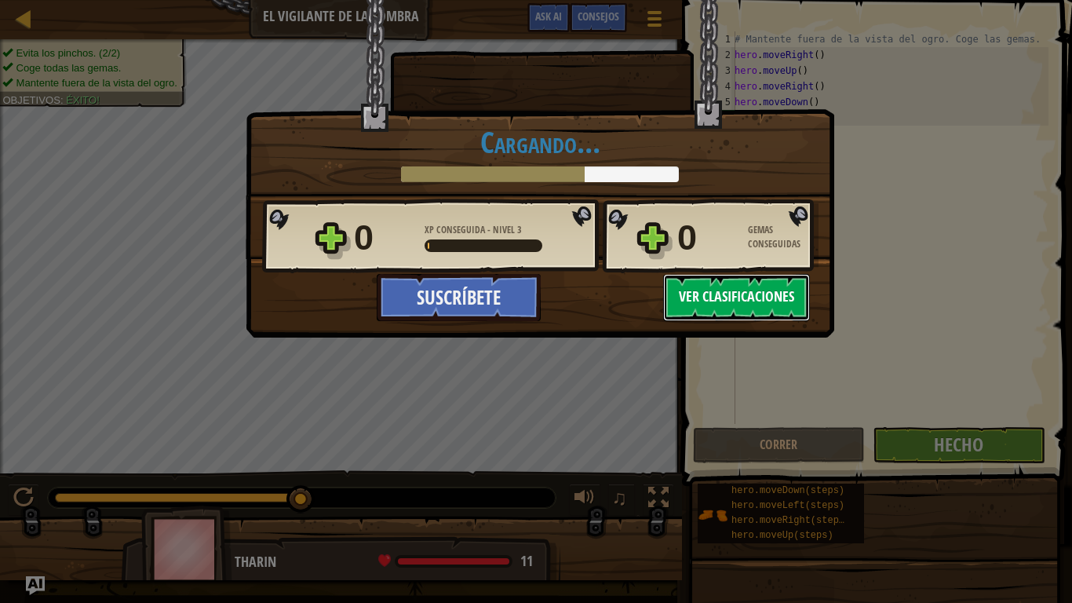
click at [722, 297] on button "Ver clasificaciones" at bounding box center [736, 297] width 147 height 47
select select "es-ES"
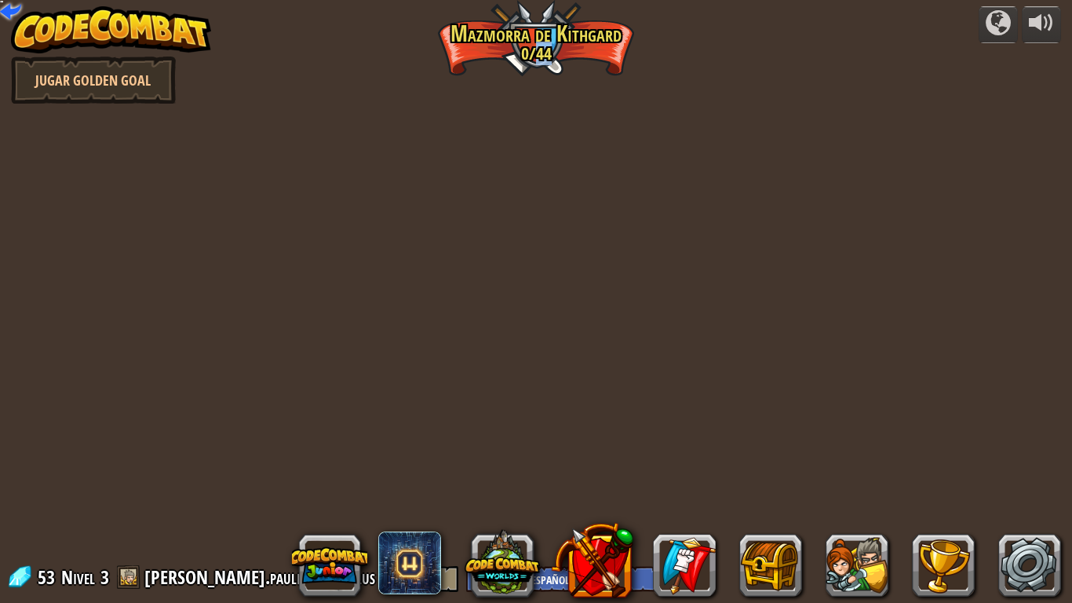
select select "es-ES"
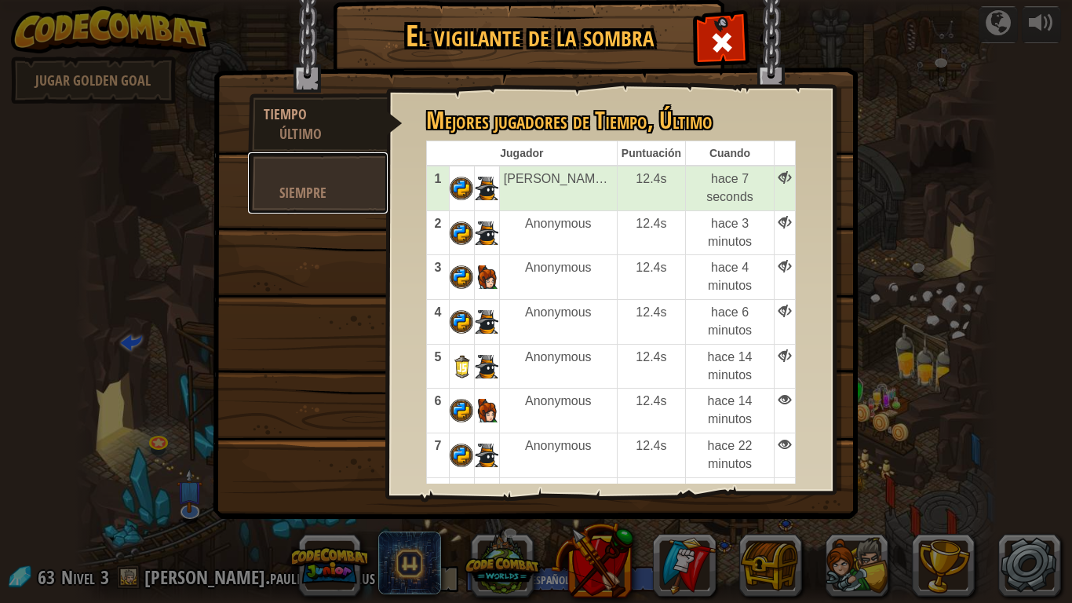
click at [328, 188] on div "Siempre" at bounding box center [325, 193] width 93 height 20
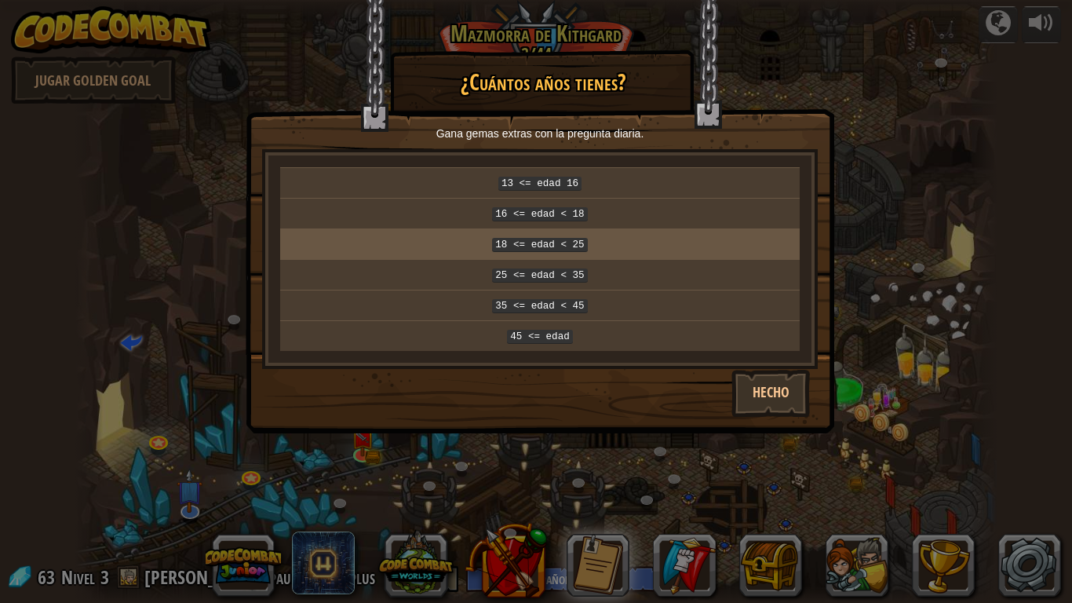
click at [583, 239] on code "18 <= edad < 25" at bounding box center [539, 245] width 95 height 14
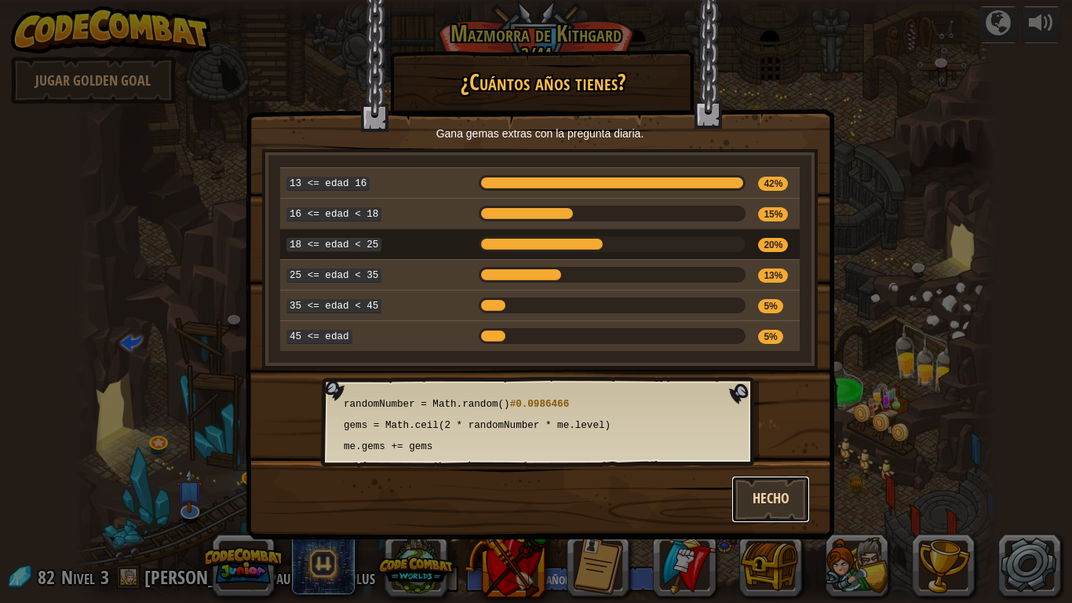
click at [762, 484] on button "Hecho" at bounding box center [771, 499] width 79 height 47
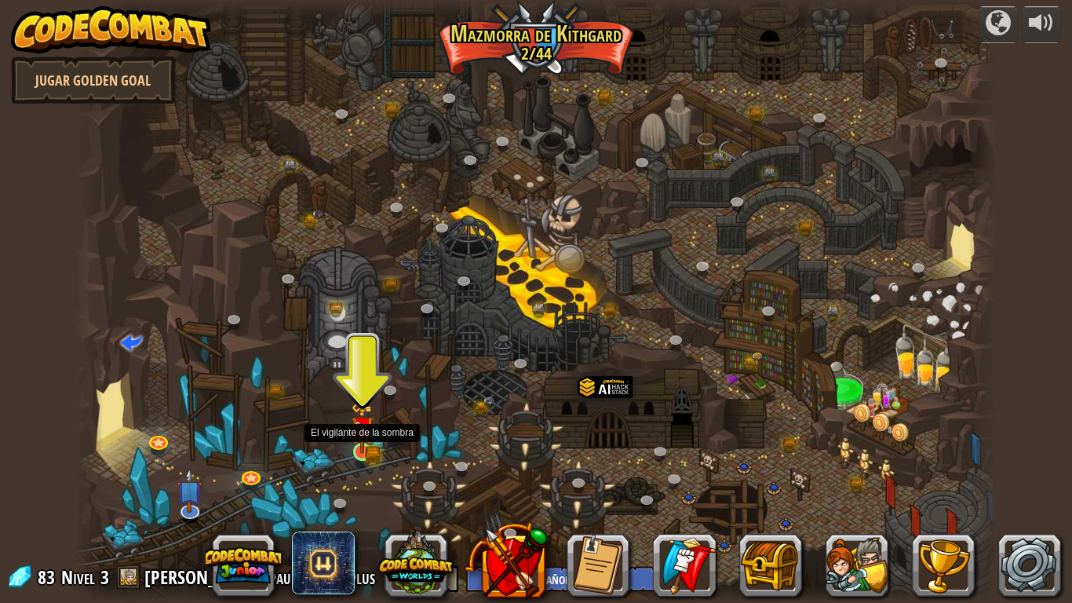
click at [370, 422] on img at bounding box center [363, 427] width 24 height 51
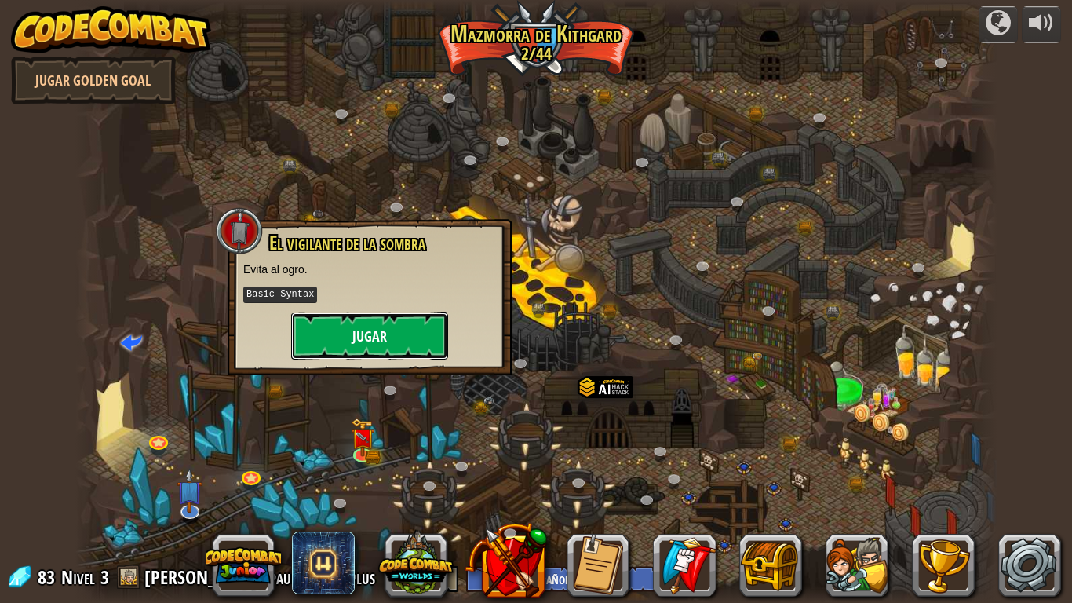
click at [374, 334] on button "Jugar" at bounding box center [369, 335] width 157 height 47
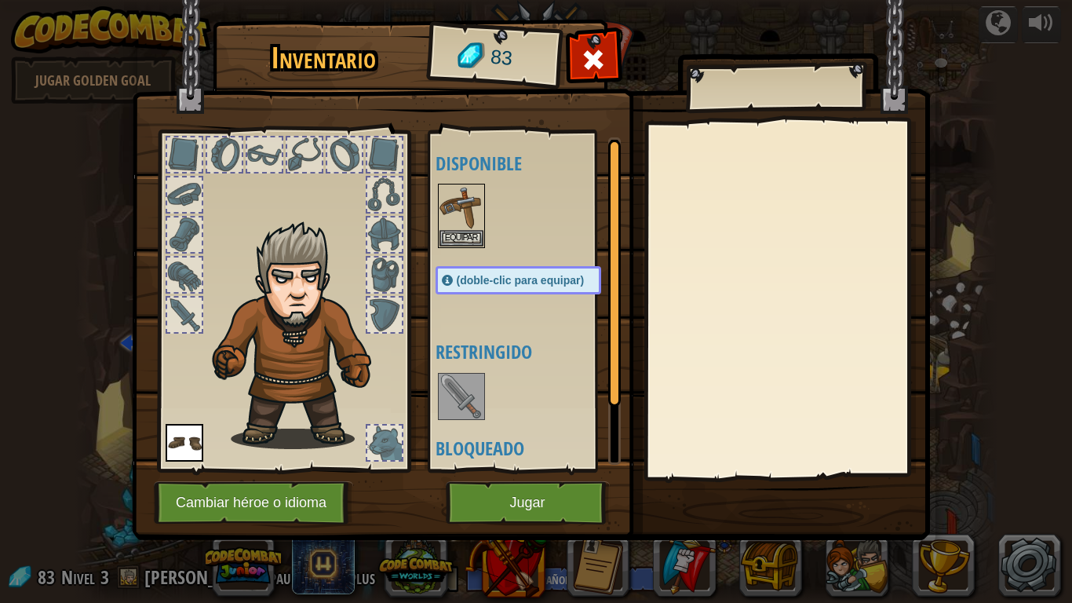
click at [474, 408] on img at bounding box center [462, 396] width 44 height 44
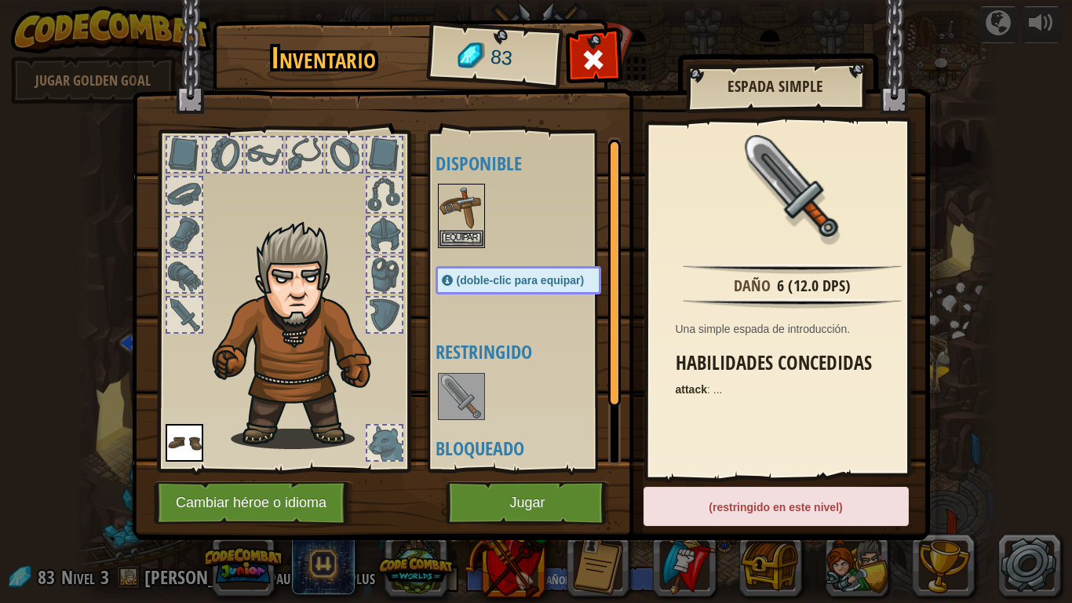
drag, startPoint x: 473, startPoint y: 408, endPoint x: 383, endPoint y: 360, distance: 102.2
click at [394, 382] on div "Inventario 83 Disponible Equipar Equipar (doble-clic para equipar) Restringido …" at bounding box center [536, 283] width 798 height 518
drag, startPoint x: 383, startPoint y: 360, endPoint x: 376, endPoint y: 294, distance: 67.1
click at [376, 294] on img at bounding box center [301, 335] width 192 height 228
click at [502, 484] on button "Jugar" at bounding box center [528, 502] width 164 height 43
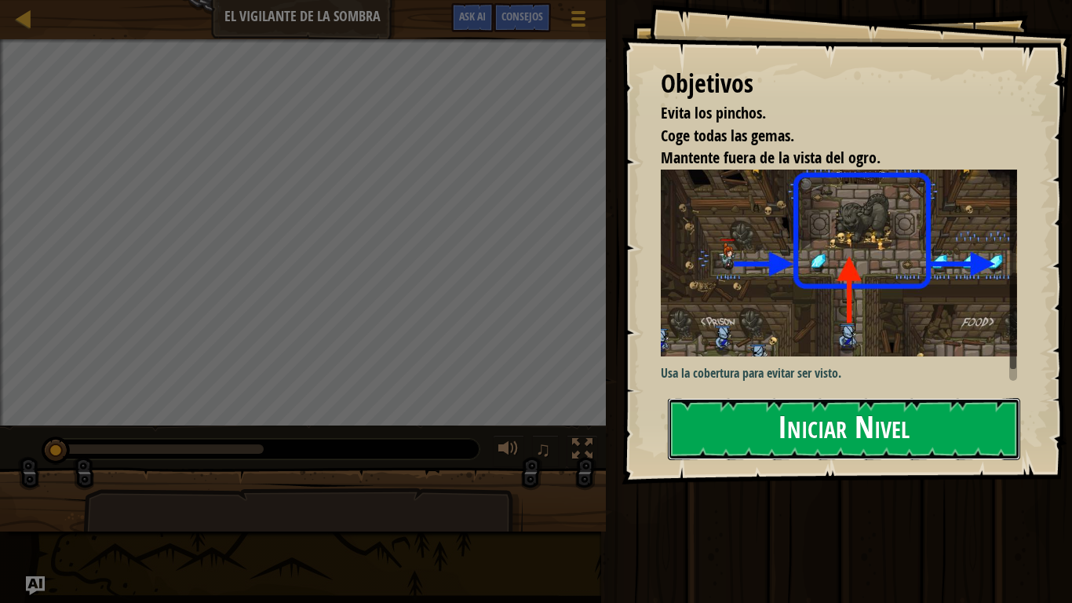
click at [931, 426] on button "Iniciar Nivel" at bounding box center [844, 429] width 353 height 62
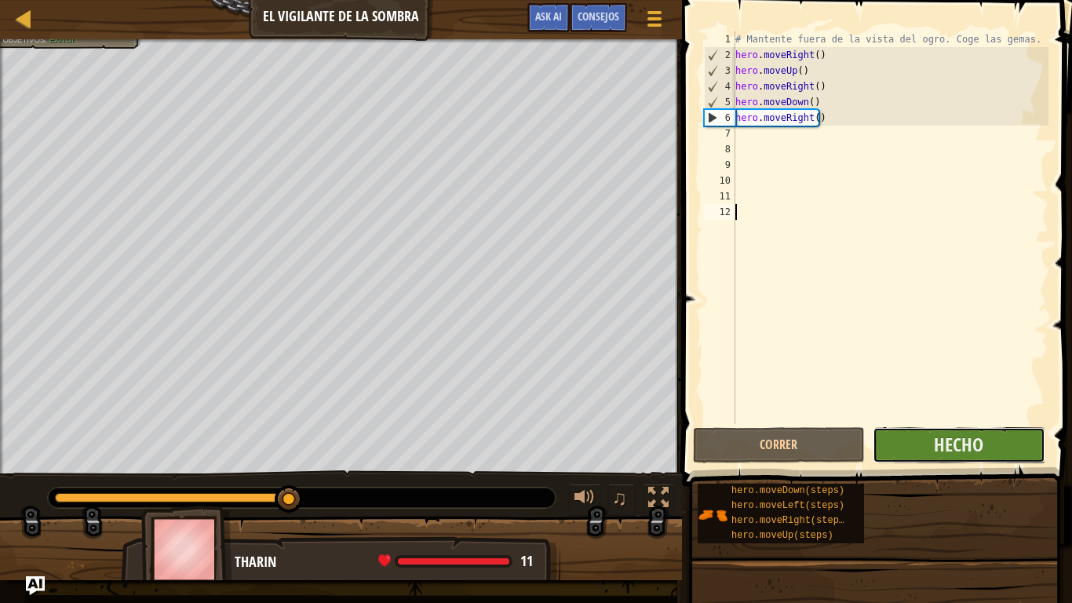
click at [897, 439] on button "Hecho" at bounding box center [959, 445] width 172 height 36
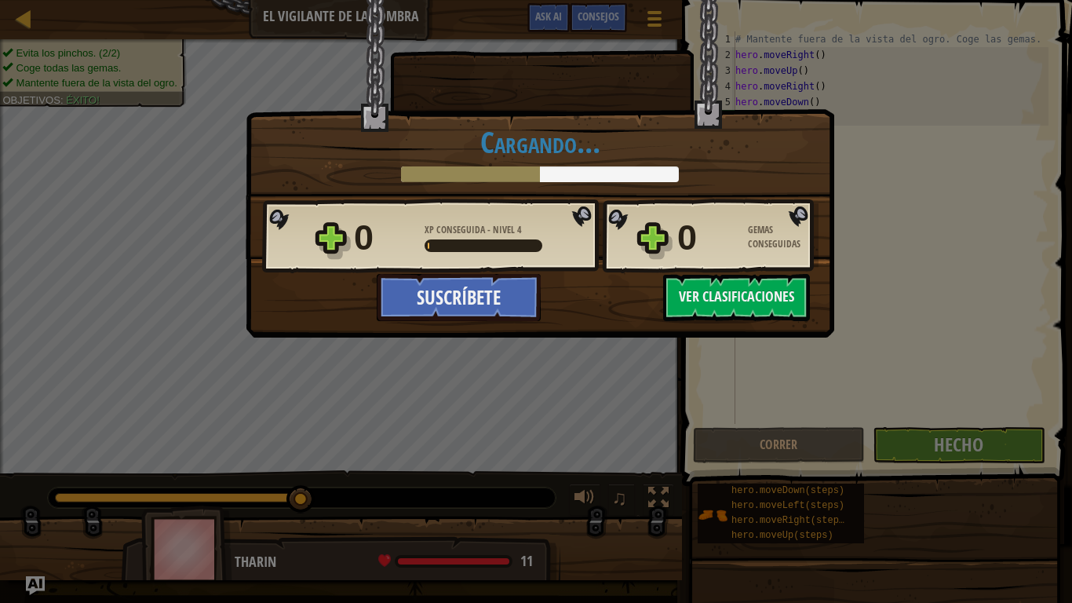
click at [971, 381] on div "[PERSON_NAME] × Llegará un momento en el que tendrás que aprender a luchar. Pun…" at bounding box center [536, 301] width 1072 height 603
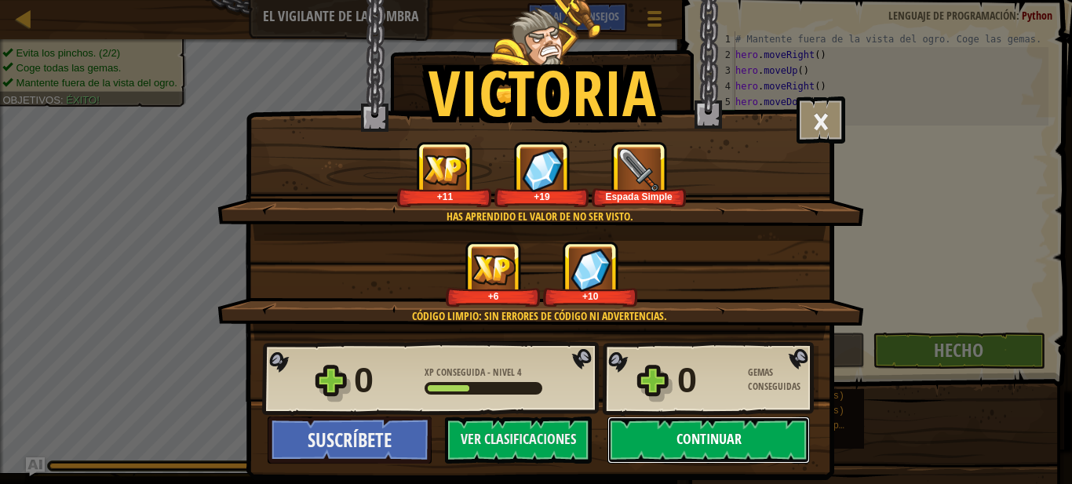
click at [648, 454] on button "Continuar" at bounding box center [709, 440] width 203 height 47
select select "es-ES"
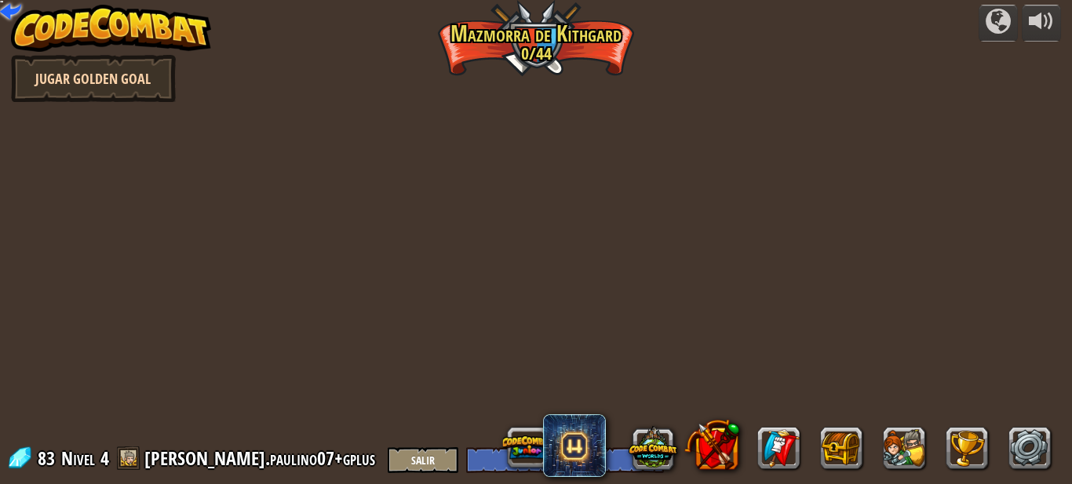
select select "es-ES"
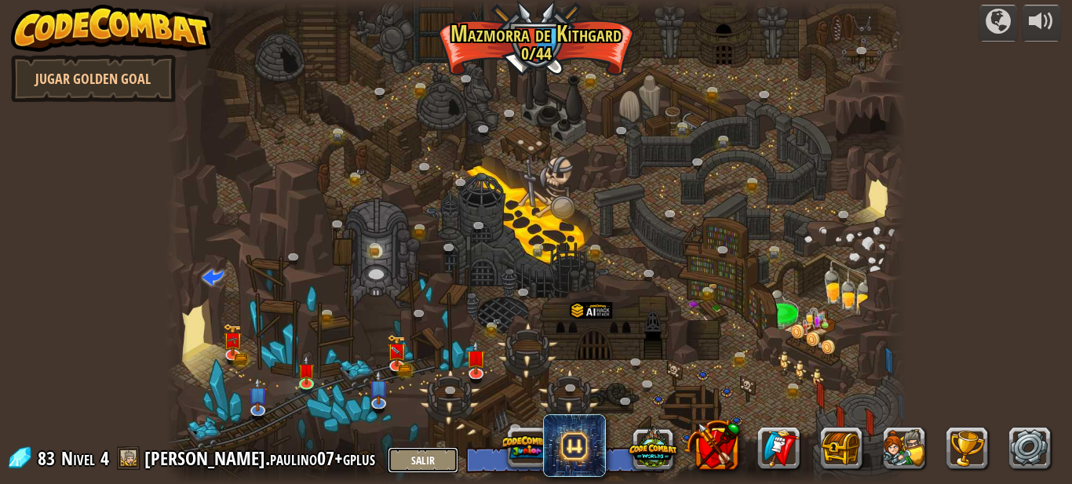
click at [388, 464] on button "Salir" at bounding box center [423, 461] width 71 height 26
select select "es-ES"
